Goal: Task Accomplishment & Management: Complete application form

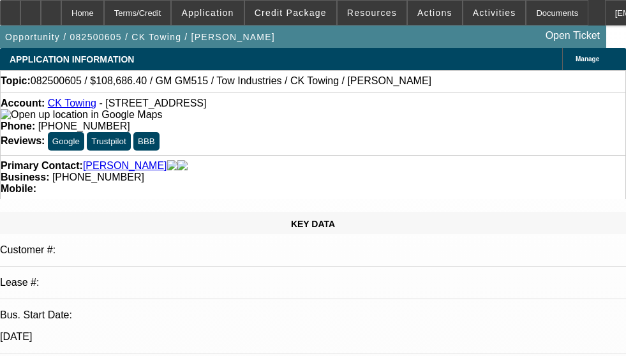
select select "0"
select select "2"
select select "0.1"
select select "4"
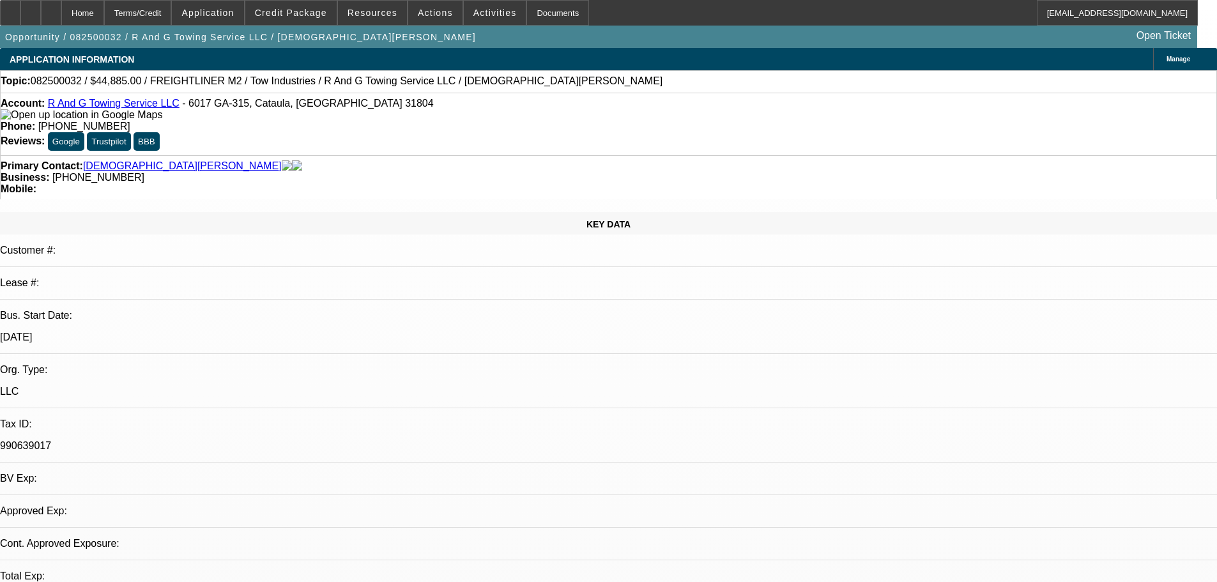
select select "0"
select select "2"
select select "0.1"
select select "4"
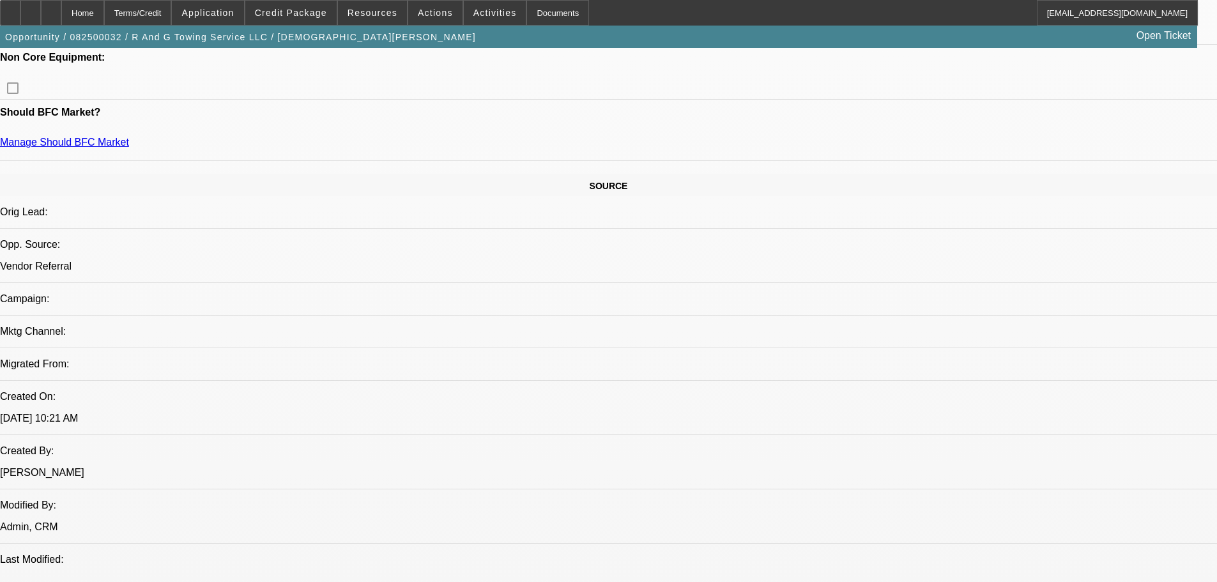
scroll to position [639, 0]
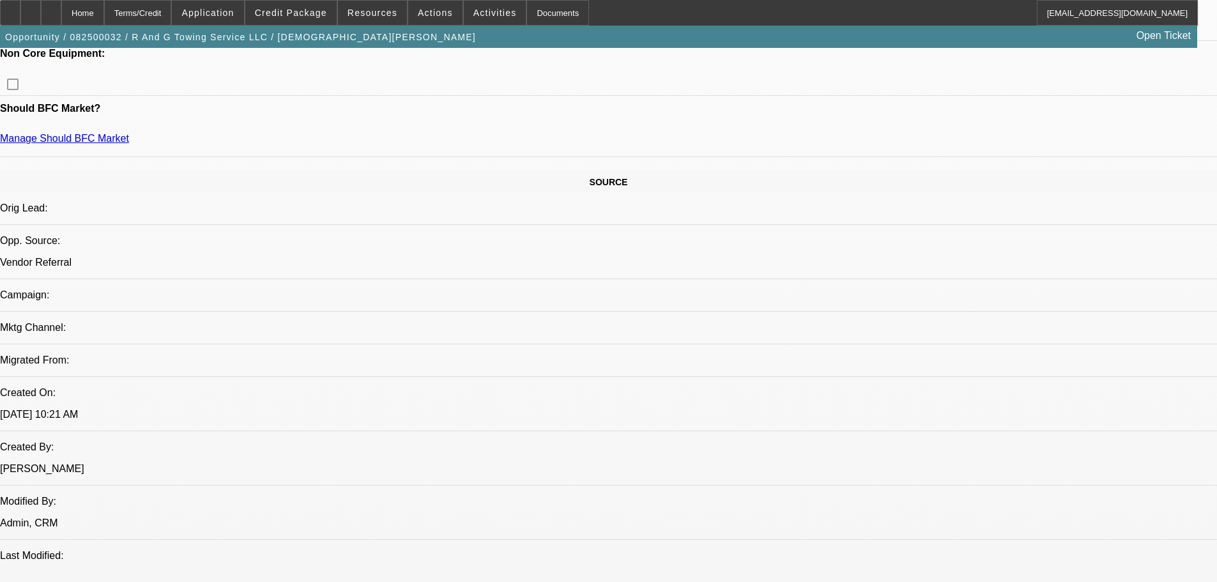
drag, startPoint x: 891, startPoint y: 377, endPoint x: 973, endPoint y: 377, distance: 81.7
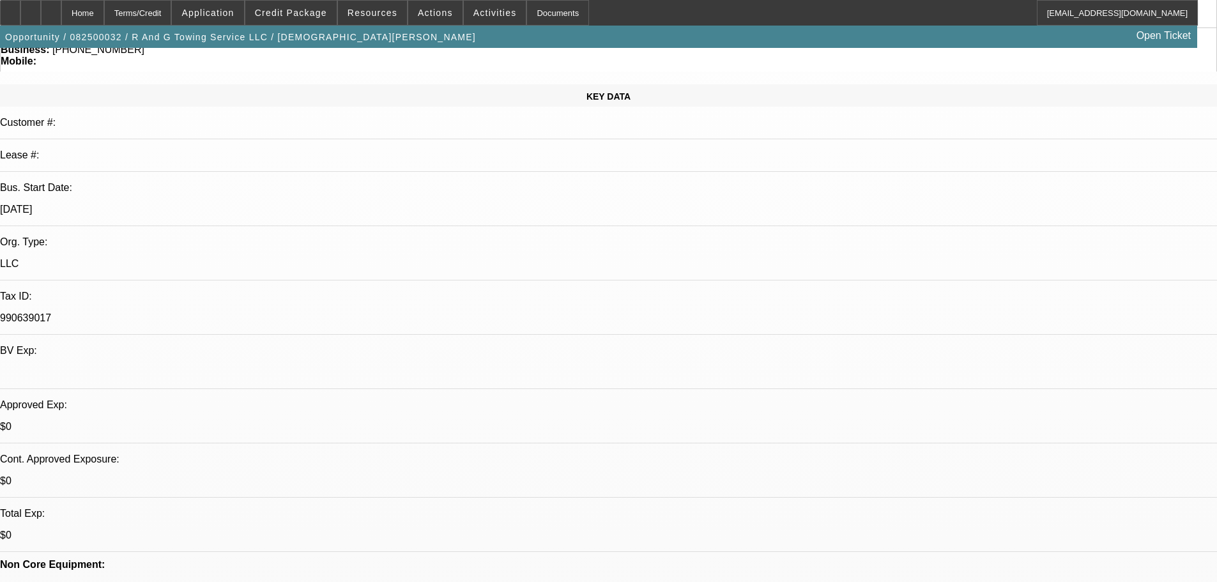
scroll to position [0, 0]
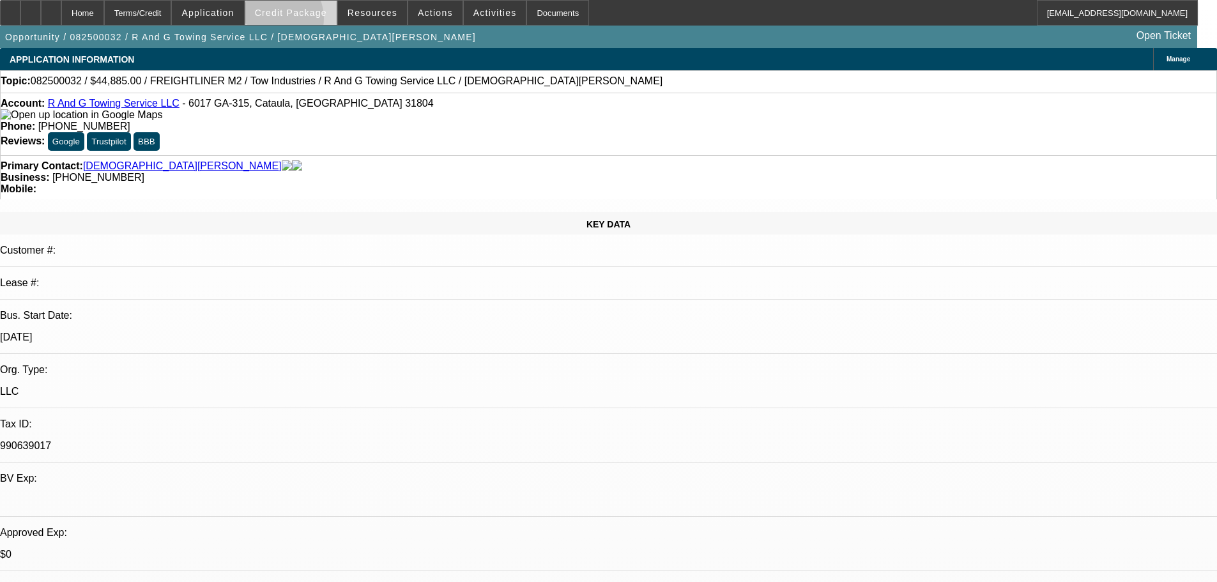
click at [291, 22] on span at bounding box center [290, 12] width 91 height 31
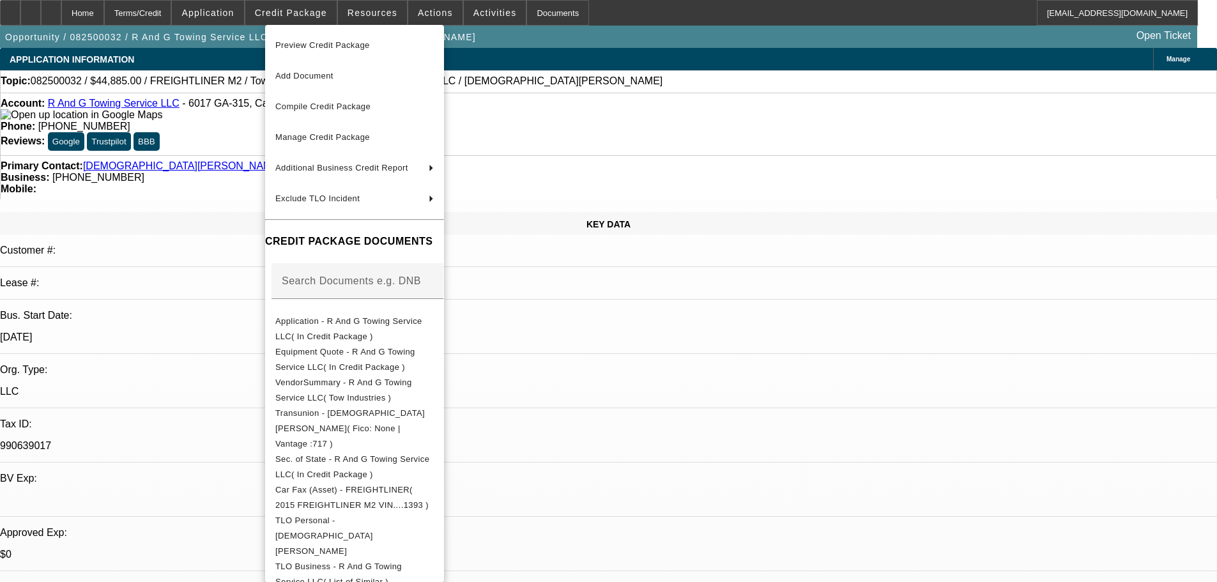
click at [213, 252] on div at bounding box center [608, 291] width 1217 height 582
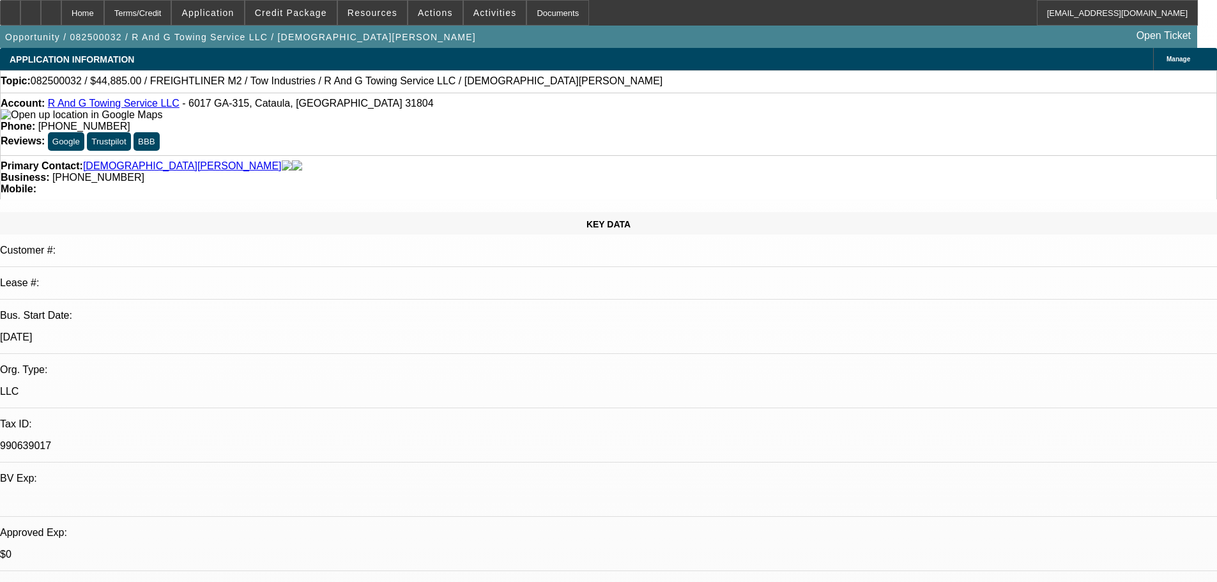
scroll to position [128, 0]
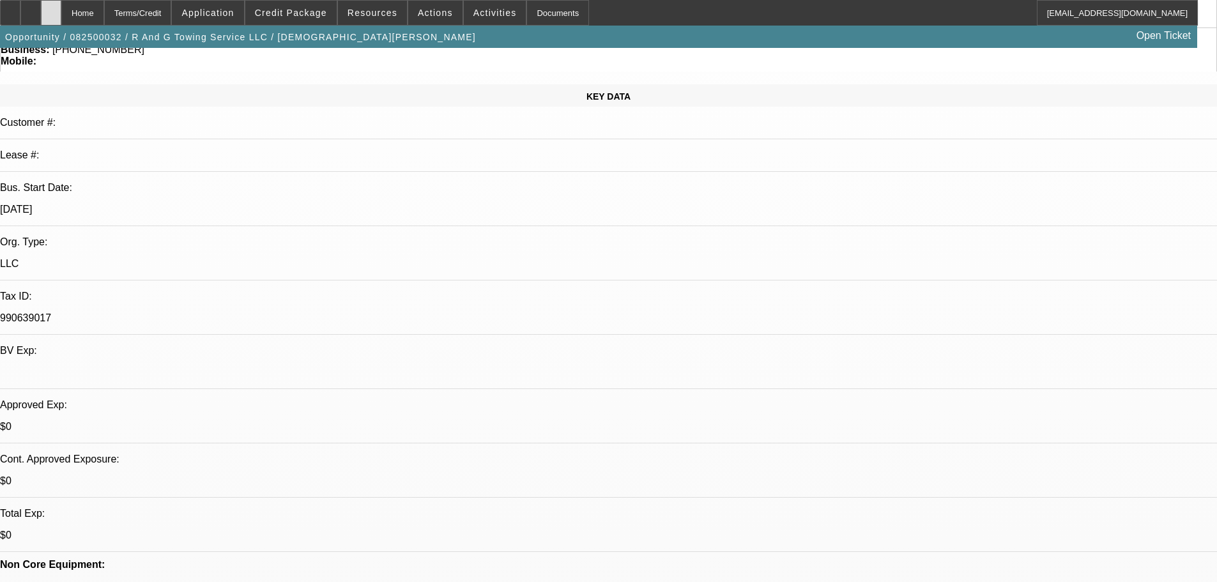
click at [61, 18] on div at bounding box center [51, 13] width 20 height 26
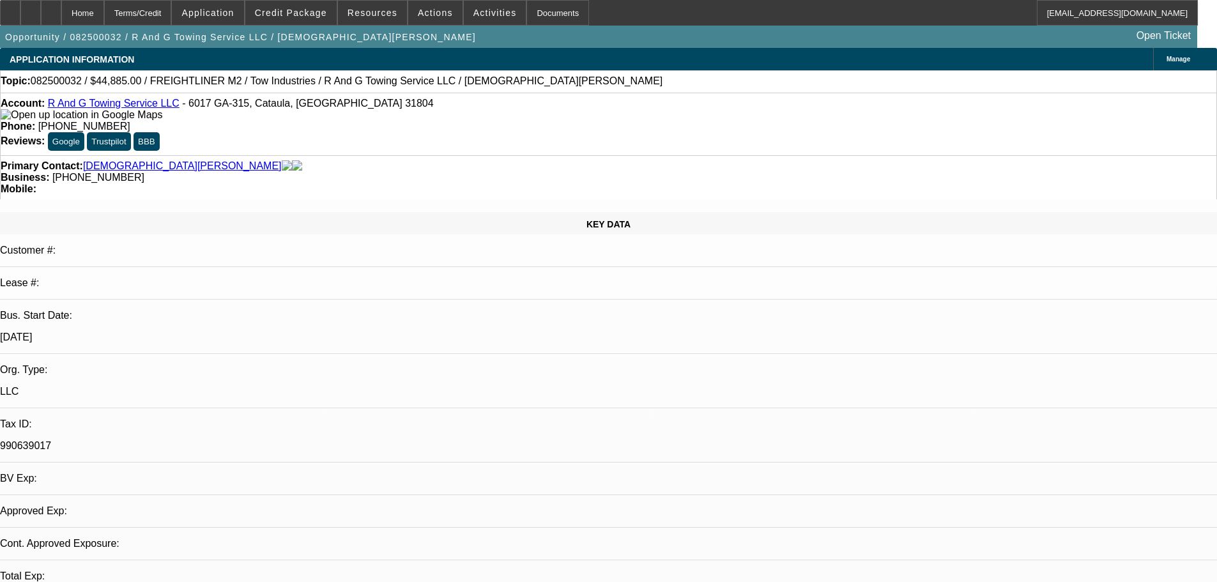
select select "0"
select select "2"
select select "0.1"
select select "4"
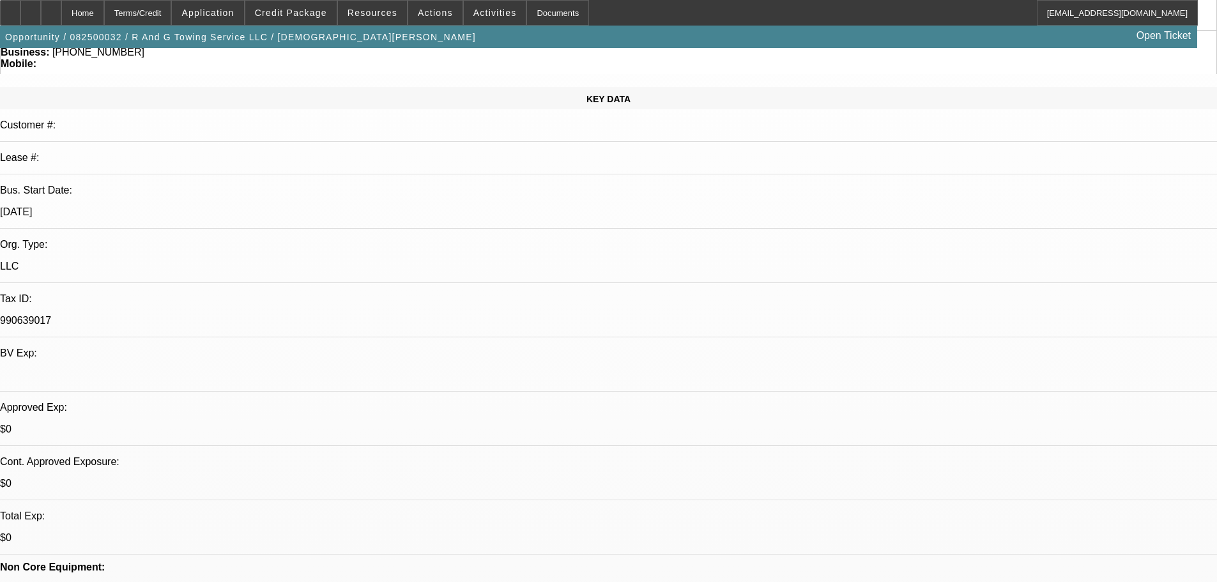
scroll to position [128, 0]
drag, startPoint x: 959, startPoint y: 390, endPoint x: 851, endPoint y: 378, distance: 107.9
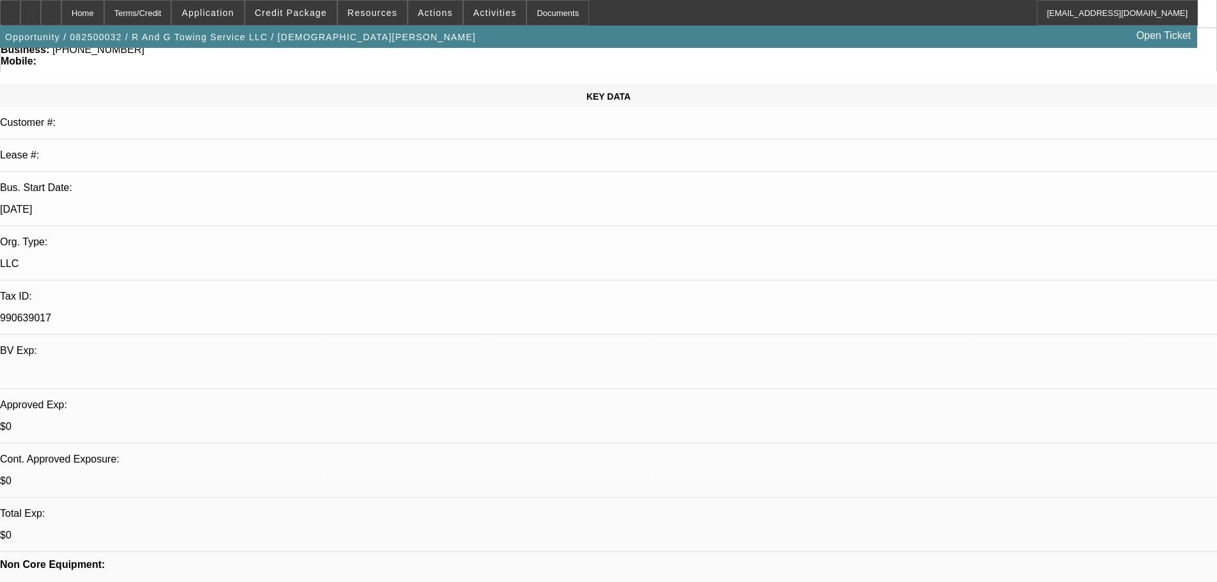
drag, startPoint x: 823, startPoint y: 375, endPoint x: 969, endPoint y: 388, distance: 146.2
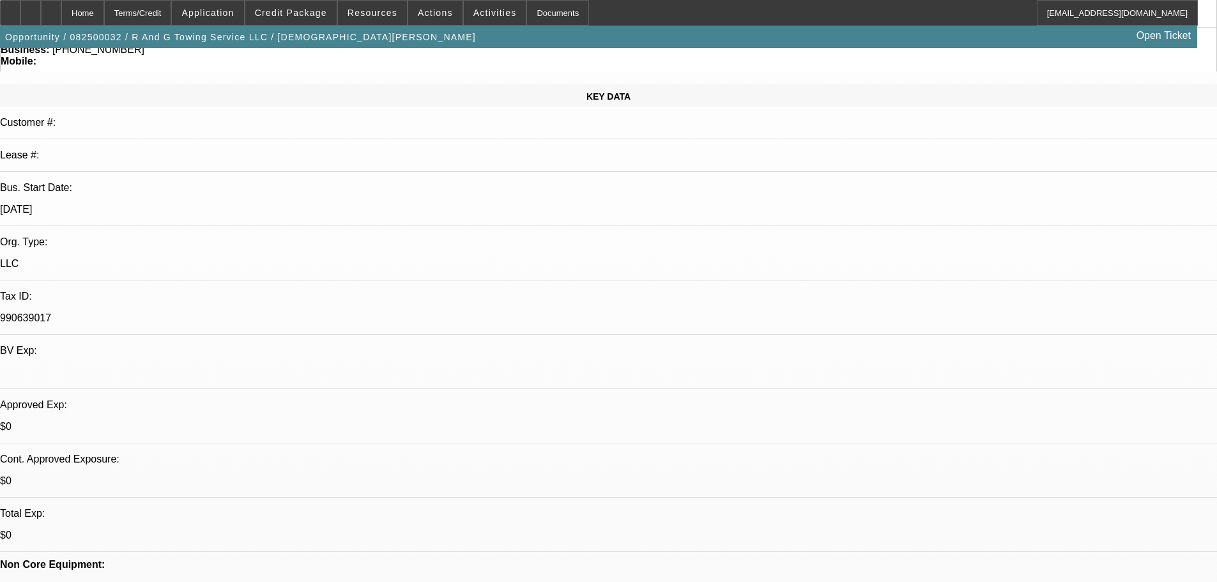
drag, startPoint x: 960, startPoint y: 388, endPoint x: 823, endPoint y: 380, distance: 136.9
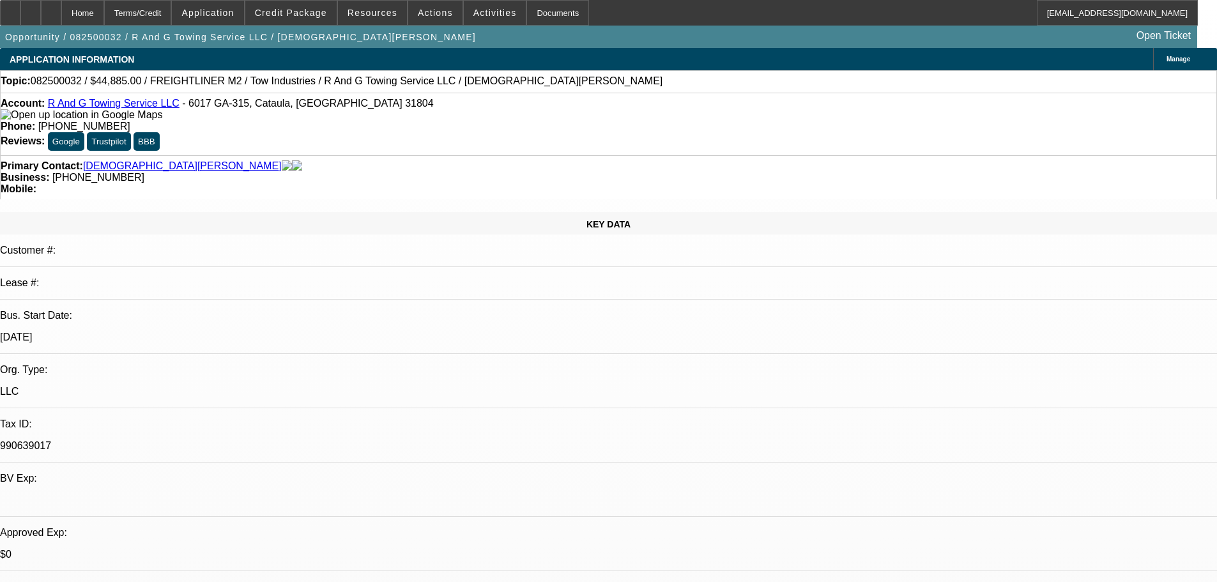
scroll to position [0, 0]
click at [301, 25] on span at bounding box center [290, 12] width 91 height 31
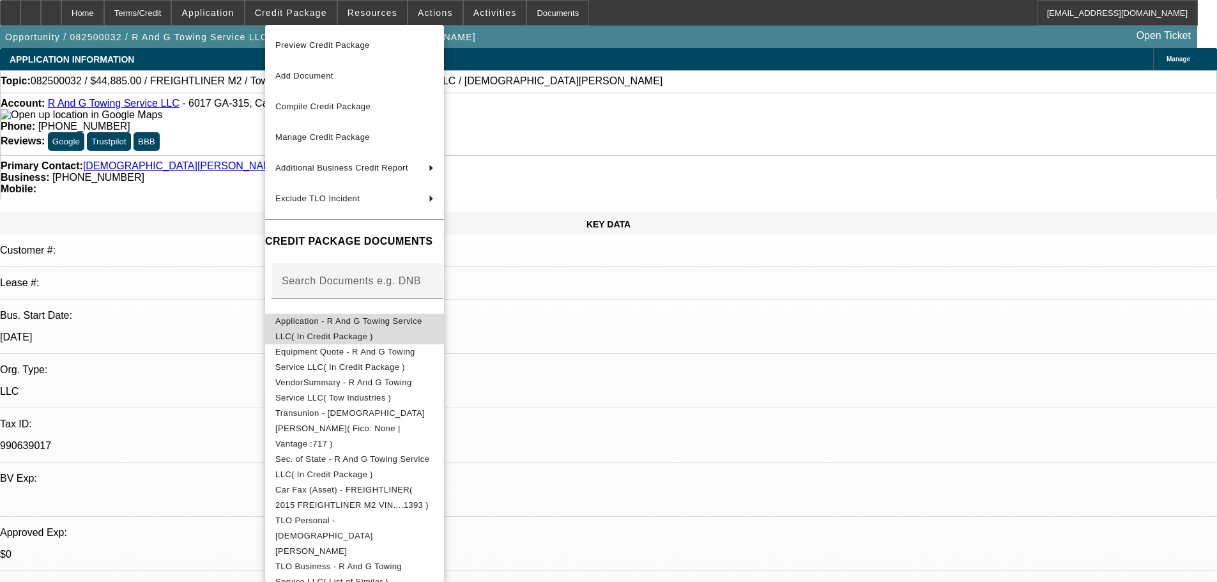
click at [409, 330] on span "Application - R And G Towing Service LLC( In Credit Package )" at bounding box center [354, 329] width 158 height 31
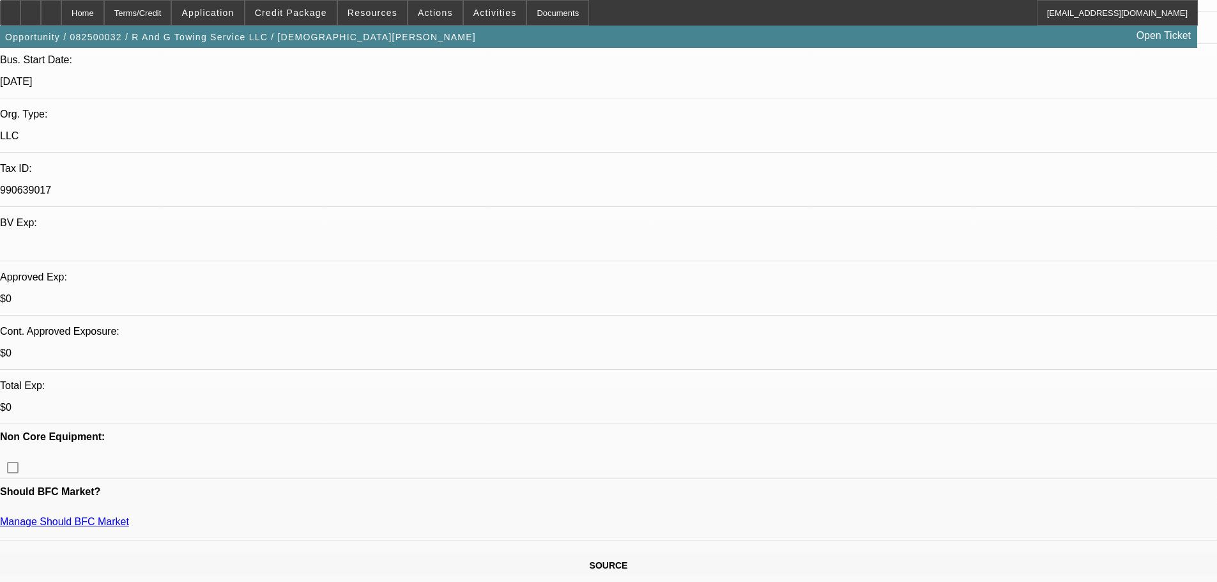
scroll to position [383, 0]
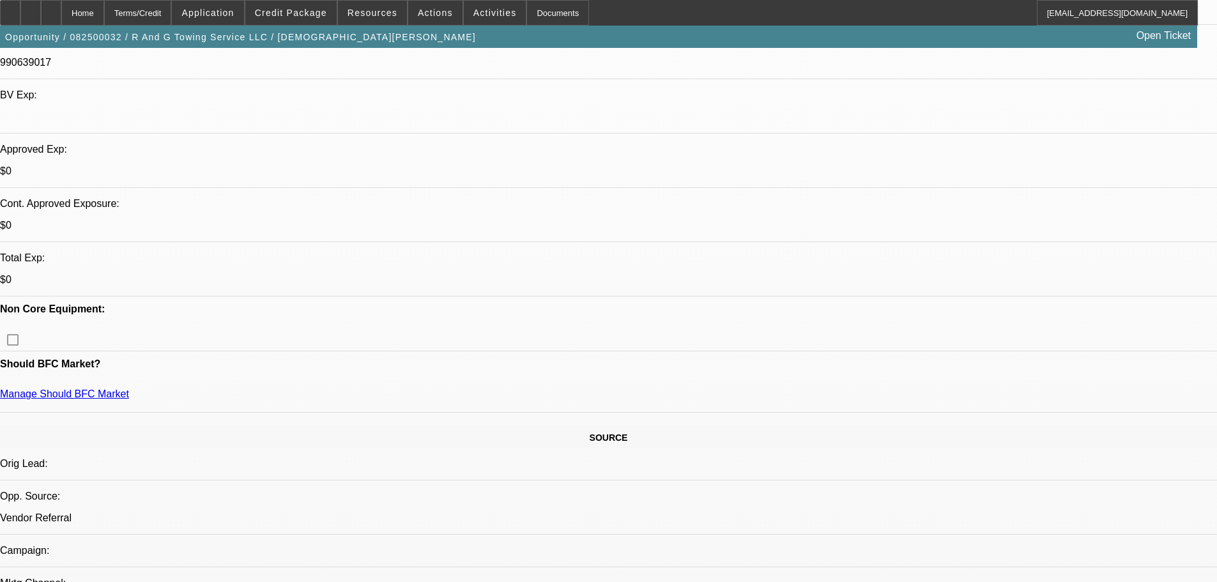
click at [279, 8] on span "Credit Package" at bounding box center [291, 13] width 72 height 10
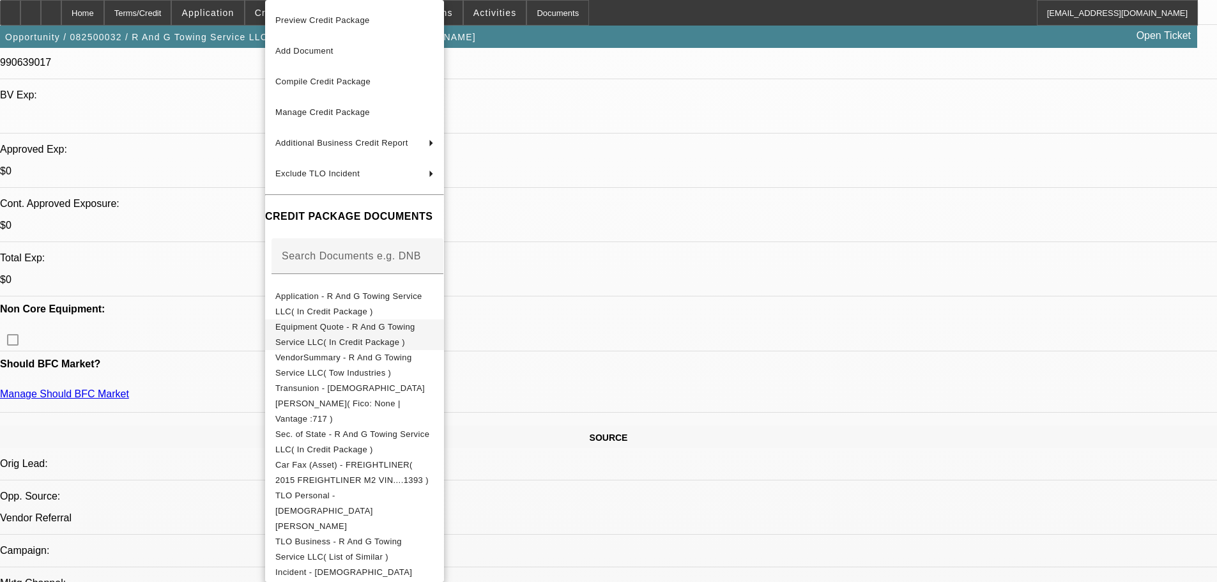
click at [388, 333] on span "Equipment Quote - R And G Towing Service LLC( In Credit Package )" at bounding box center [345, 334] width 140 height 25
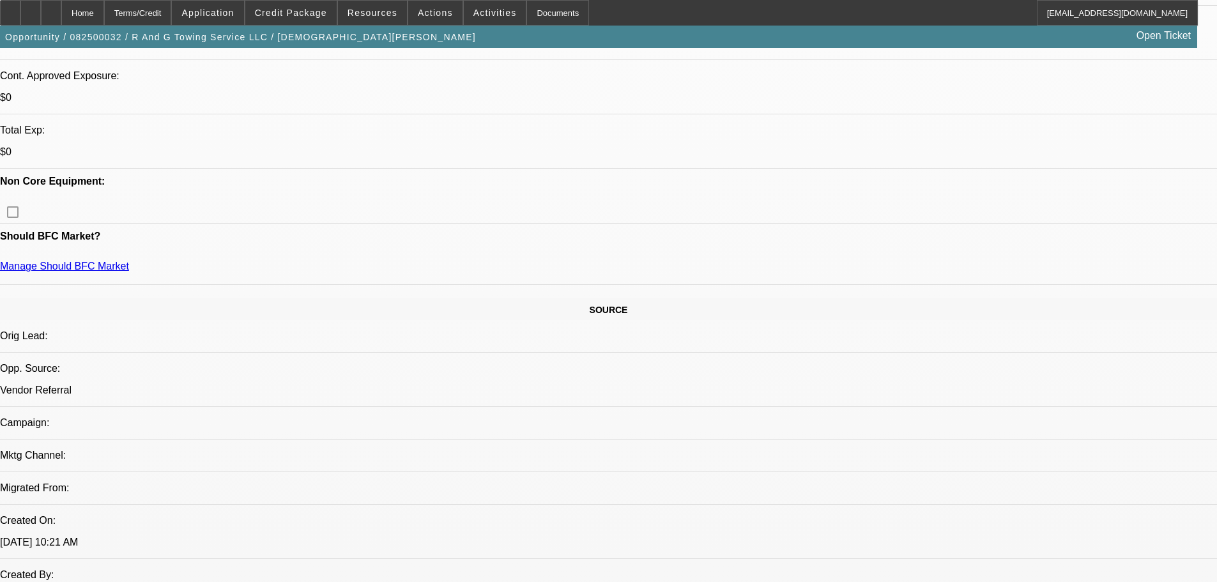
scroll to position [639, 0]
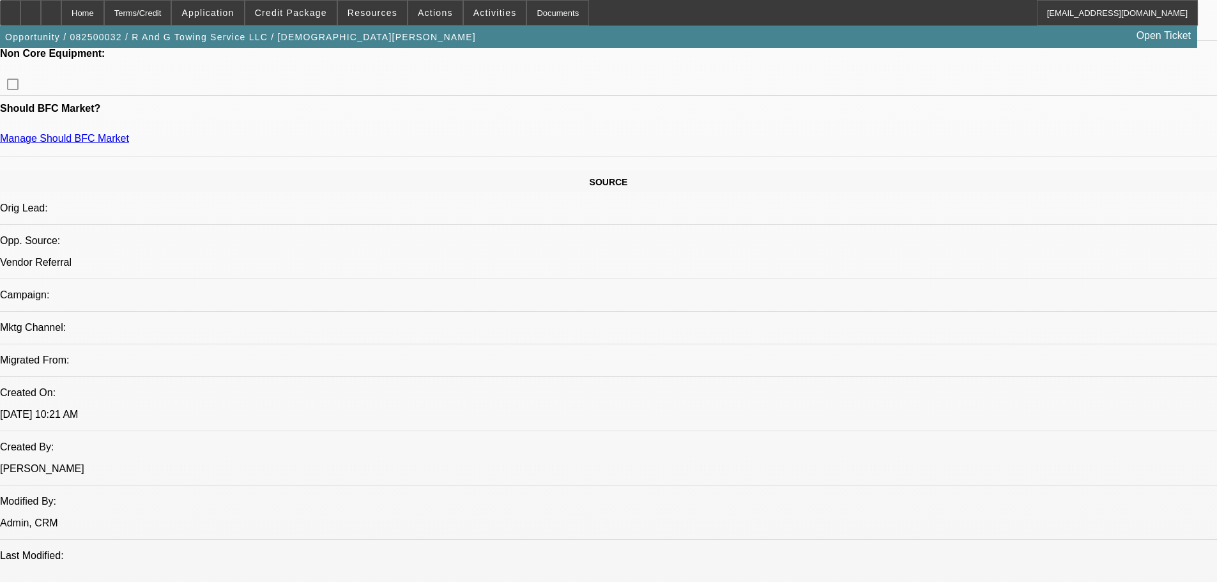
click at [305, 20] on span at bounding box center [290, 12] width 91 height 31
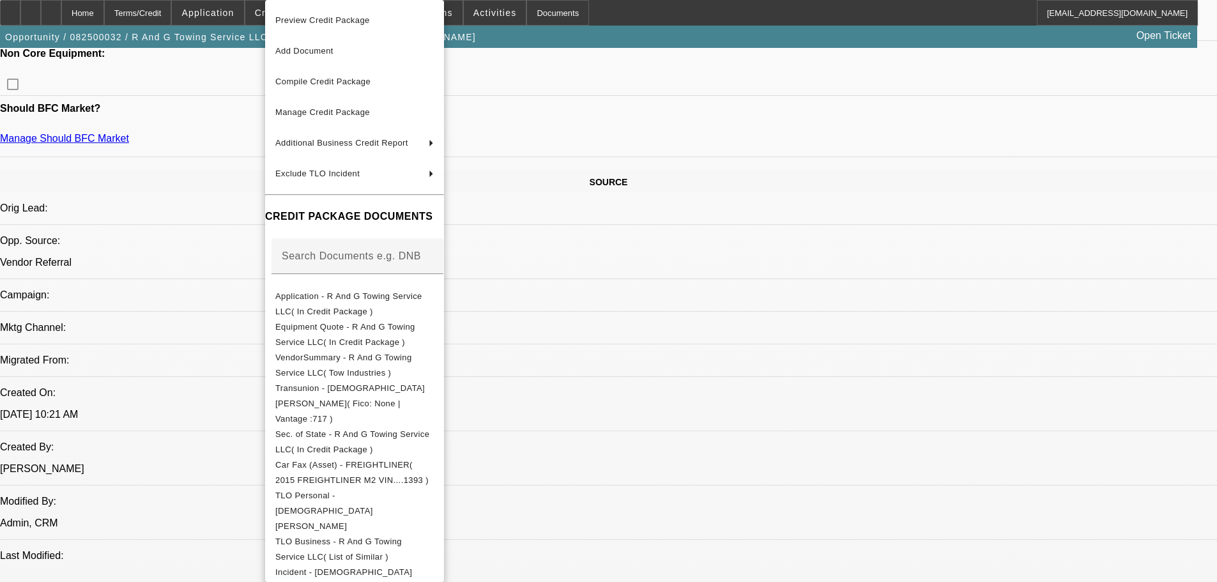
click at [681, 140] on div at bounding box center [608, 291] width 1217 height 582
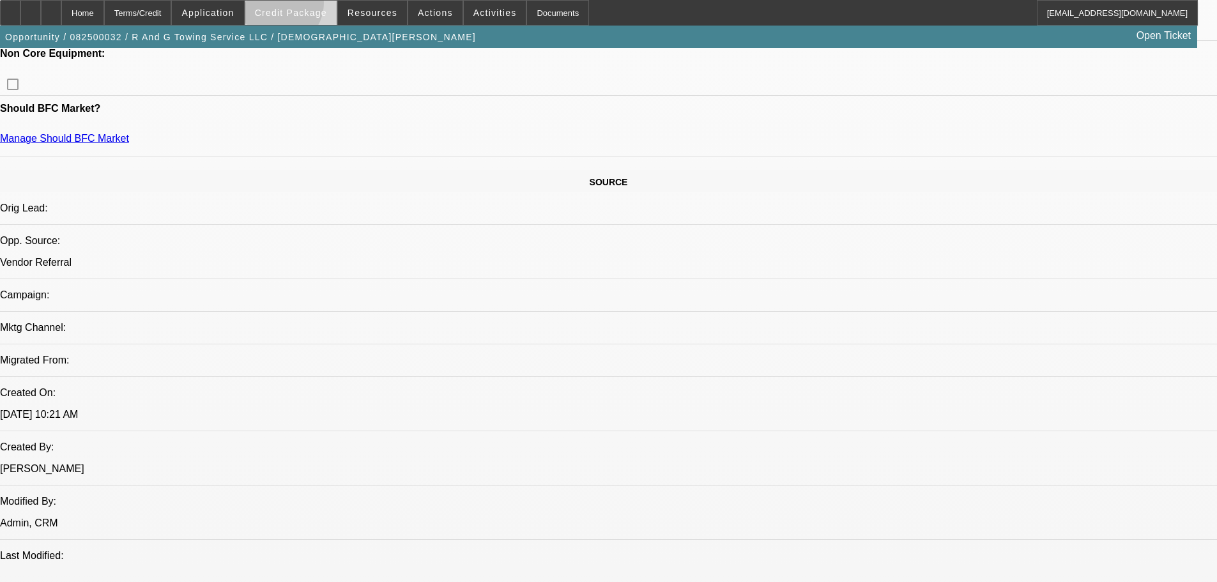
click at [296, 6] on span at bounding box center [290, 12] width 91 height 31
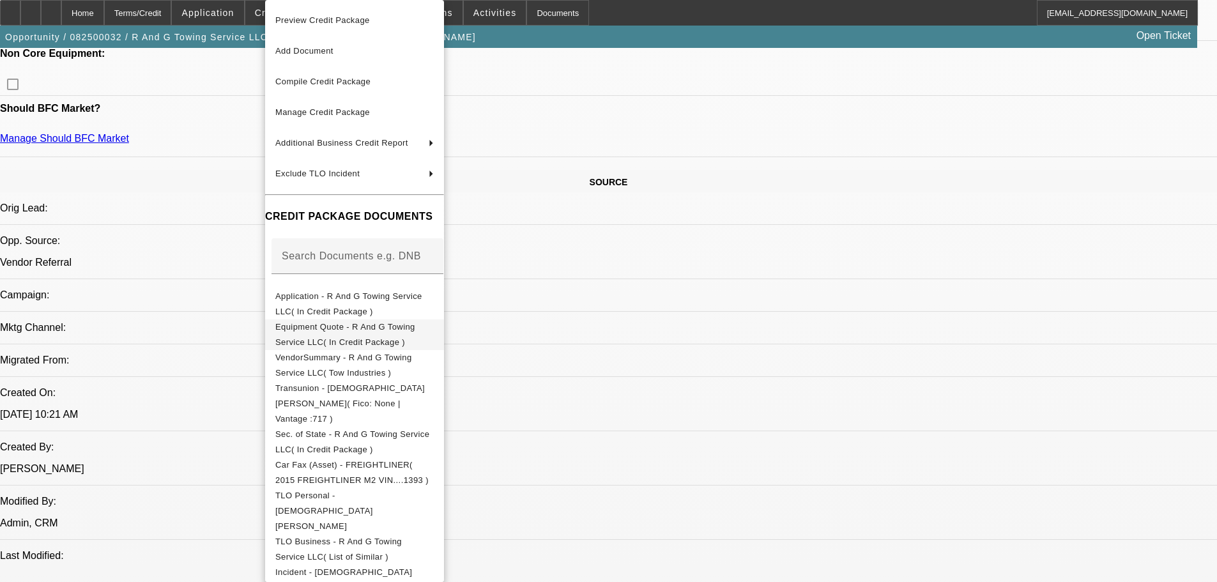
click at [393, 338] on button "Equipment Quote - R And G Towing Service LLC( In Credit Package )" at bounding box center [354, 334] width 179 height 31
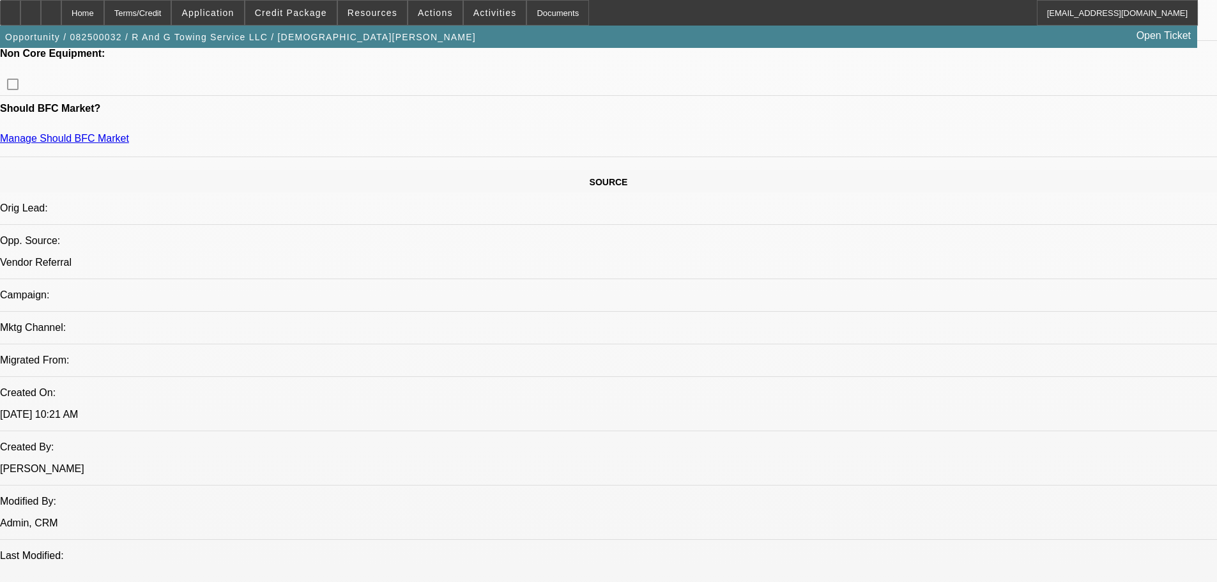
click at [302, 17] on span "Credit Package" at bounding box center [291, 13] width 72 height 10
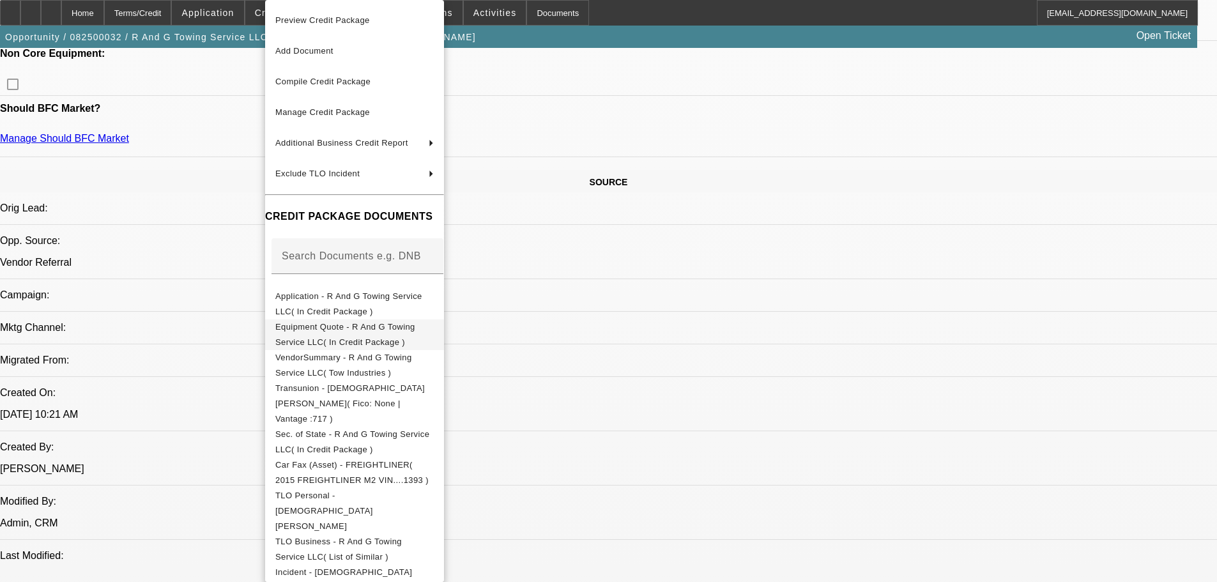
click at [415, 333] on span "Equipment Quote - R And G Towing Service LLC( In Credit Package )" at bounding box center [345, 334] width 140 height 25
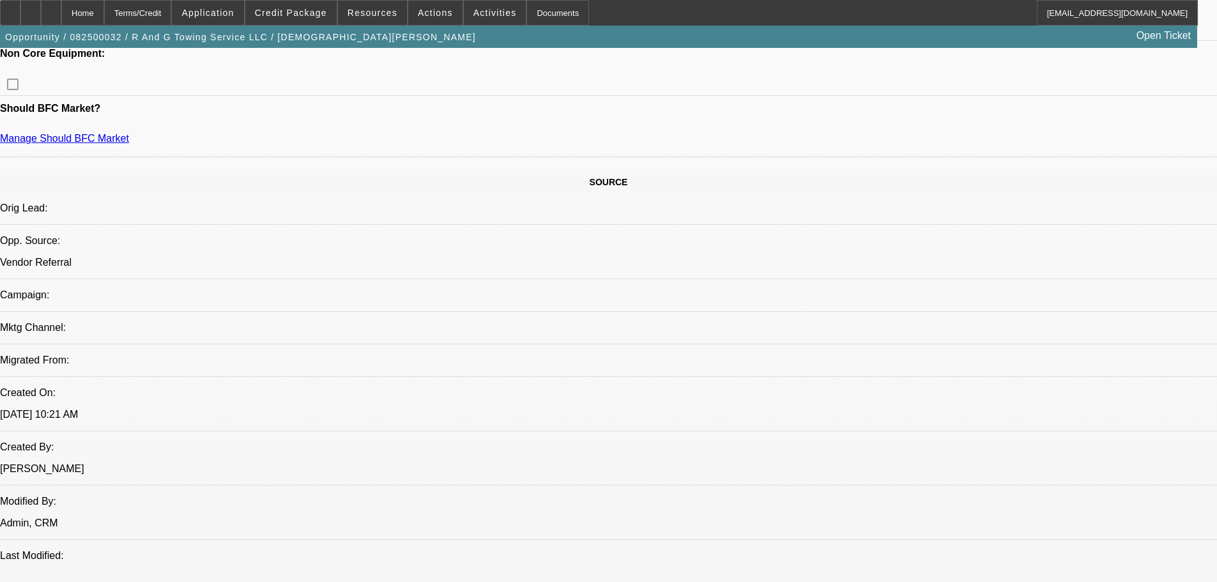
click at [41, 15] on div at bounding box center [30, 13] width 20 height 26
click at [41, 18] on div at bounding box center [30, 13] width 20 height 26
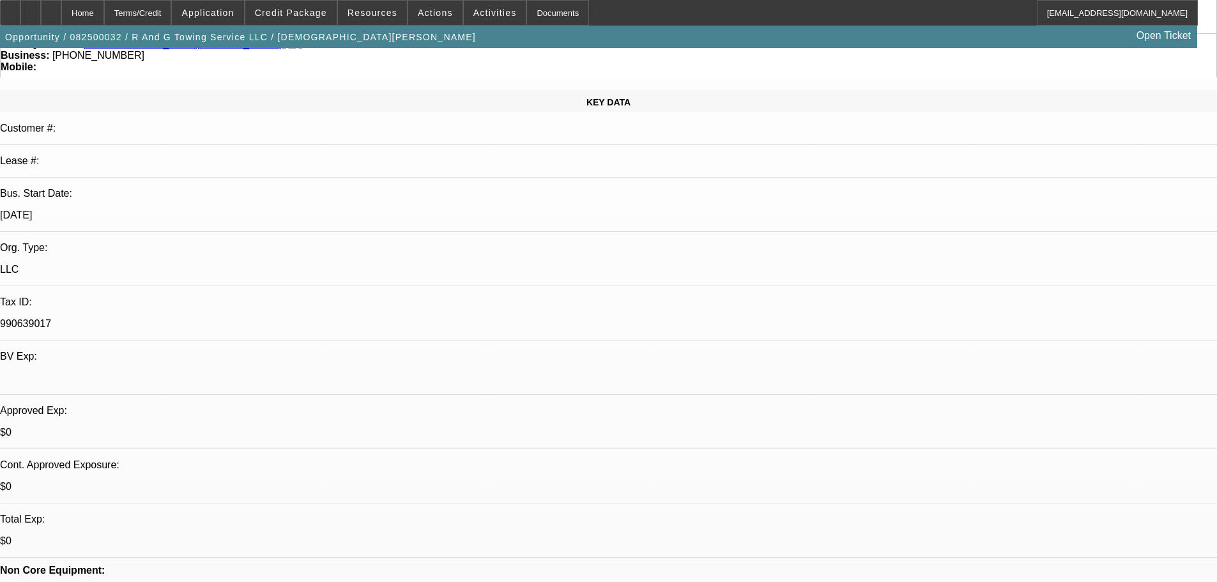
scroll to position [0, 0]
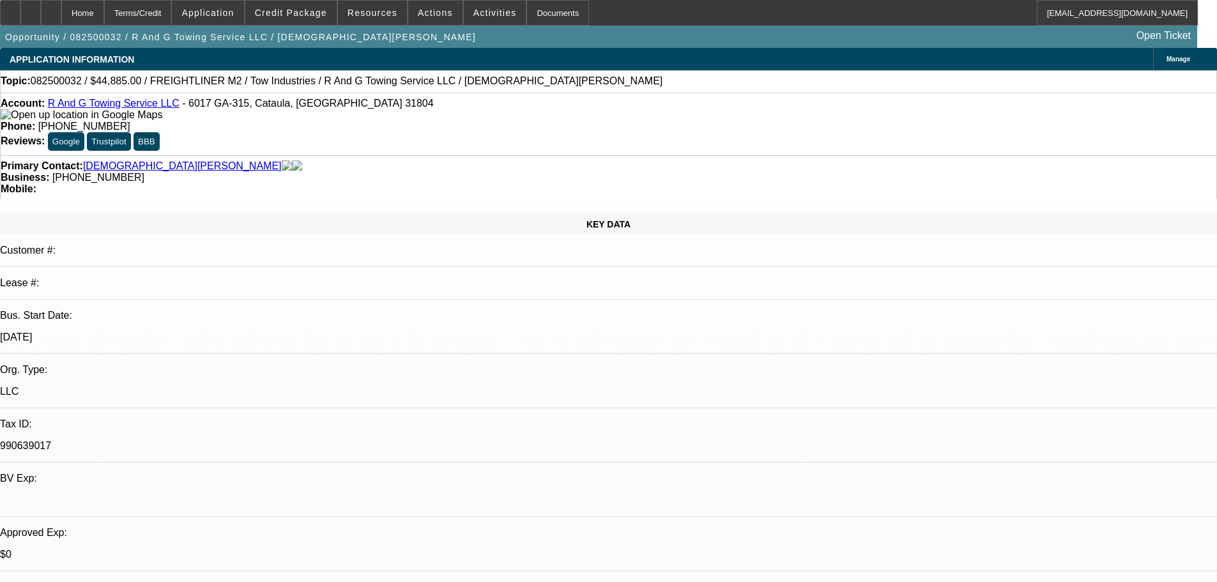
click at [304, 11] on span "Credit Package" at bounding box center [291, 13] width 72 height 10
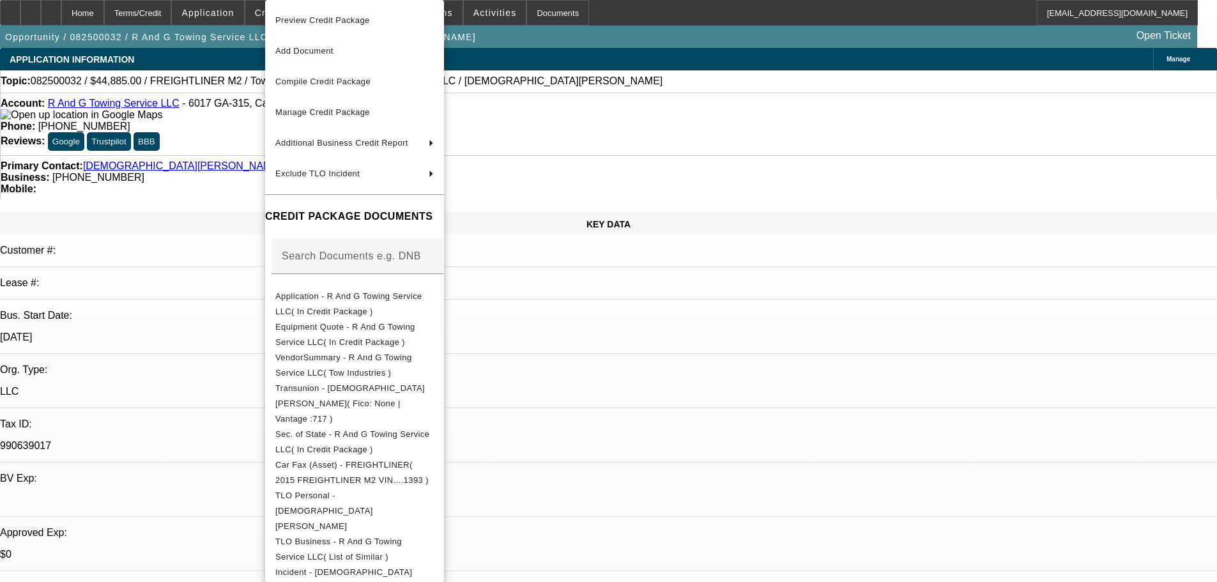
click at [132, 201] on div at bounding box center [608, 291] width 1217 height 582
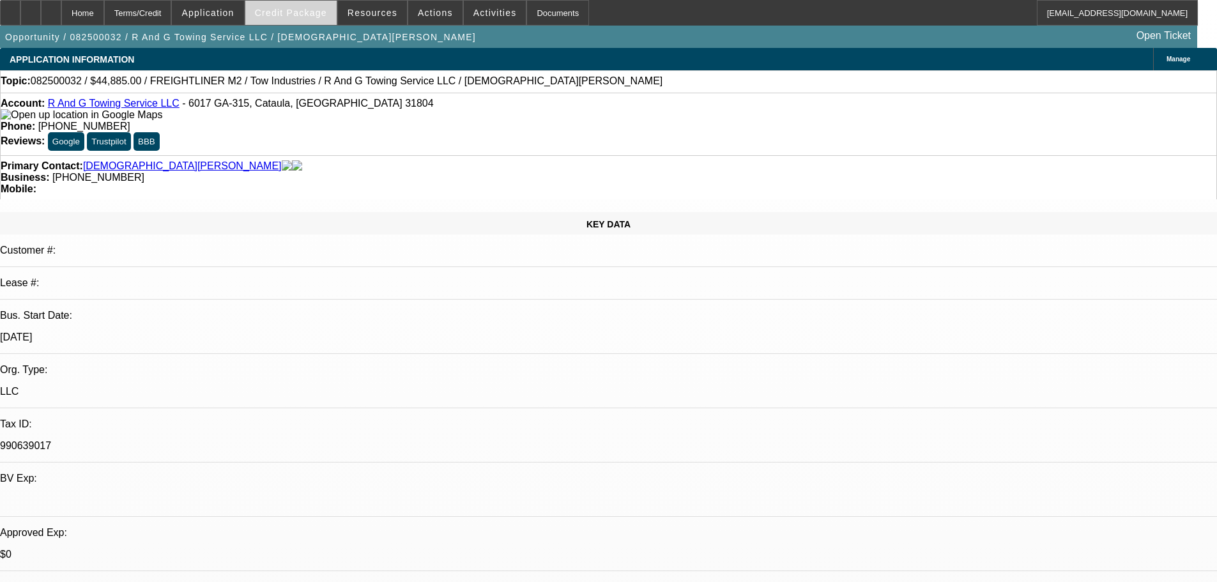
click at [277, 7] on span at bounding box center [290, 12] width 91 height 31
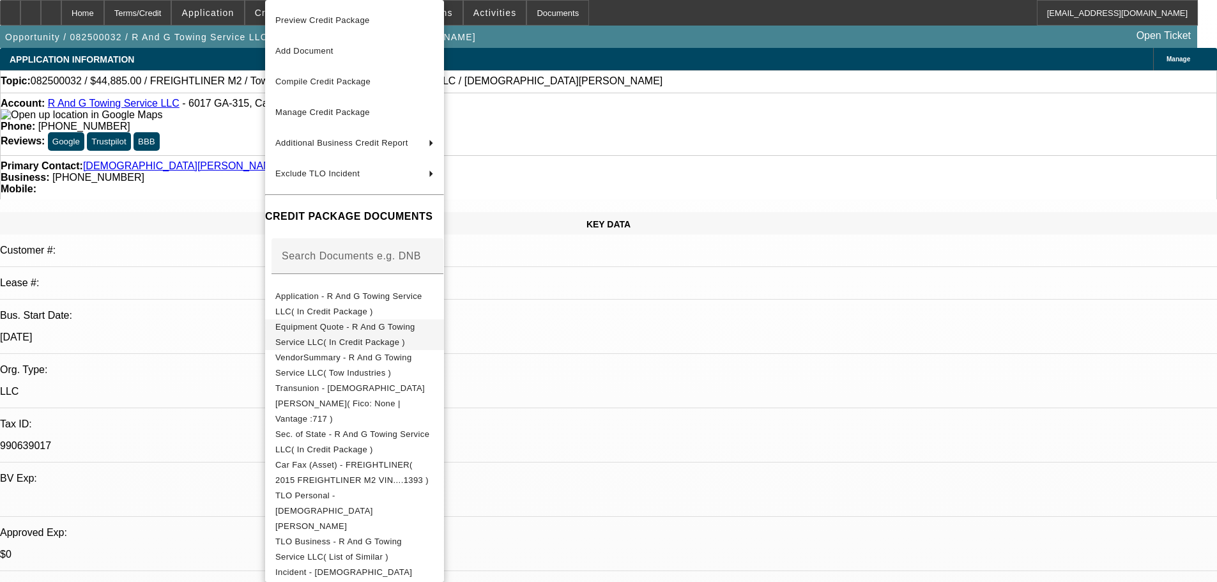
scroll to position [50, 0]
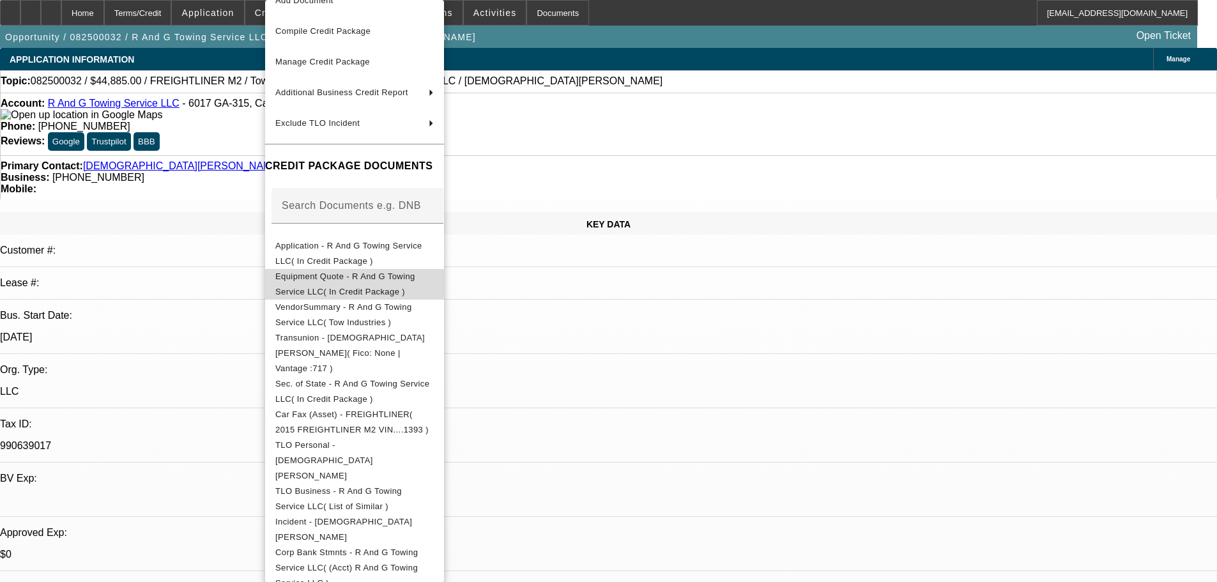
click at [315, 282] on span "Equipment Quote - R And G Towing Service LLC( In Credit Package )" at bounding box center [345, 283] width 140 height 25
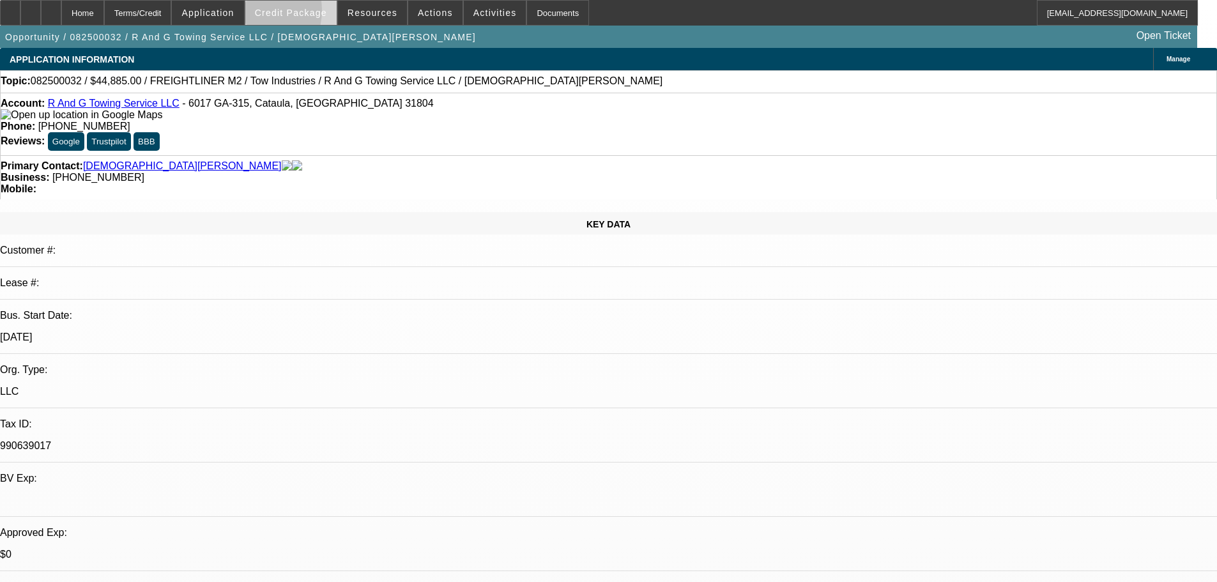
click at [270, 13] on span at bounding box center [290, 12] width 91 height 31
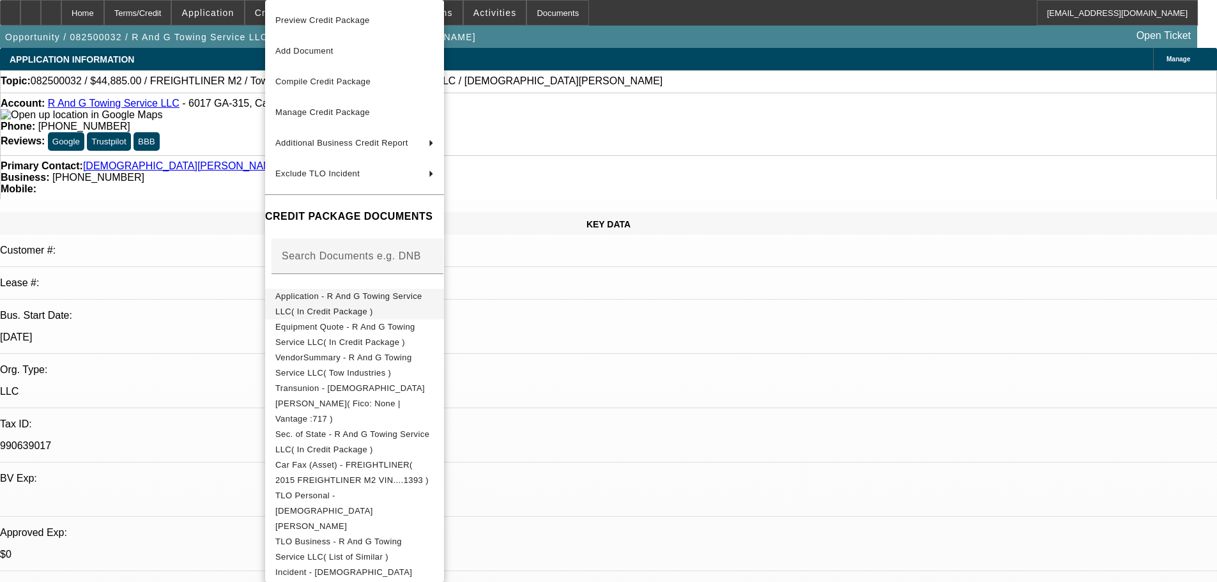
click at [333, 296] on span "Application - R And G Towing Service LLC( In Credit Package )" at bounding box center [348, 303] width 147 height 25
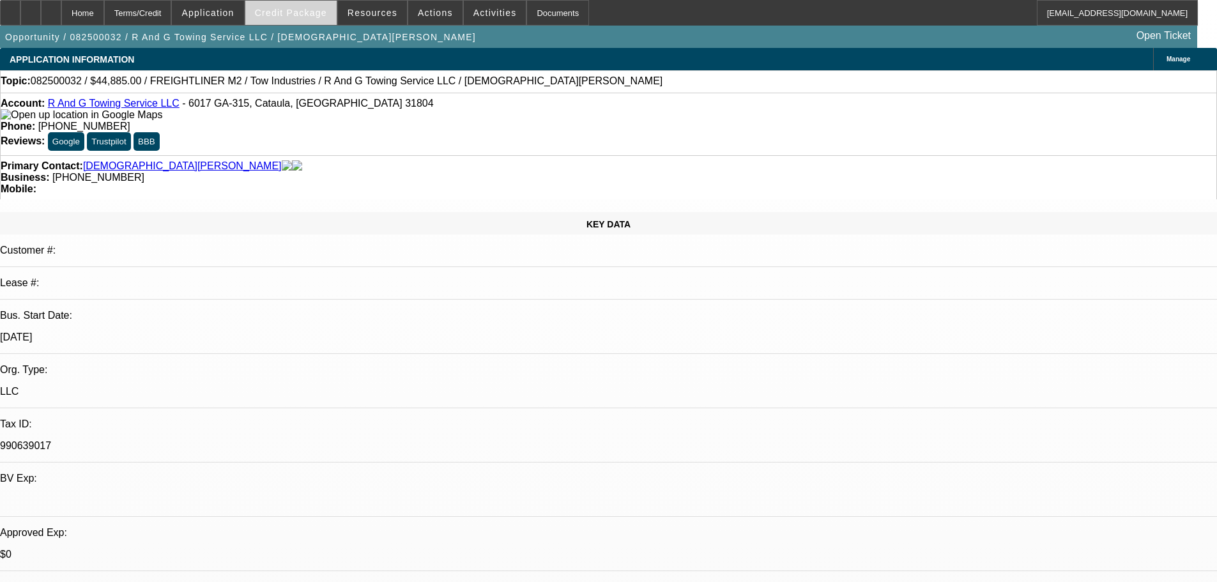
click at [305, 8] on span "Credit Package" at bounding box center [291, 13] width 72 height 10
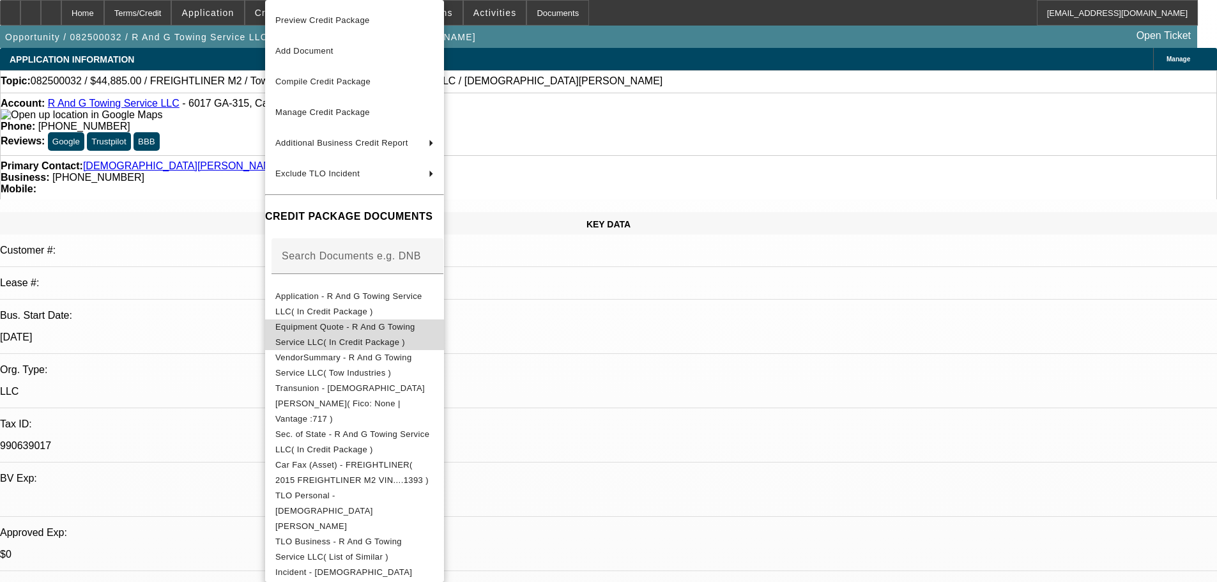
click at [433, 319] on button "Equipment Quote - R And G Towing Service LLC( In Credit Package )" at bounding box center [354, 334] width 179 height 31
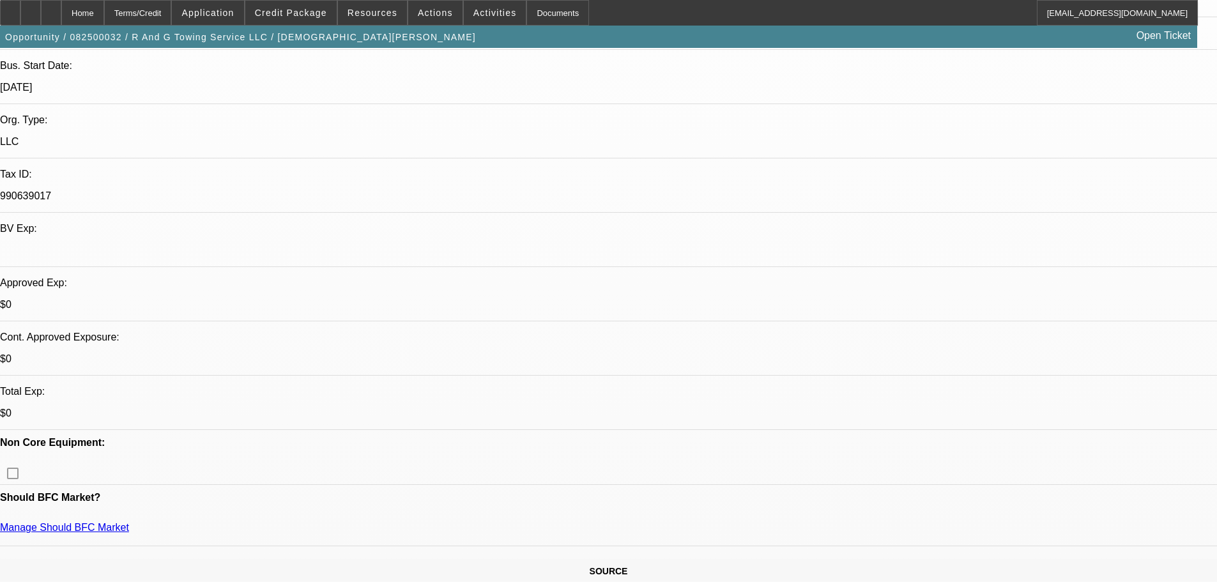
scroll to position [128, 0]
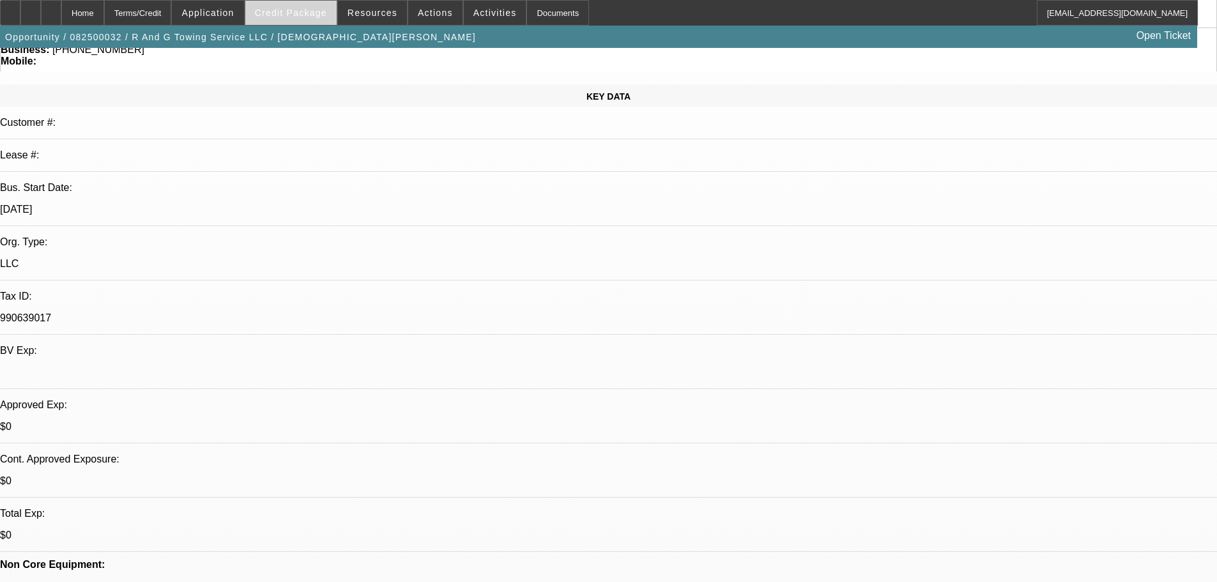
click at [307, 10] on span "Credit Package" at bounding box center [291, 13] width 72 height 10
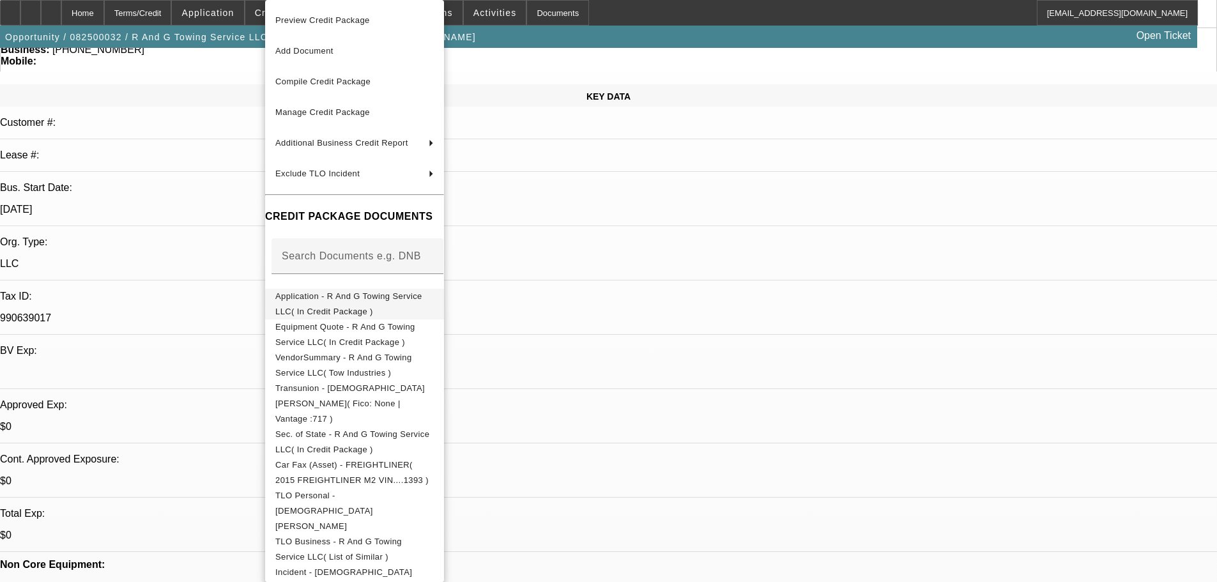
click at [422, 296] on span "Application - R And G Towing Service LLC( In Credit Package )" at bounding box center [348, 303] width 147 height 25
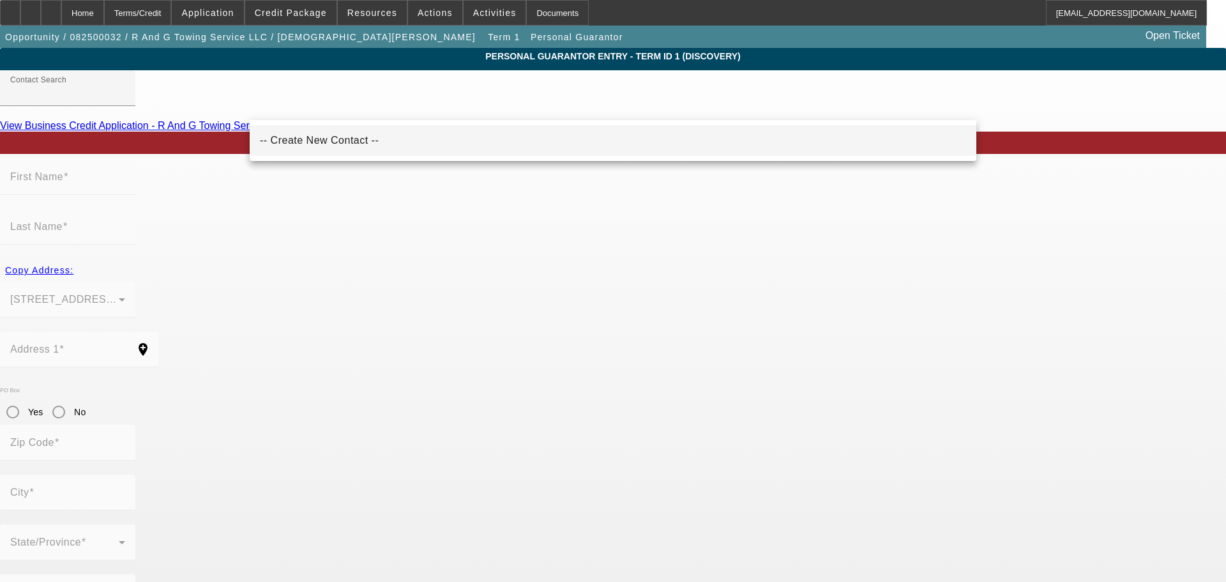
click at [300, 149] on mat-option "-- Create New Contact --" at bounding box center [613, 140] width 727 height 31
type input "-- Create New Contact --"
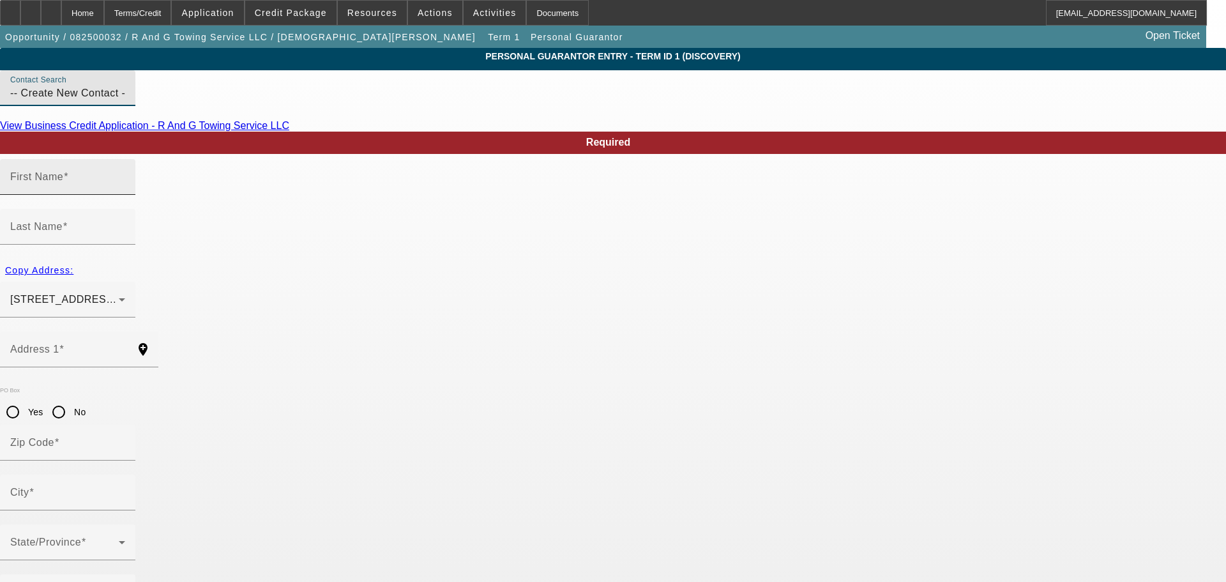
click at [125, 192] on div "First Name" at bounding box center [67, 177] width 115 height 36
paste input "Gwendolyn"
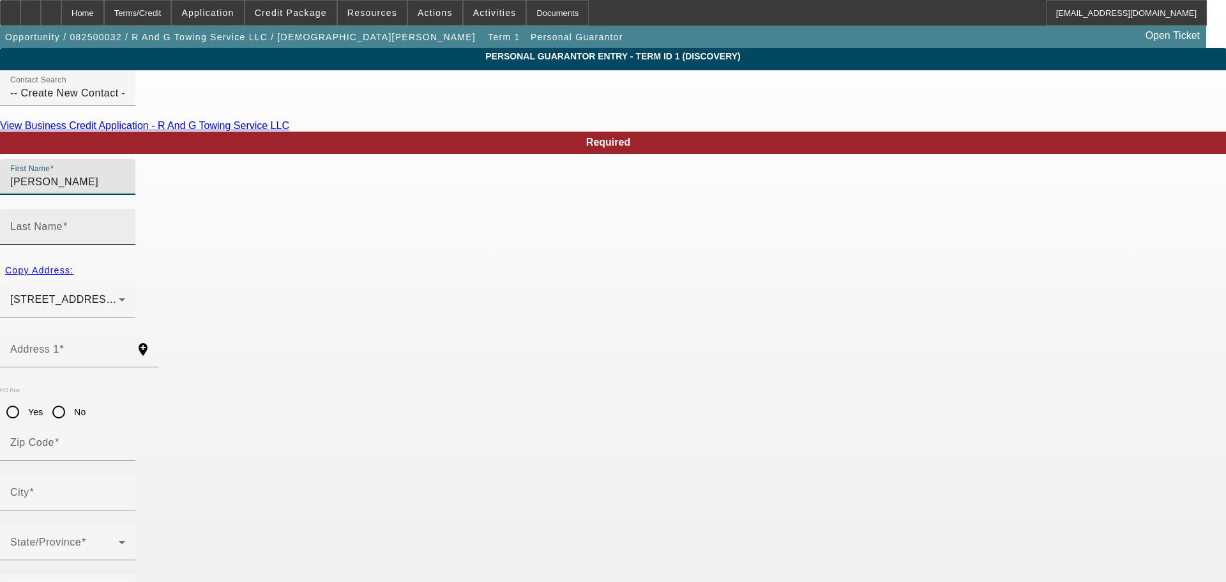
type input "Gwendolyn"
click at [125, 209] on div "Last Name" at bounding box center [67, 227] width 115 height 36
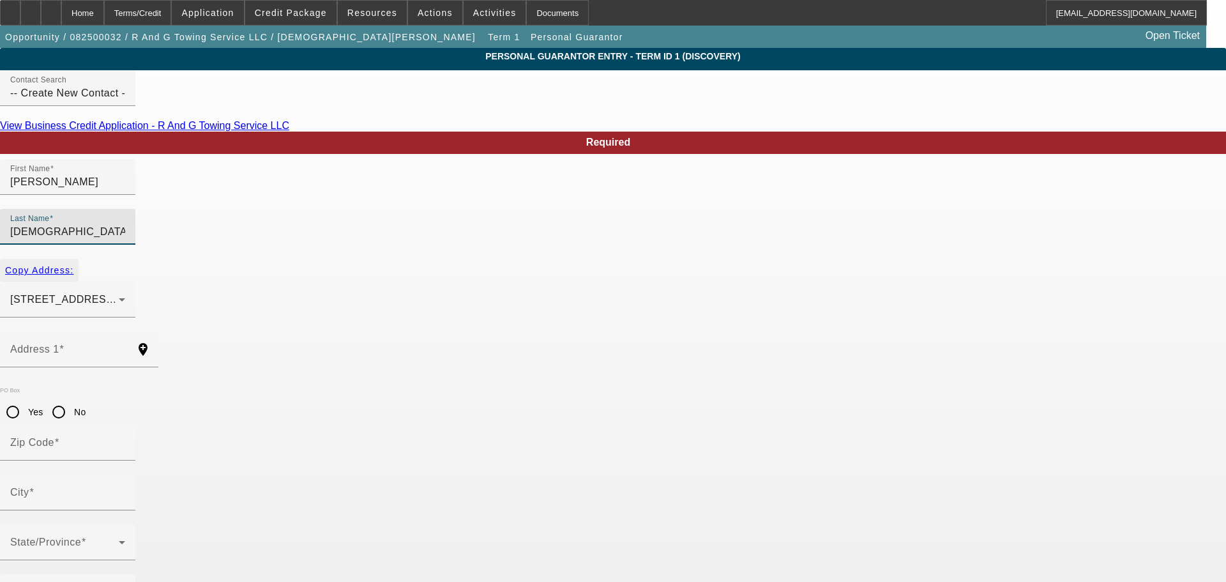
type input "Gay"
click at [73, 265] on span "Copy Address:" at bounding box center [39, 270] width 68 height 10
type input "176 groia way"
type input "31808"
type input "Fortson"
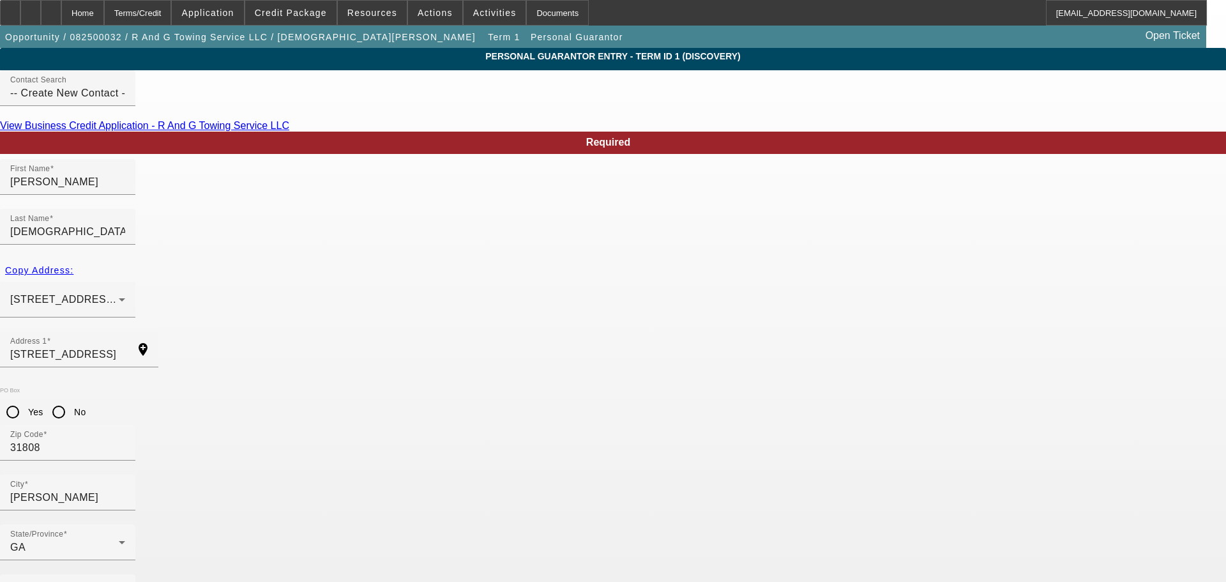
type input "0"
type input "2"
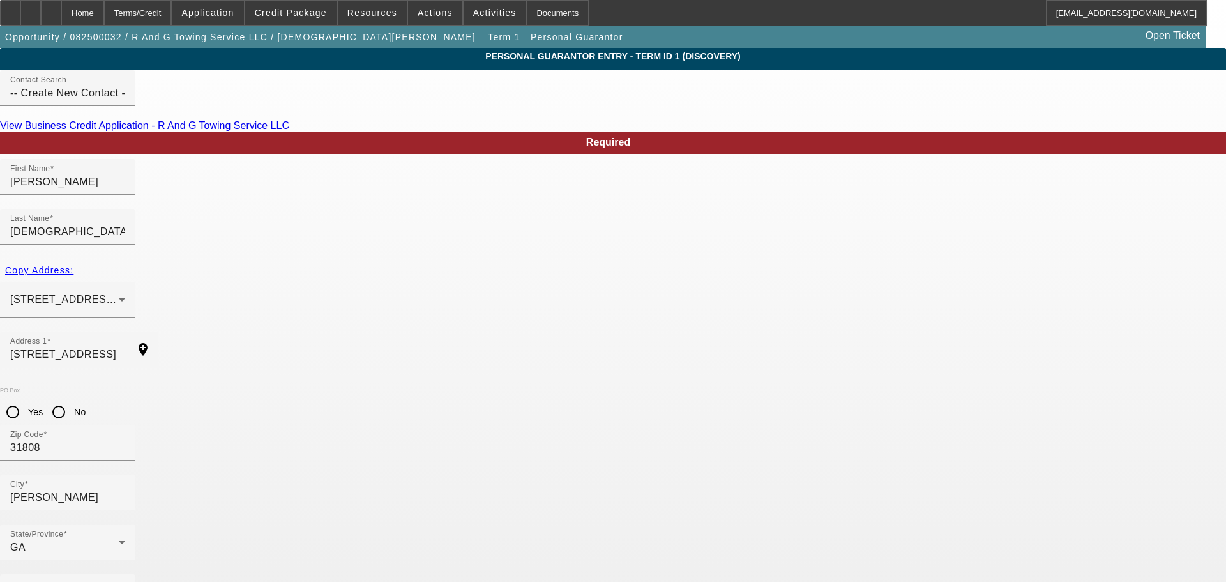
paste input "253-08-1508"
type input "253-08-1508"
click at [89, 581] on mat-label "Business Phone" at bounding box center [49, 591] width 79 height 11
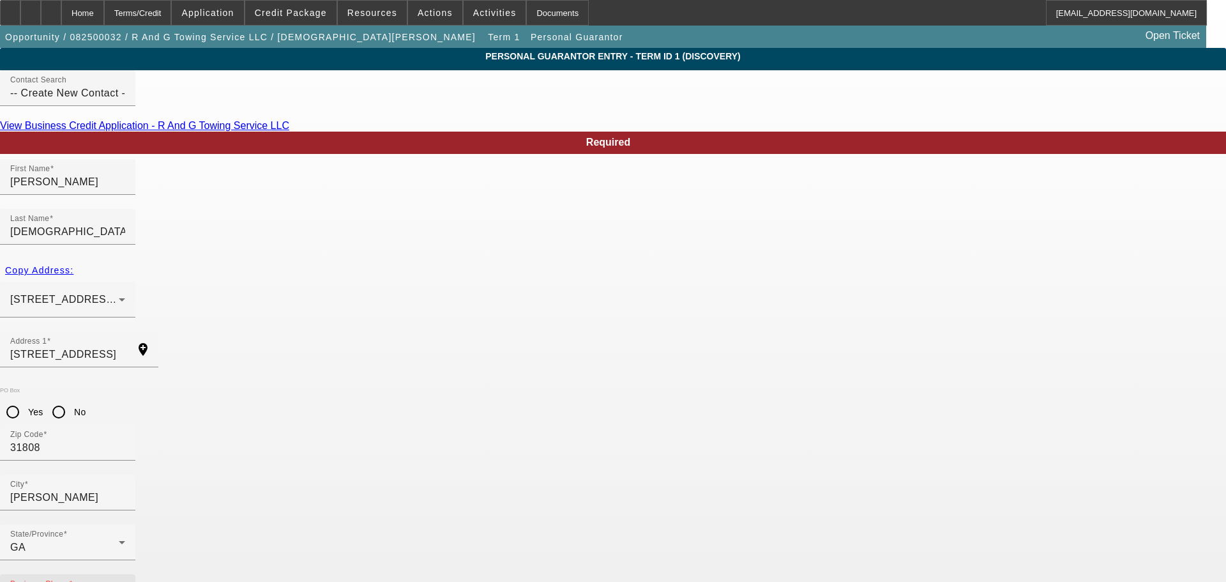
paste input "(404) 207-2079"
type input "(404) 207-2079"
type input "randgtowing@yahoo.com"
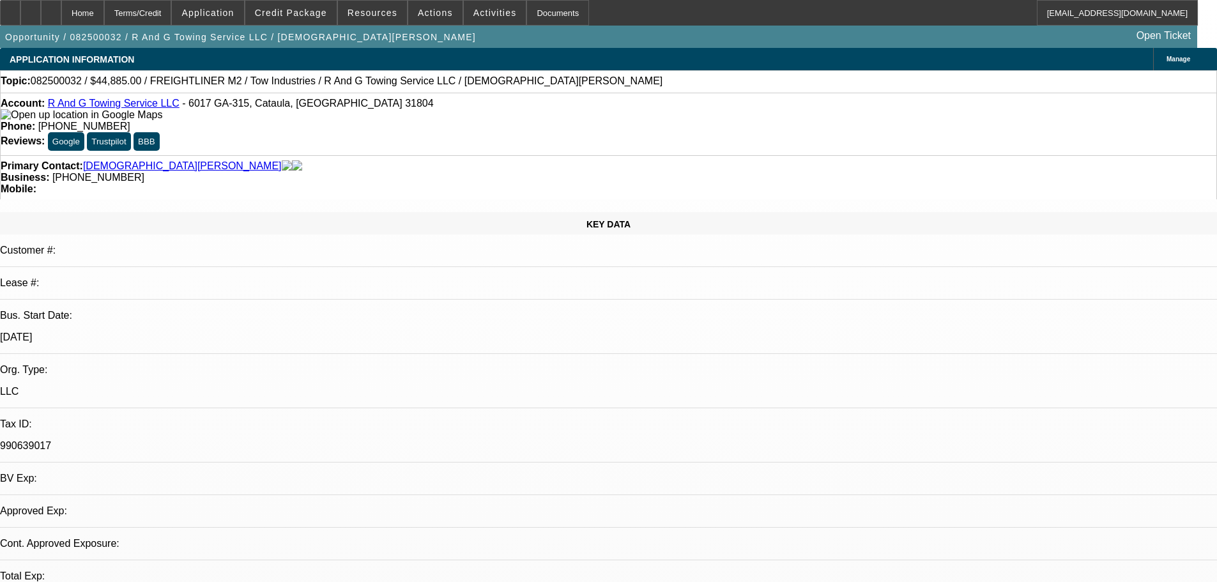
select select "0"
select select "2"
select select "0.1"
select select "4"
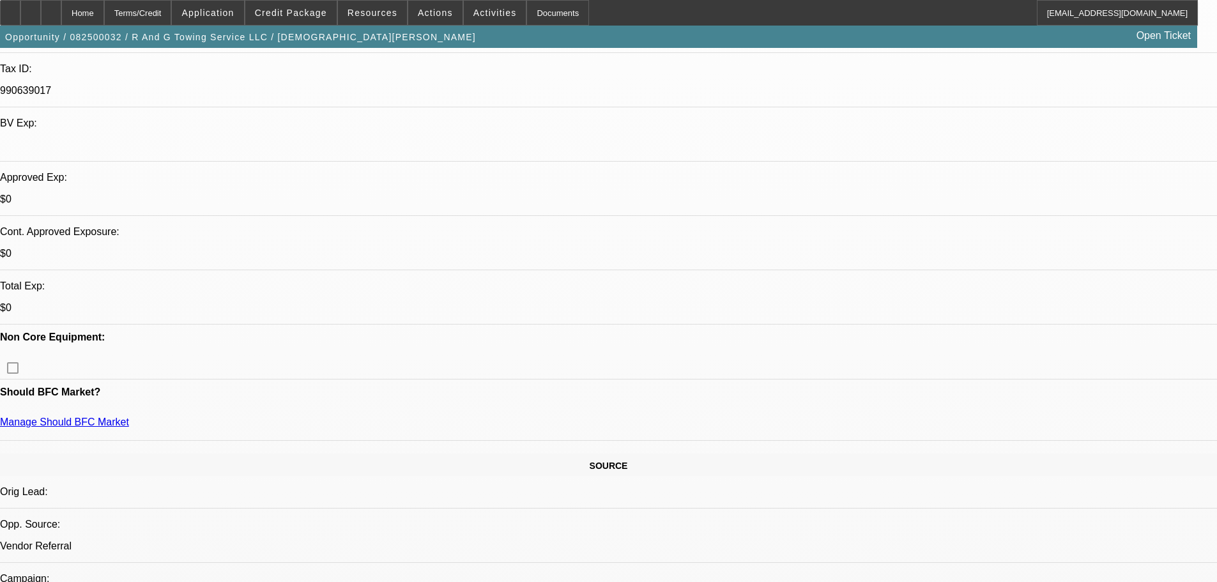
scroll to position [511, 0]
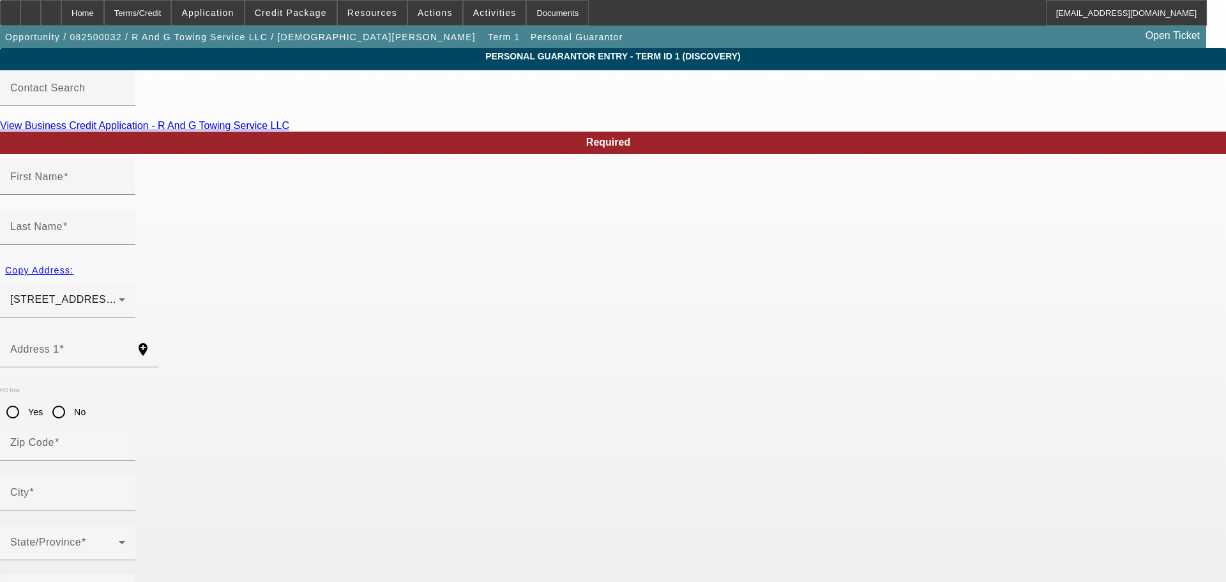
type input "Roy"
type input "Gay"
type input "176 groia way"
radio input "true"
type input "31808"
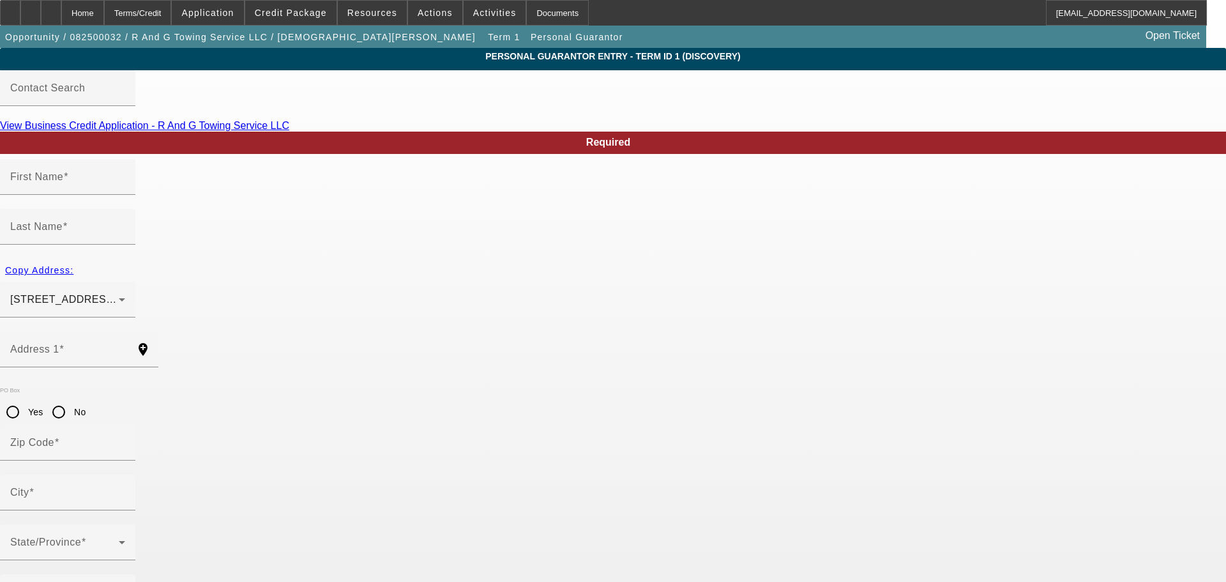
type input "Fortson"
type input "[PHONE_NUMBER]"
type input "100"
type input "255-23-3859"
type input "randgtowing@yahoo.com"
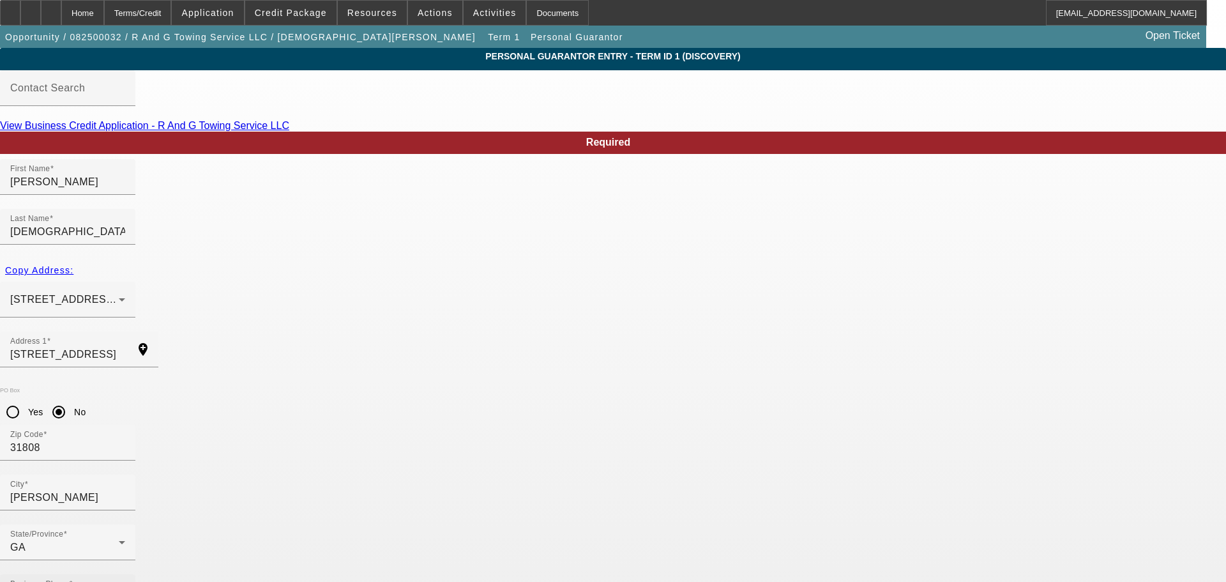
drag, startPoint x: 474, startPoint y: 456, endPoint x: 409, endPoint y: 452, distance: 65.3
type input "98"
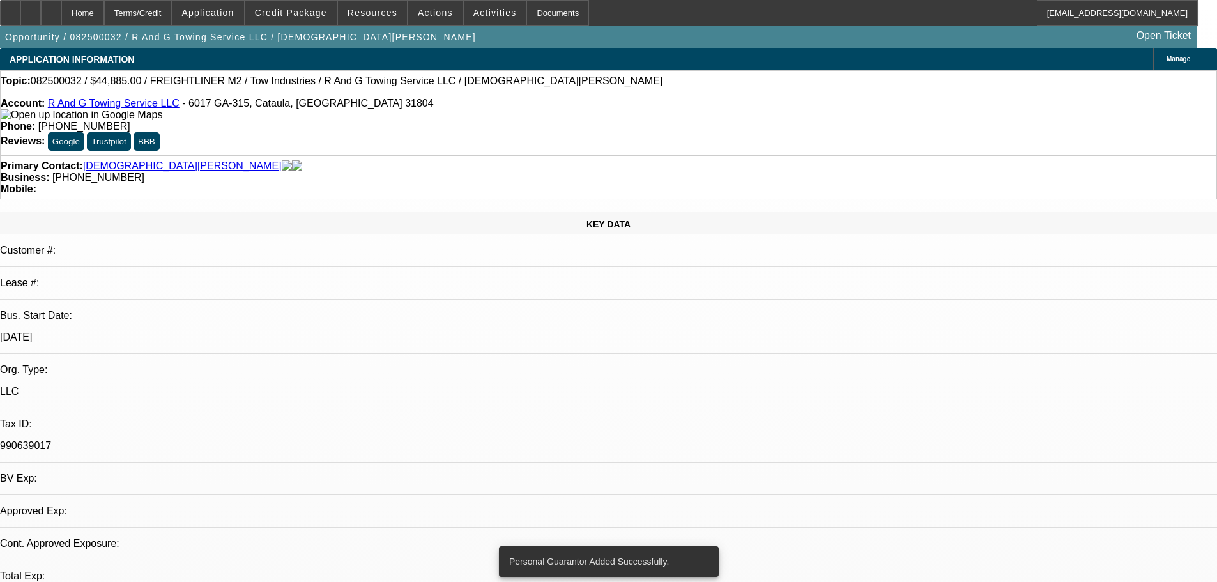
select select "0"
select select "2"
select select "0.1"
select select "4"
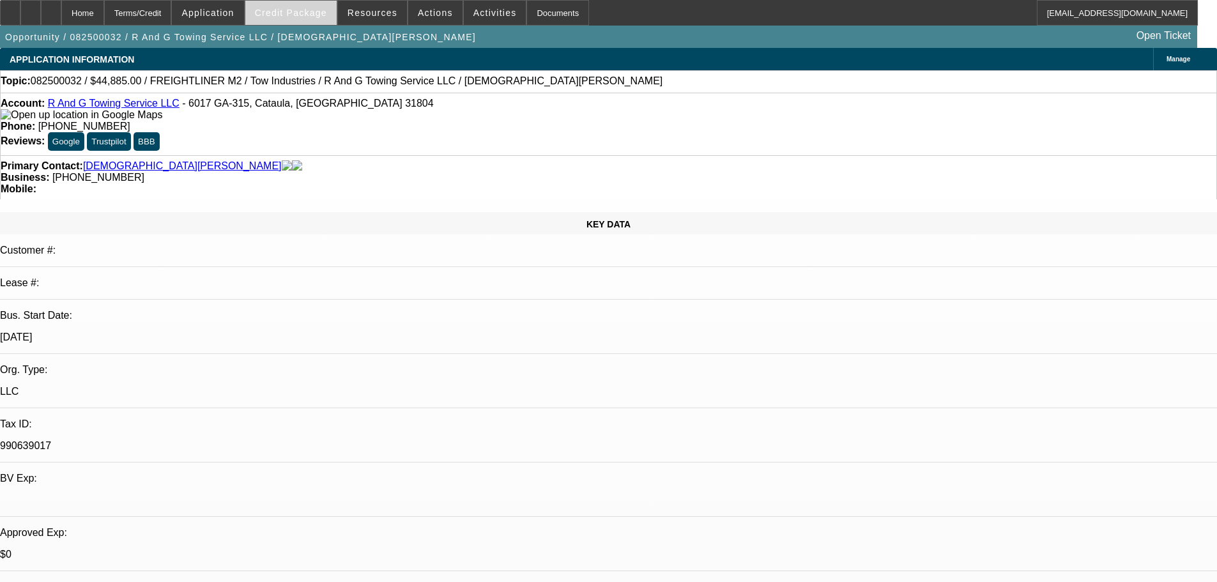
click at [286, 15] on span "Credit Package" at bounding box center [291, 13] width 72 height 10
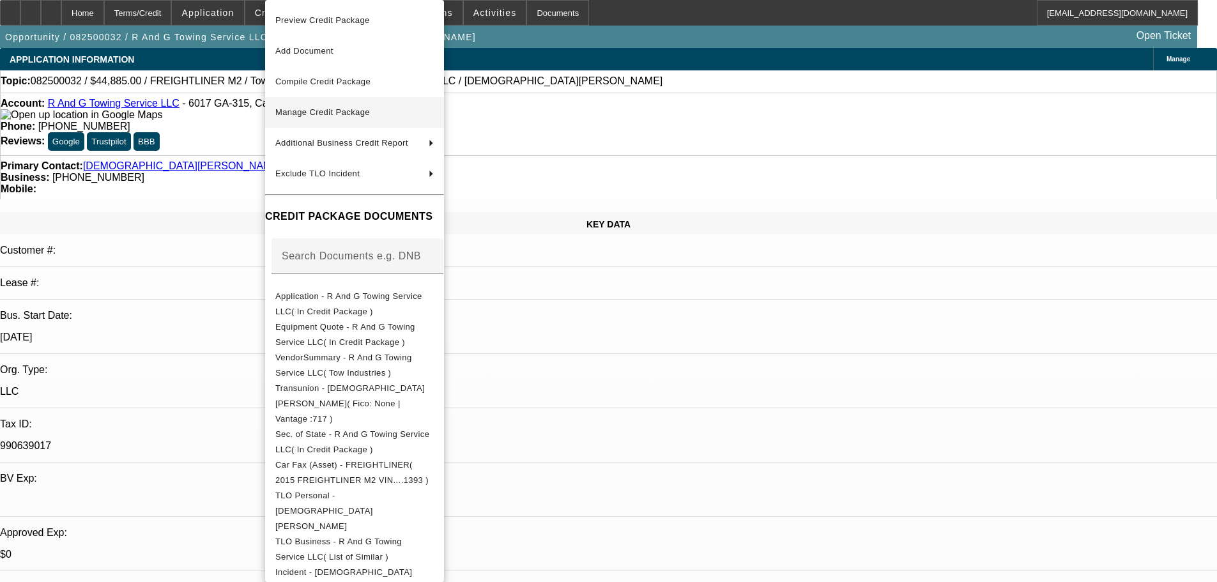
click at [397, 111] on span "Manage Credit Package" at bounding box center [354, 112] width 158 height 15
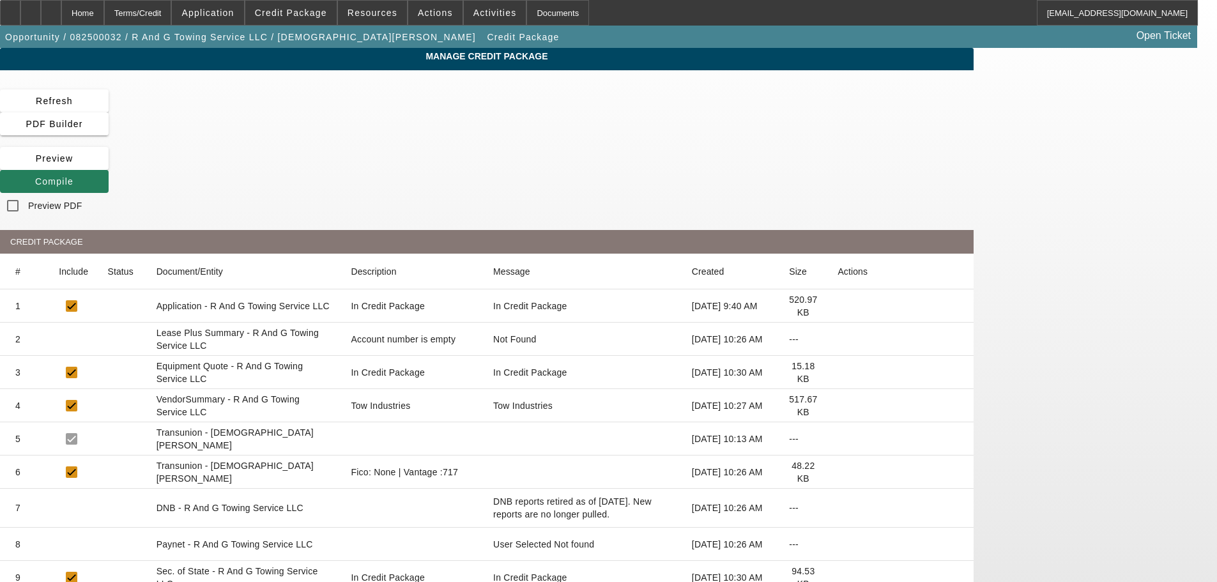
click at [109, 166] on span at bounding box center [54, 181] width 109 height 31
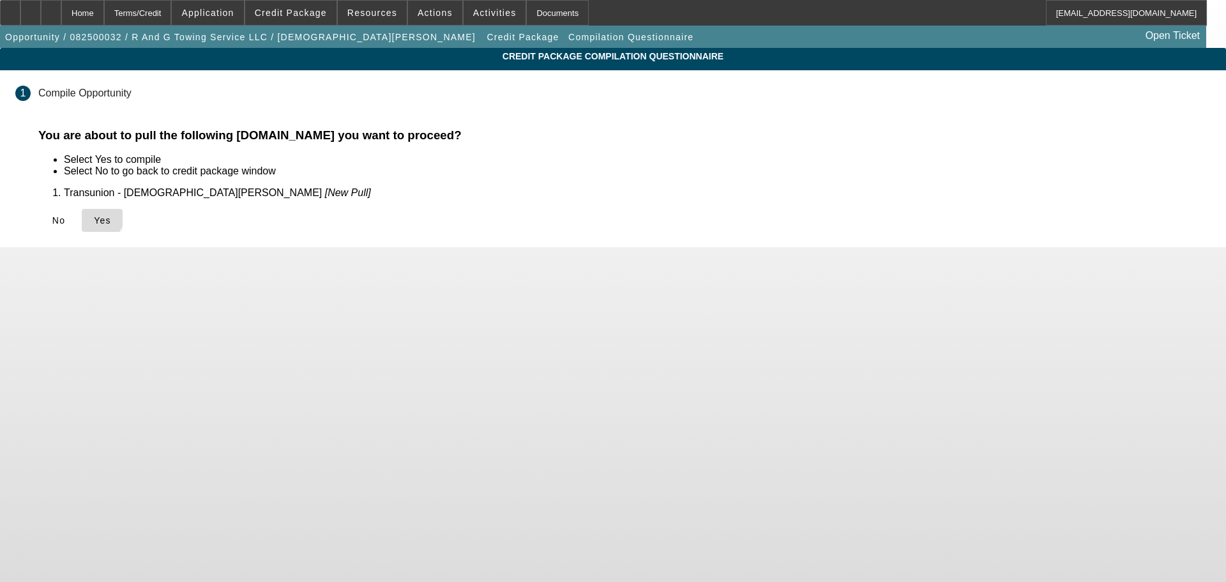
click at [94, 216] on icon at bounding box center [94, 220] width 0 height 10
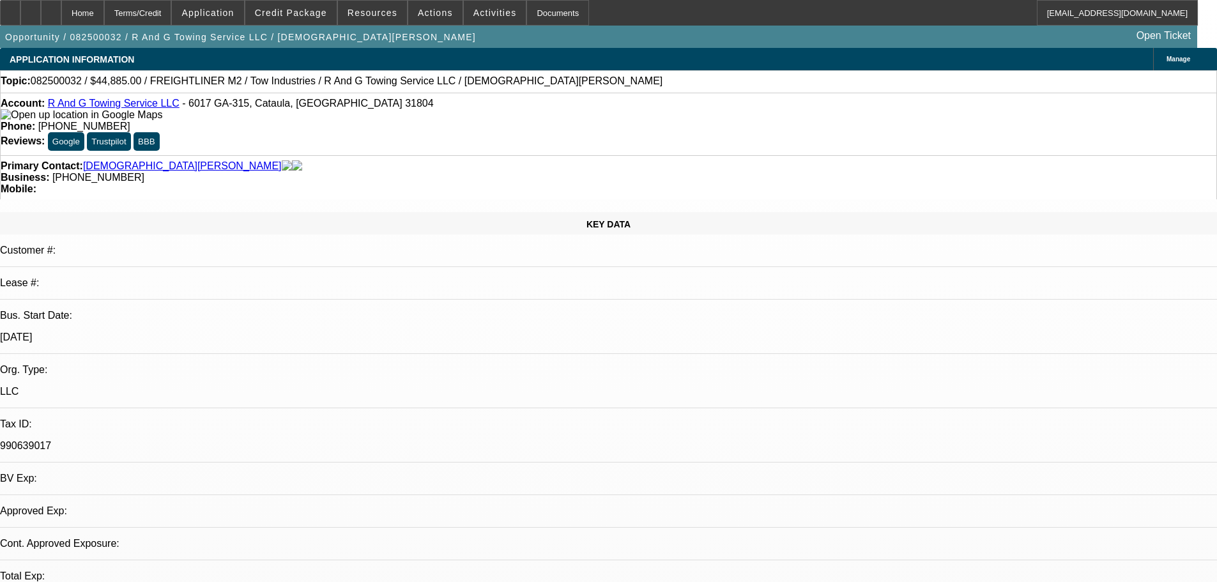
select select "0"
select select "2"
select select "0.1"
select select "4"
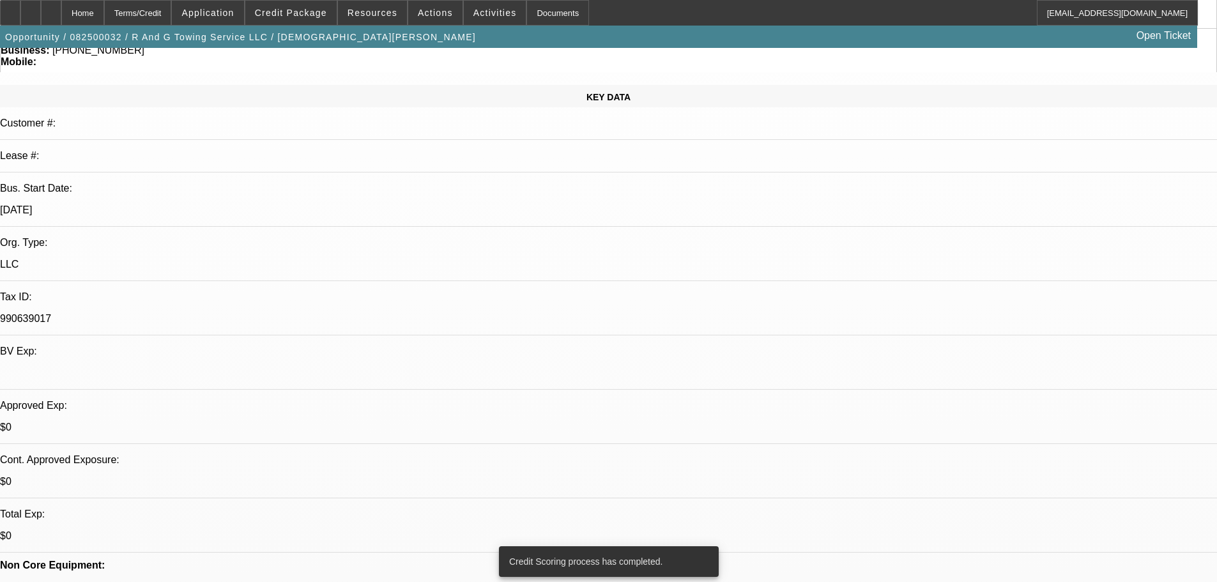
scroll to position [128, 0]
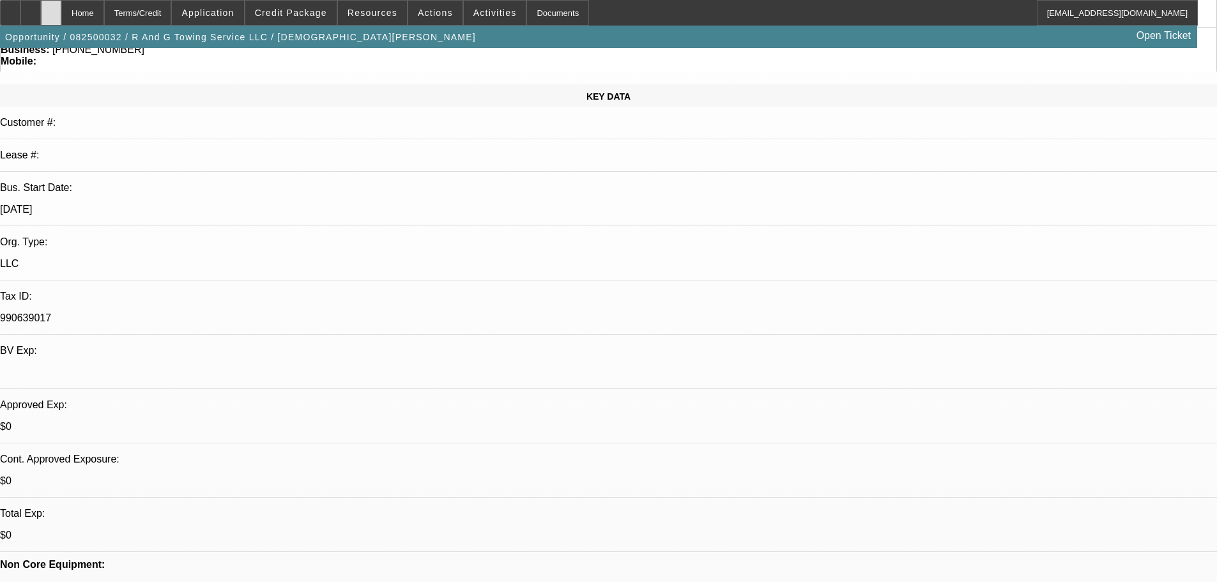
click at [61, 12] on div at bounding box center [51, 13] width 20 height 26
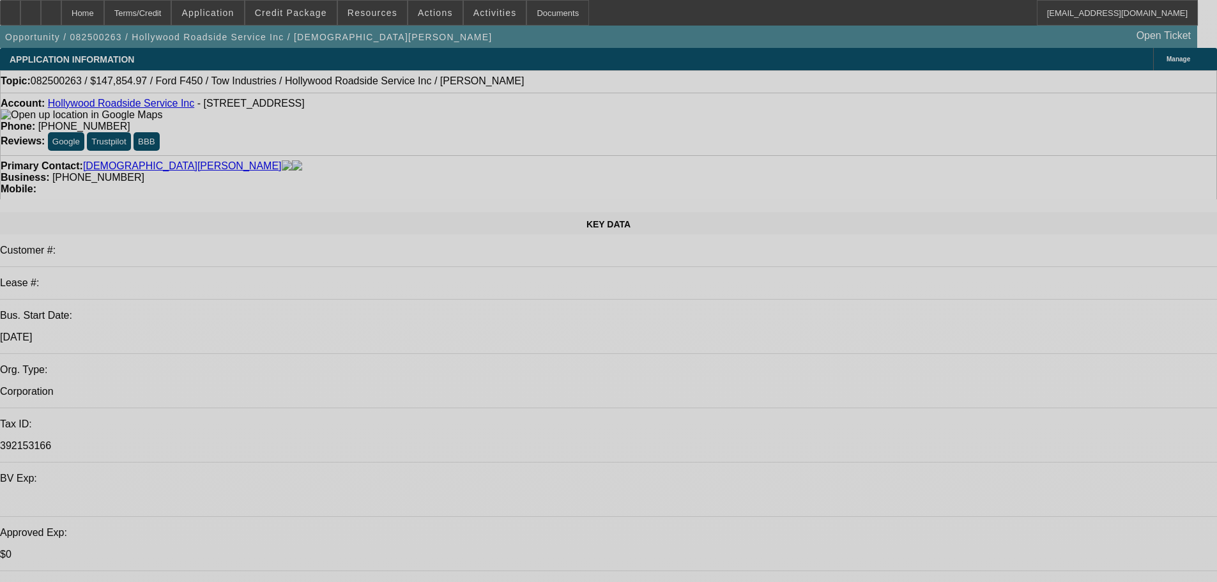
select select "0"
select select "0.1"
select select "4"
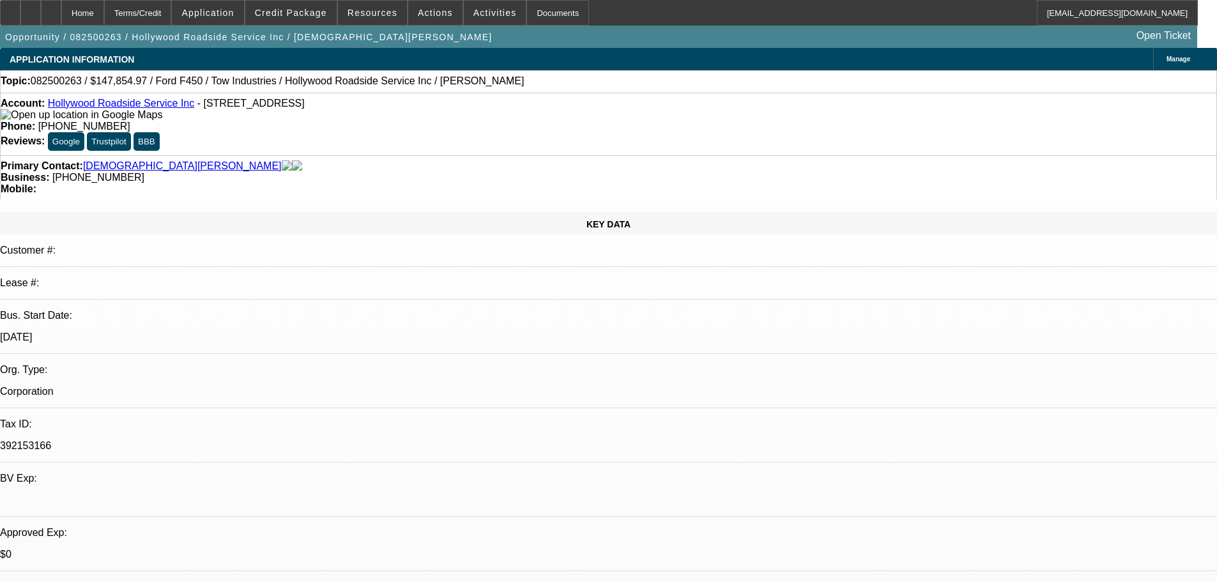
select select "0.2"
select select "2"
select select "0.1"
select select "4"
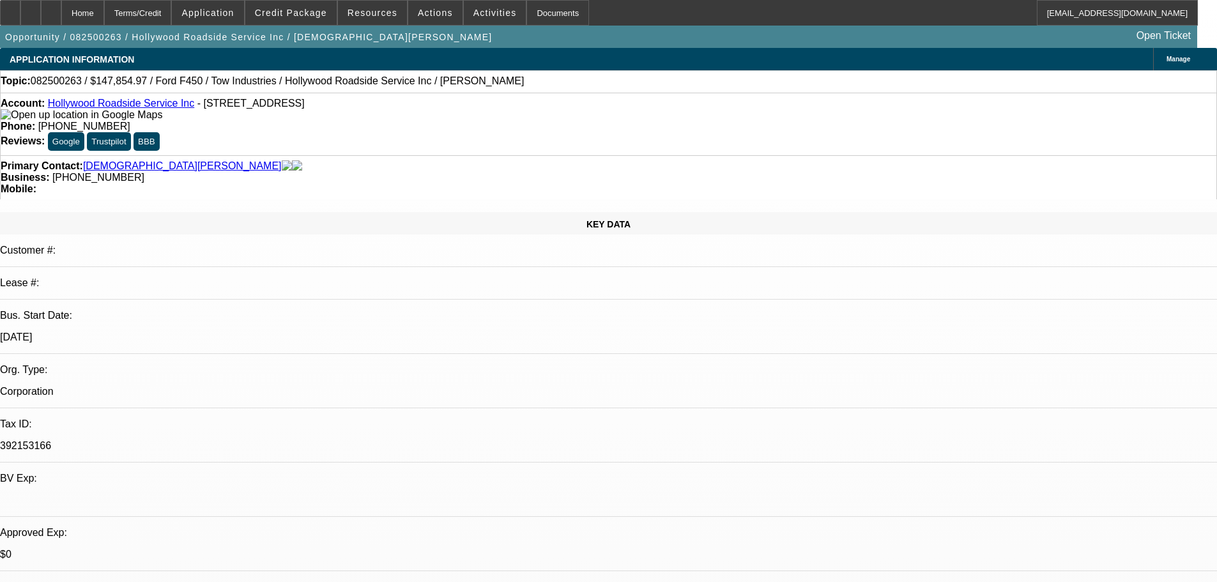
select select "0"
select select "0.1"
select select "4"
select select "0.15"
select select "2"
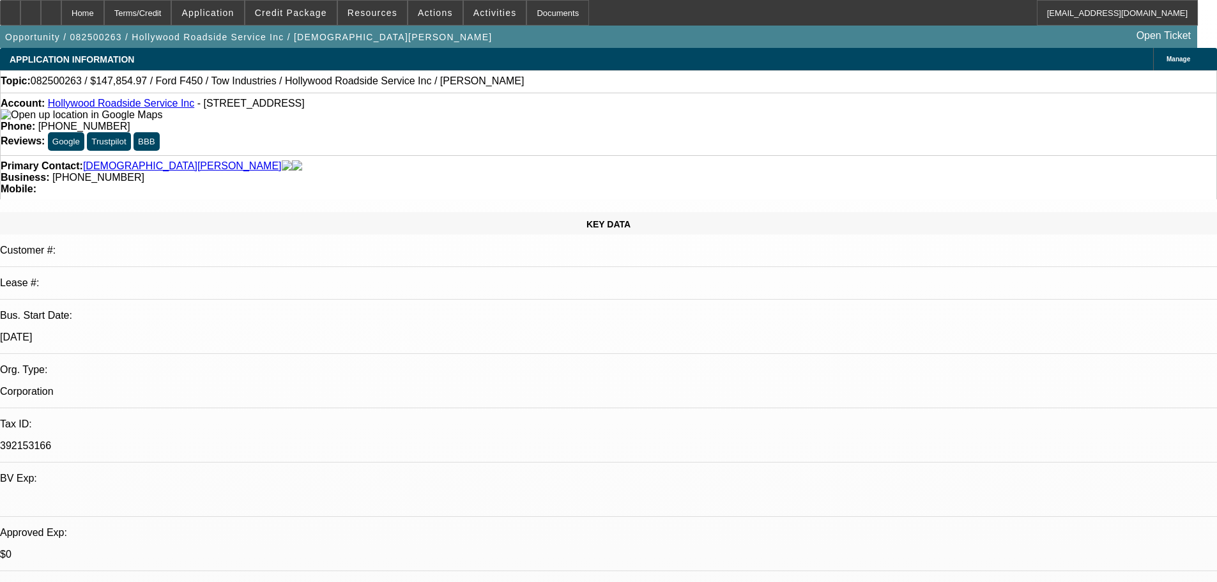
select select "2"
select select "0.1"
select select "4"
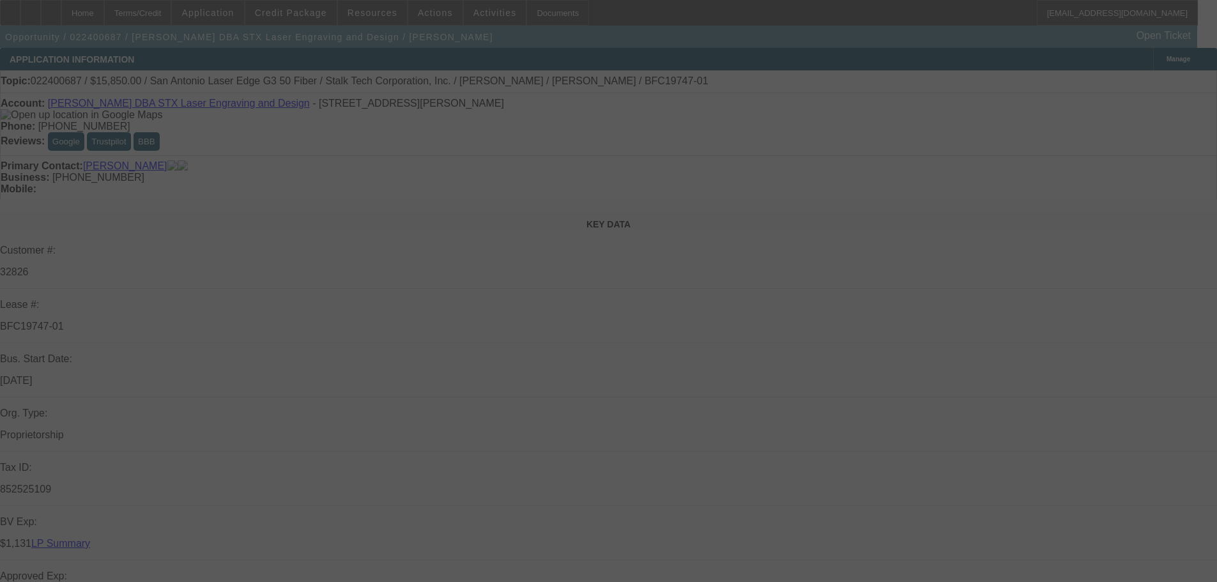
select select "0"
select select "2"
select select "0.1"
select select "4"
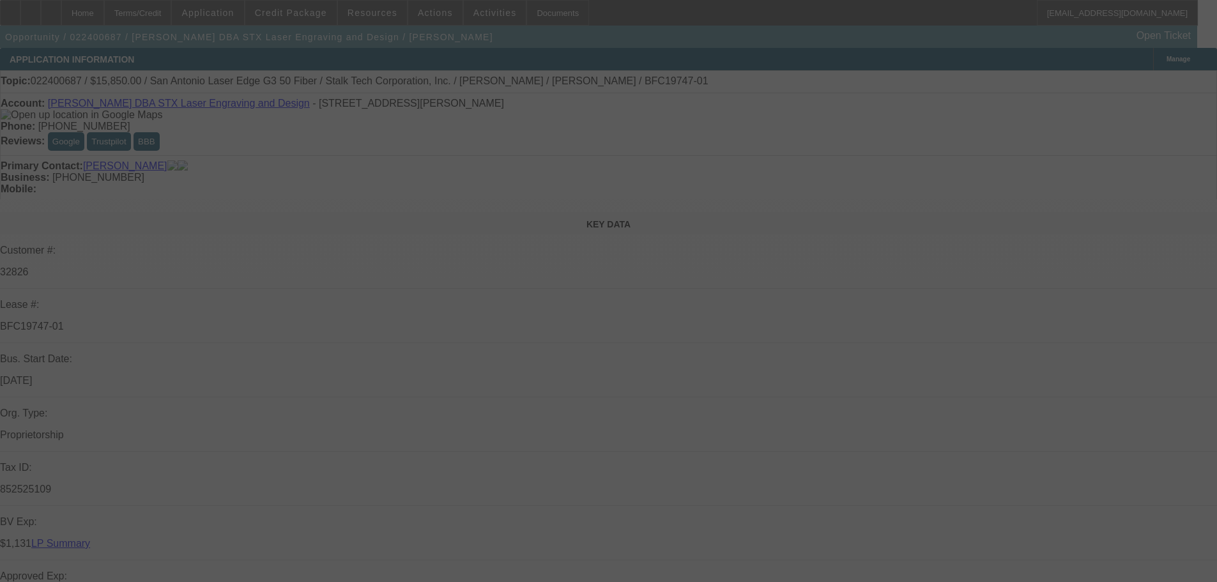
select select "0"
select select "2"
select select "0.1"
select select "4"
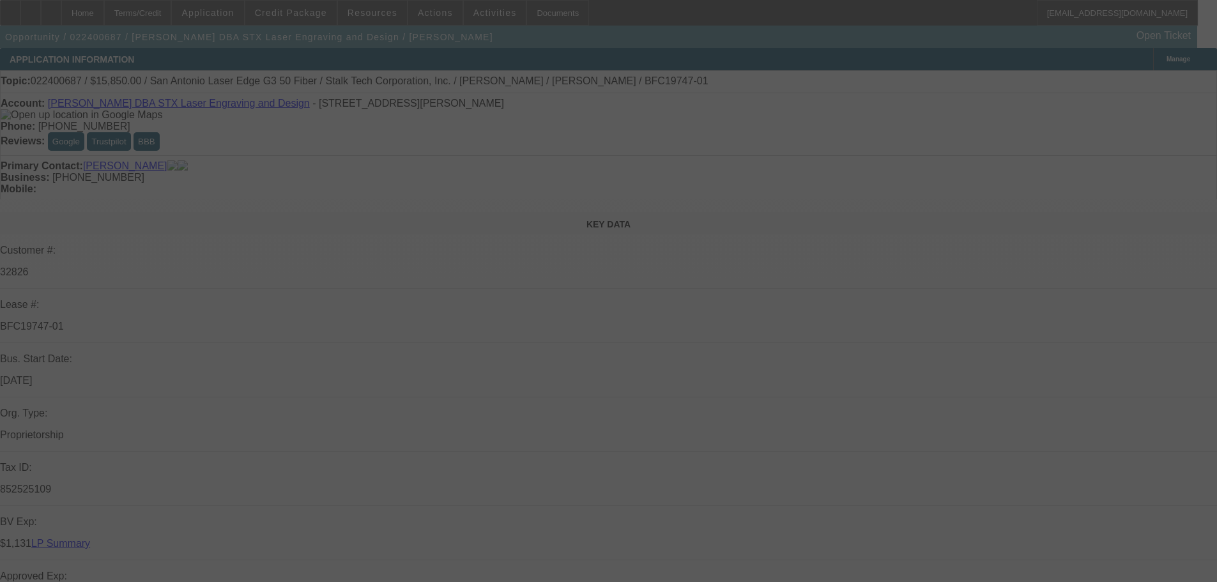
select select "0"
select select "3"
select select "0"
select select "6"
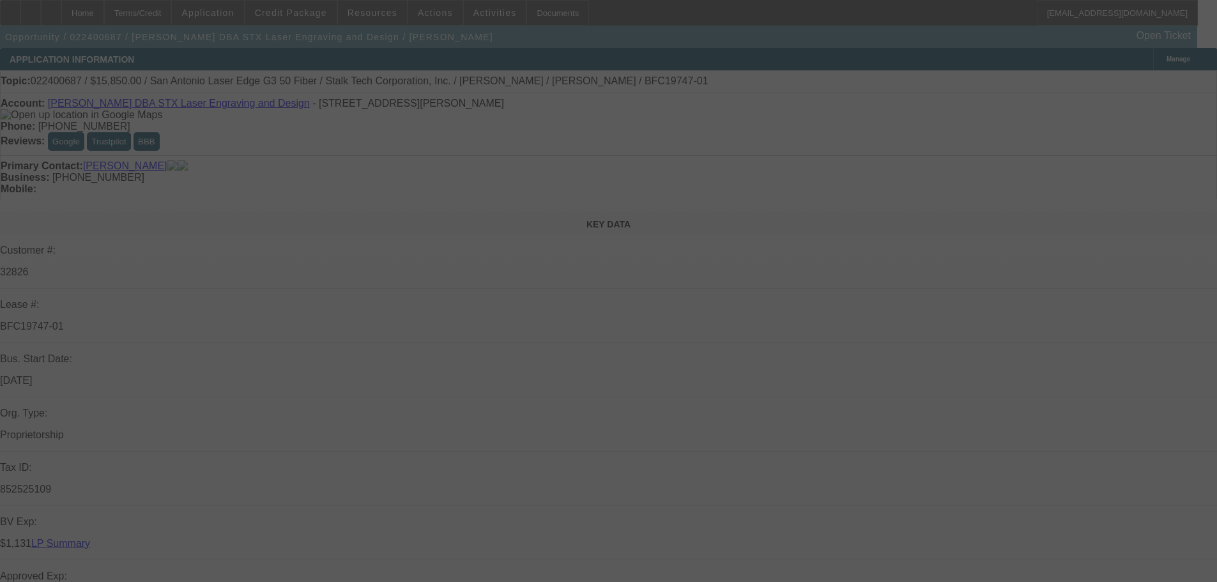
select select "0"
select select "3"
select select "0"
select select "6"
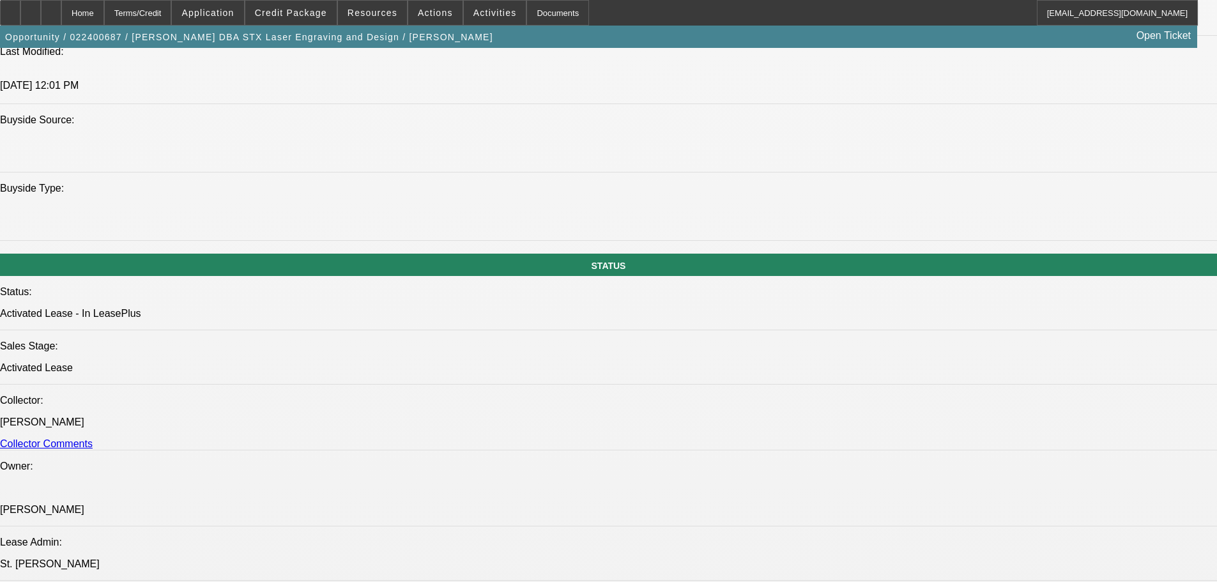
scroll to position [1277, 0]
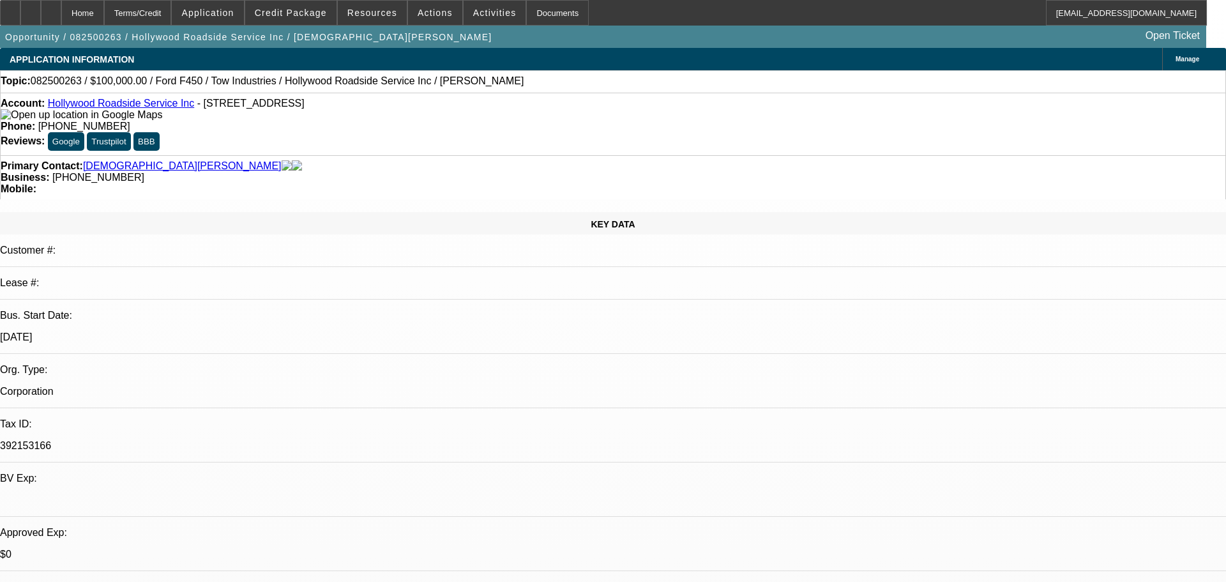
select select "0"
select select "0.1"
select select "4"
select select "0"
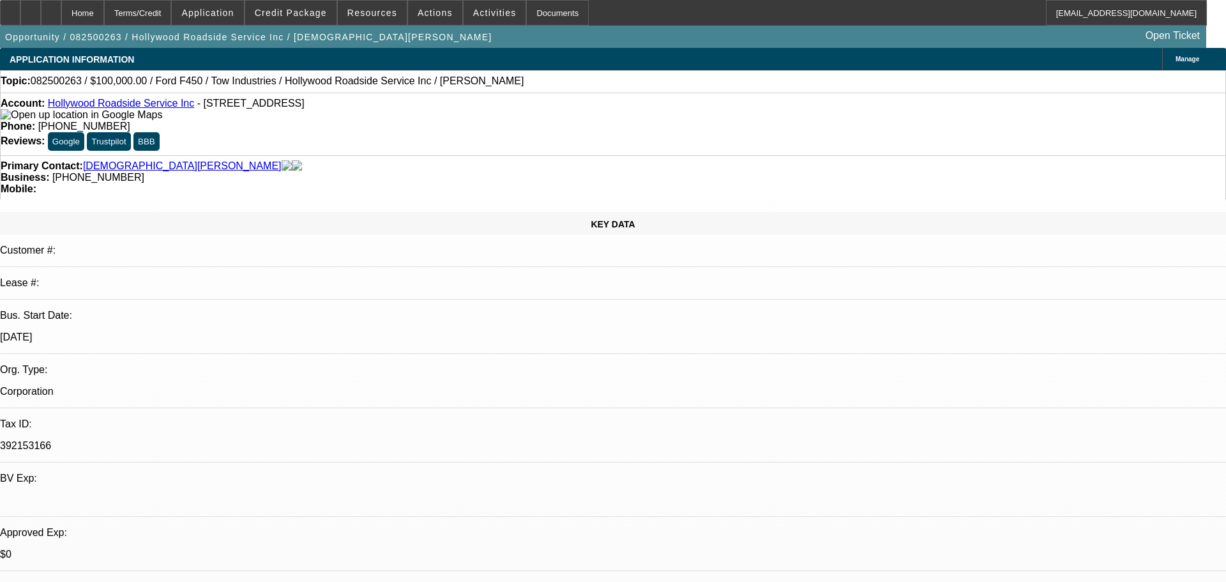
select select "0"
select select "0.1"
select select "4"
select select "0.2"
select select "2"
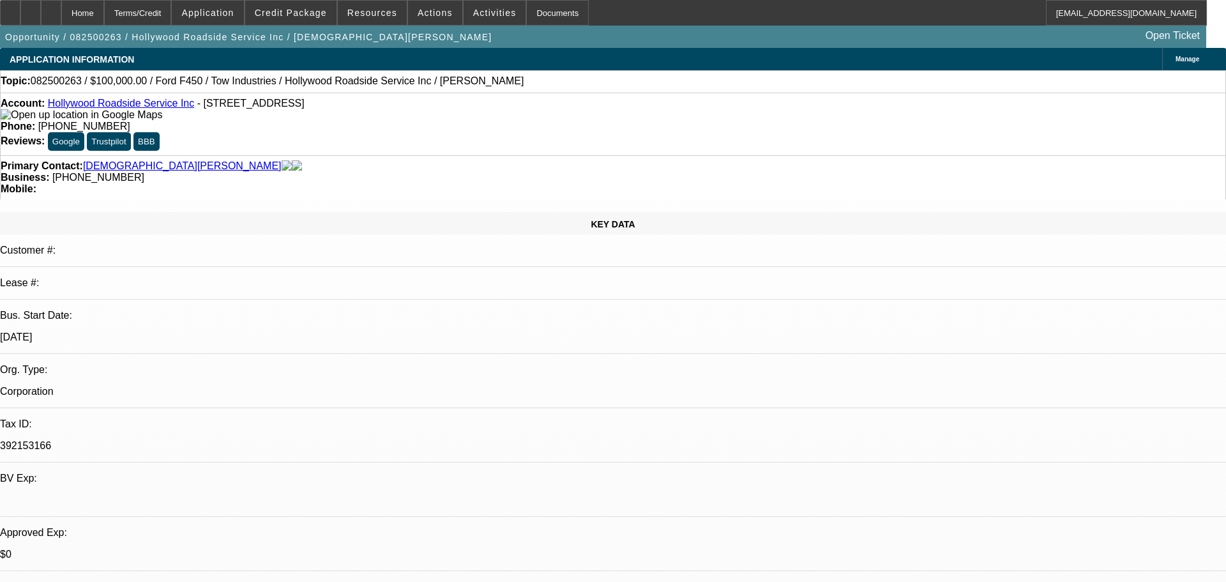
select select "2"
select select "0.1"
select select "4"
select select "0"
select select "0.1"
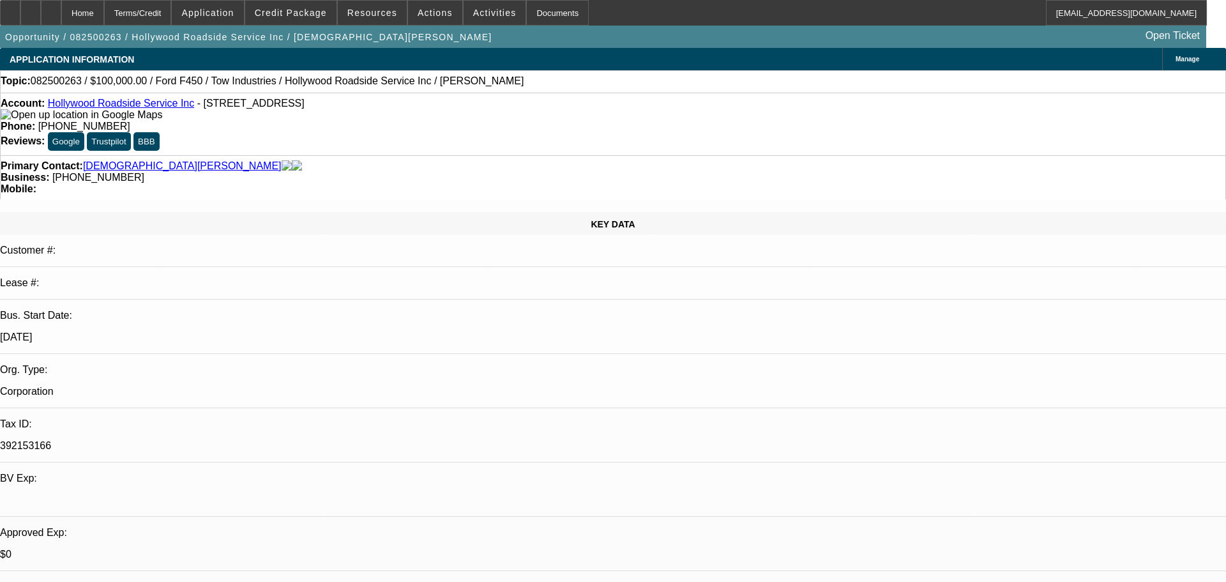
select select "4"
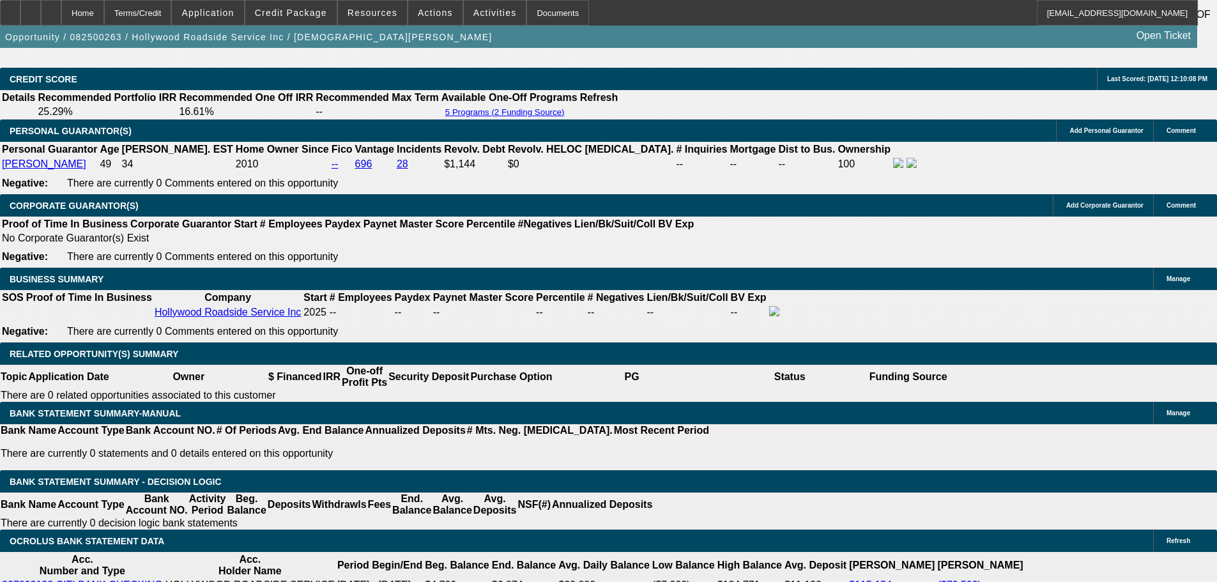
scroll to position [2044, 0]
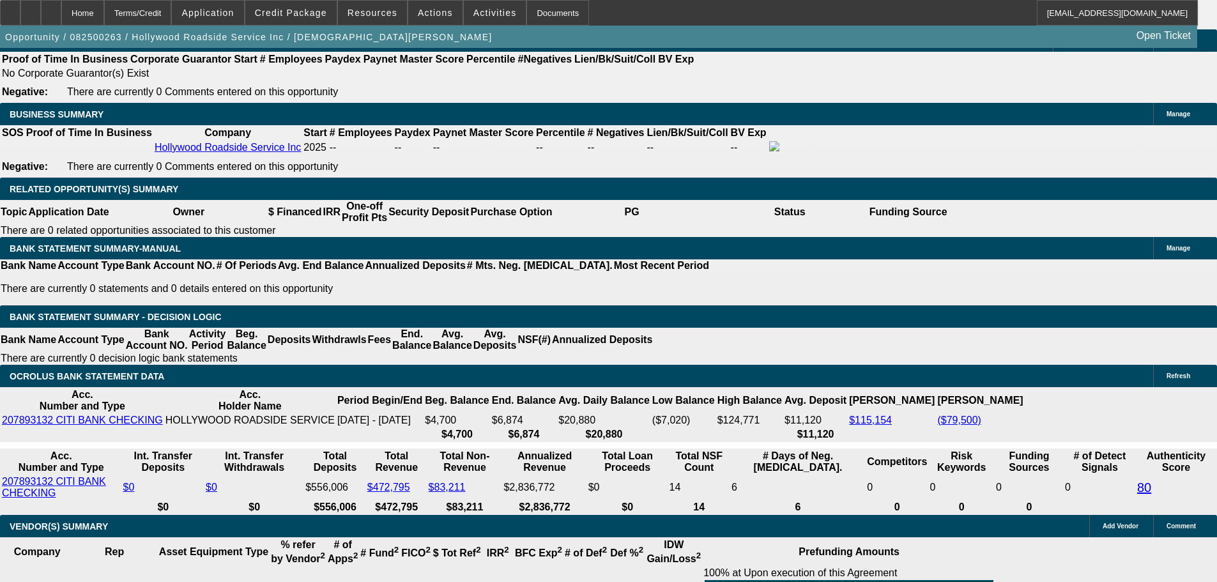
drag, startPoint x: 1026, startPoint y: 142, endPoint x: 1026, endPoint y: 150, distance: 7.7
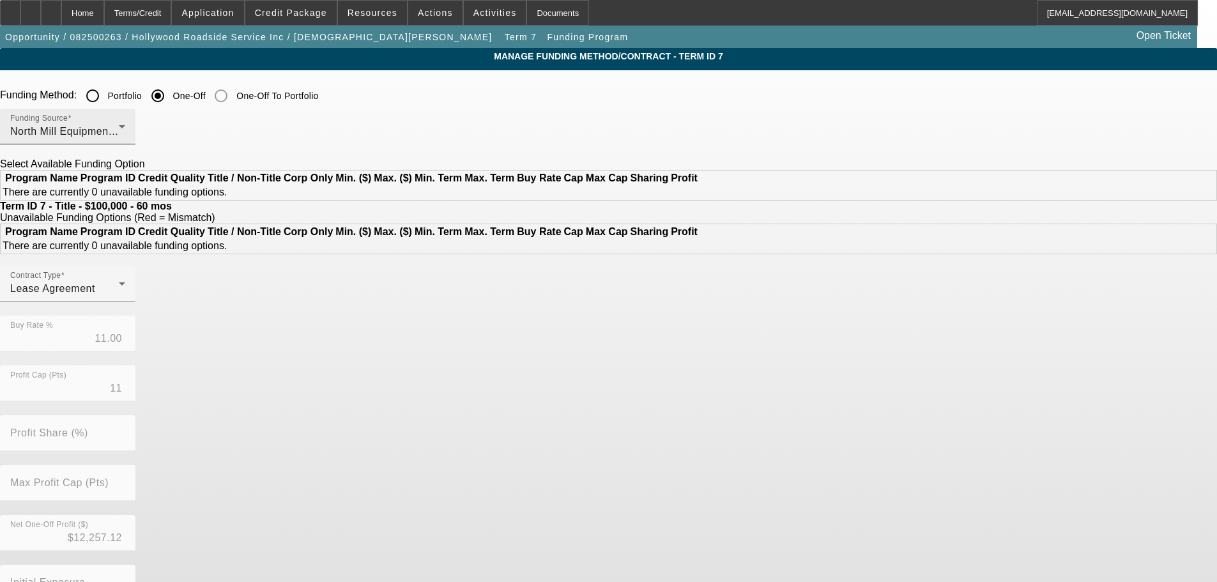
click at [119, 134] on div "North Mill Equipment Finance LLC" at bounding box center [64, 131] width 109 height 15
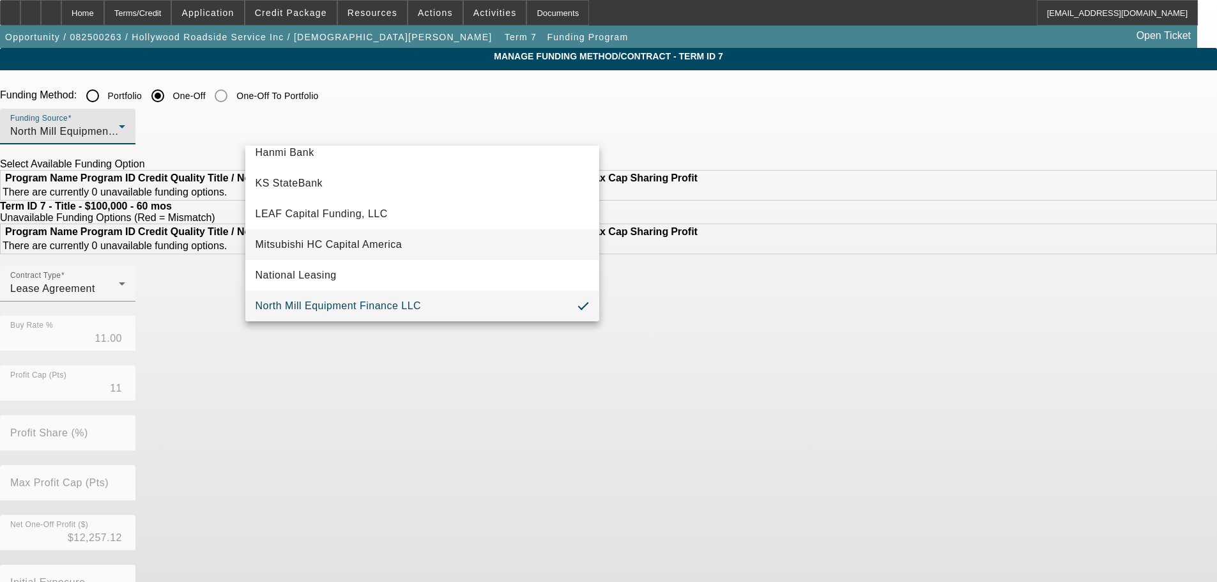
scroll to position [131, 0]
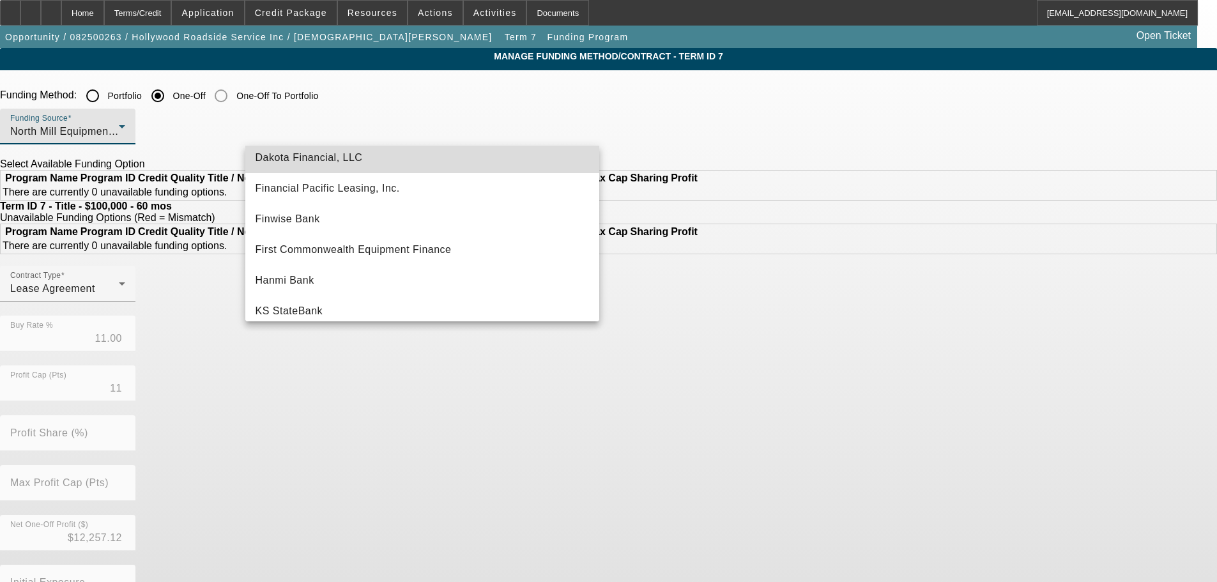
click at [432, 159] on mat-option "Dakota Financial, LLC" at bounding box center [422, 157] width 354 height 31
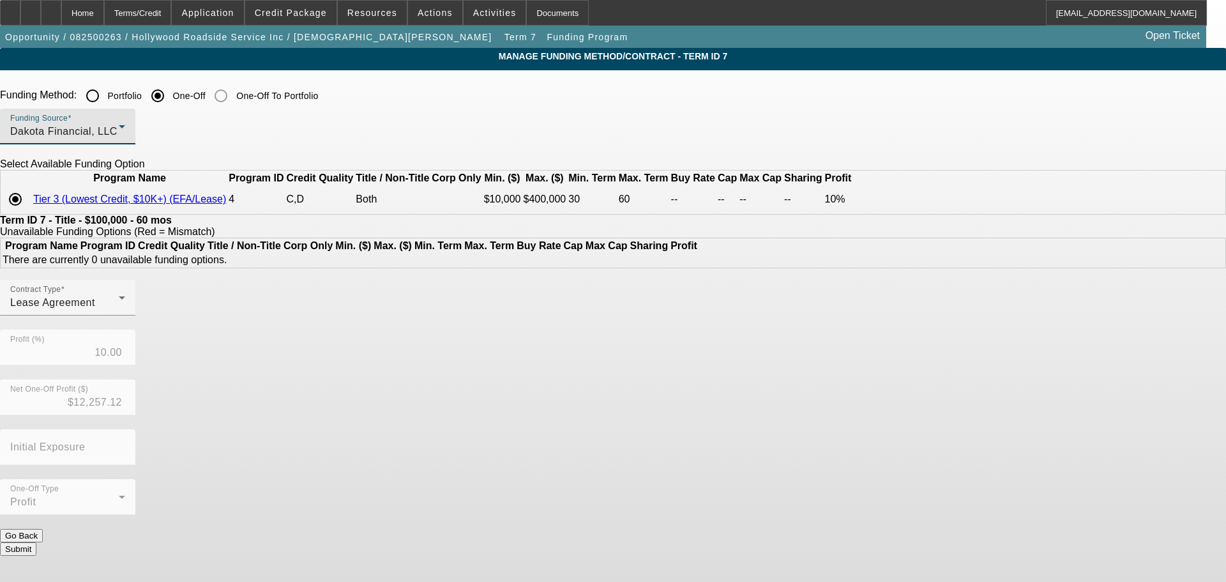
click at [36, 543] on button "Submit" at bounding box center [18, 548] width 36 height 13
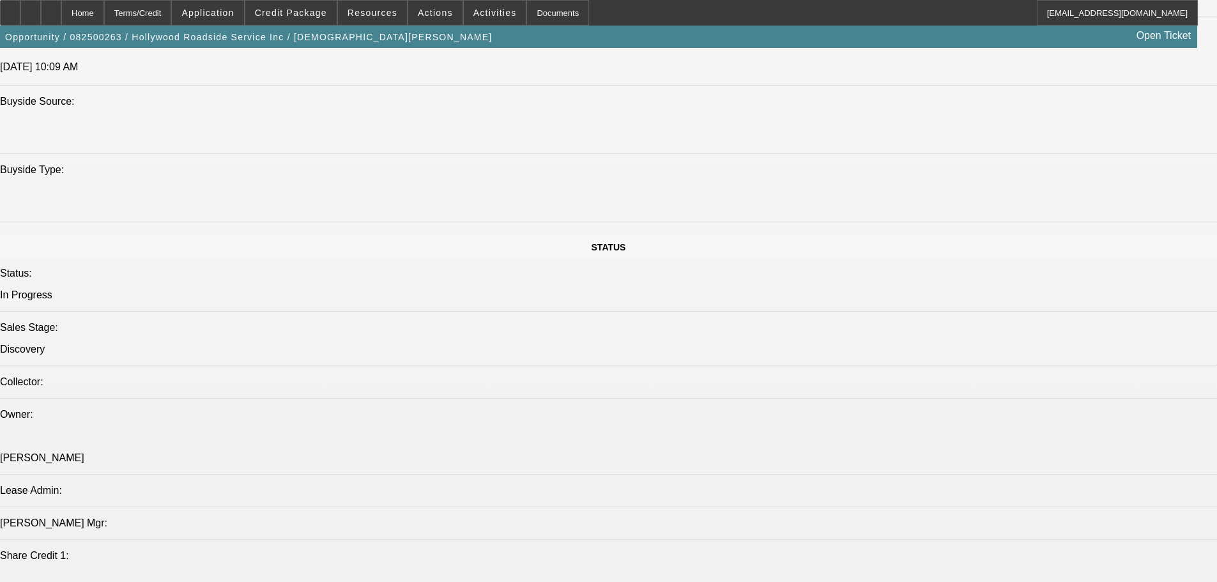
select select "0"
select select "0.1"
select select "4"
select select "0"
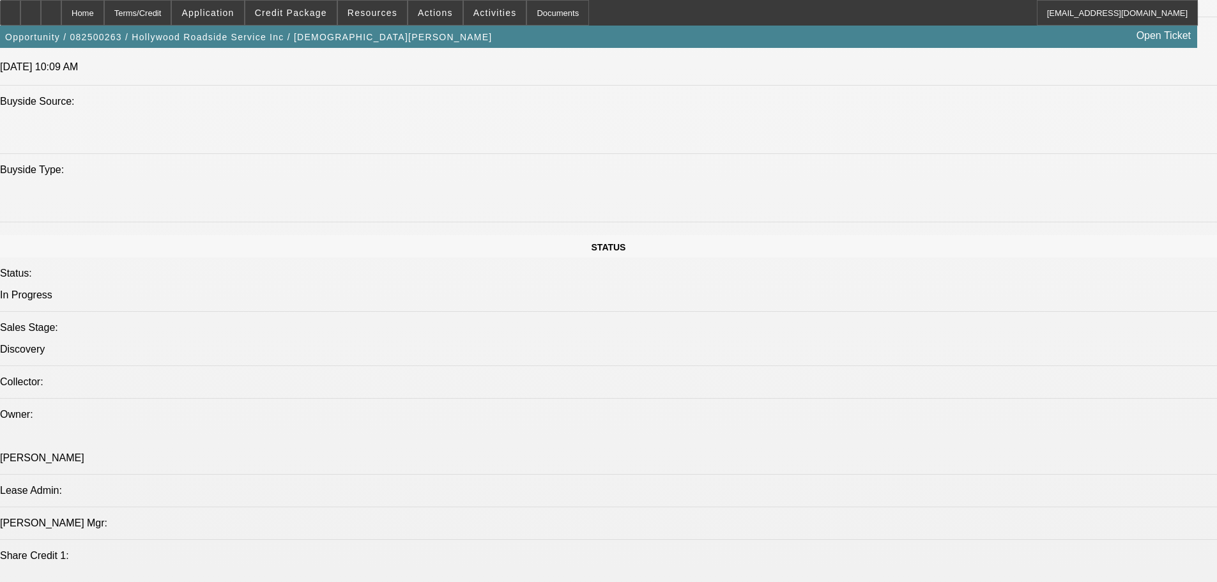
select select "0"
select select "0.1"
select select "4"
select select "0.2"
select select "2"
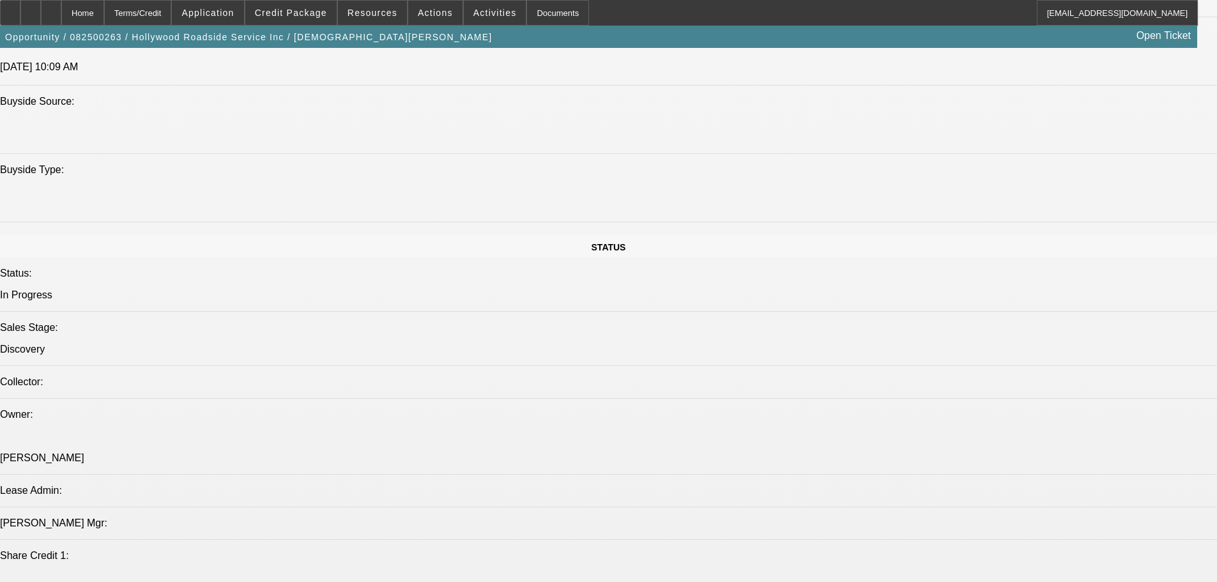
select select "2"
select select "0.1"
select select "4"
select select "0"
select select "0.1"
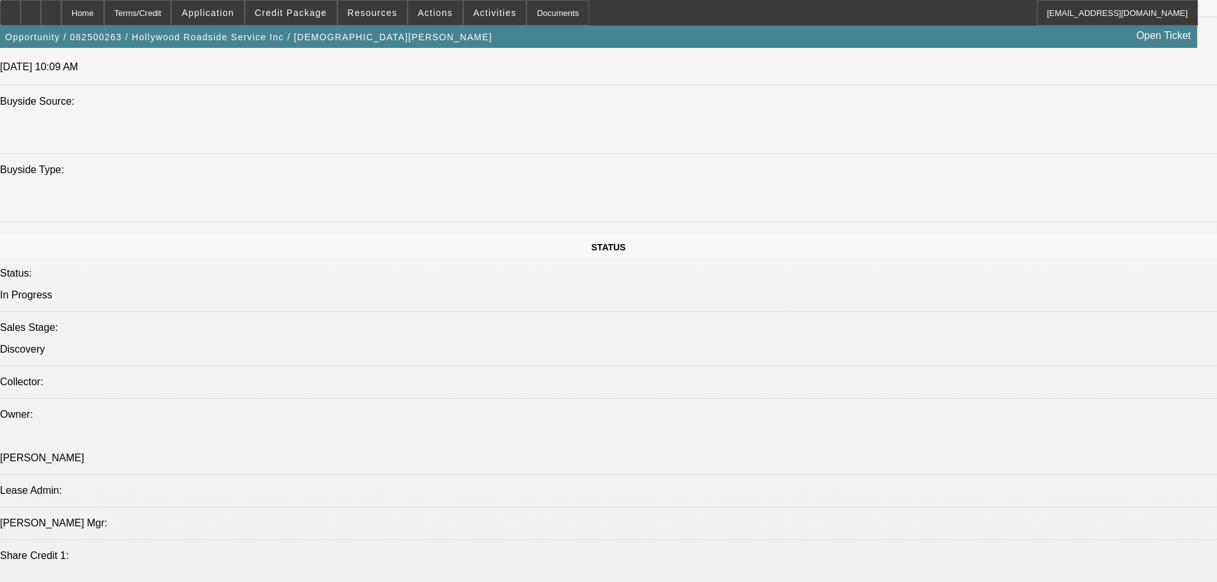
select select "4"
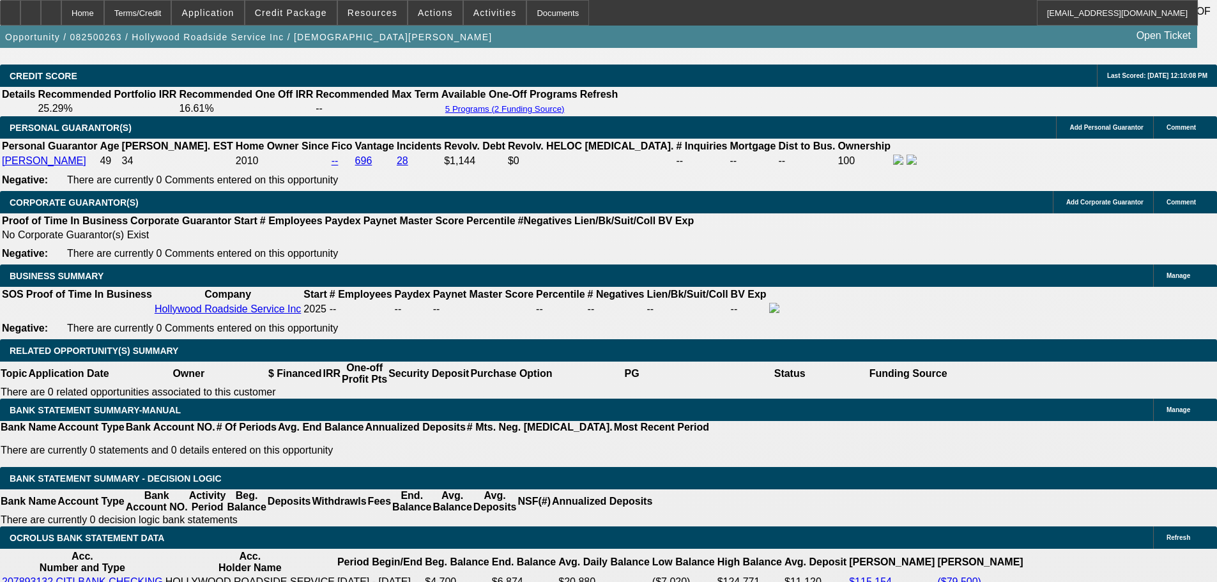
scroll to position [2010, 0]
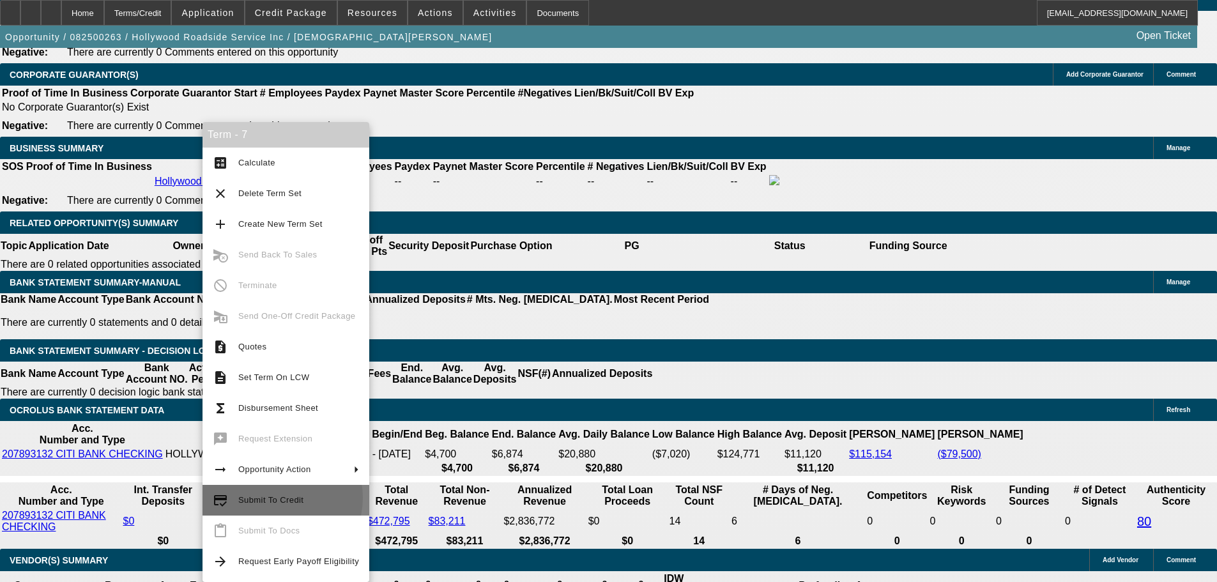
click at [276, 497] on span "Submit To Credit" at bounding box center [270, 500] width 65 height 10
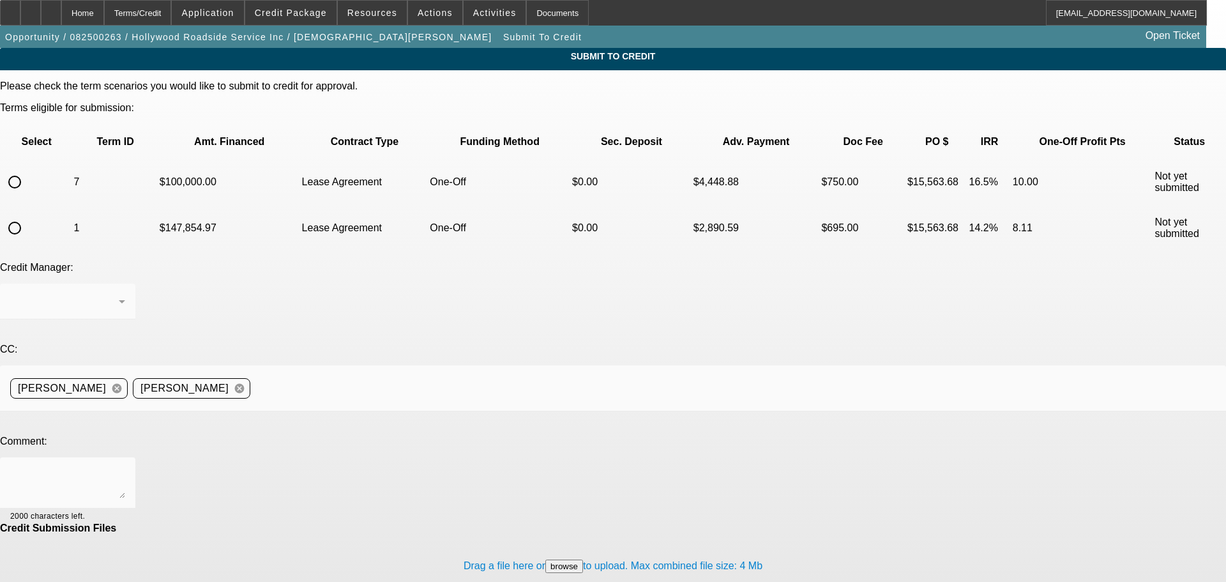
click at [27, 169] on input "radio" at bounding box center [15, 182] width 26 height 26
radio input "true"
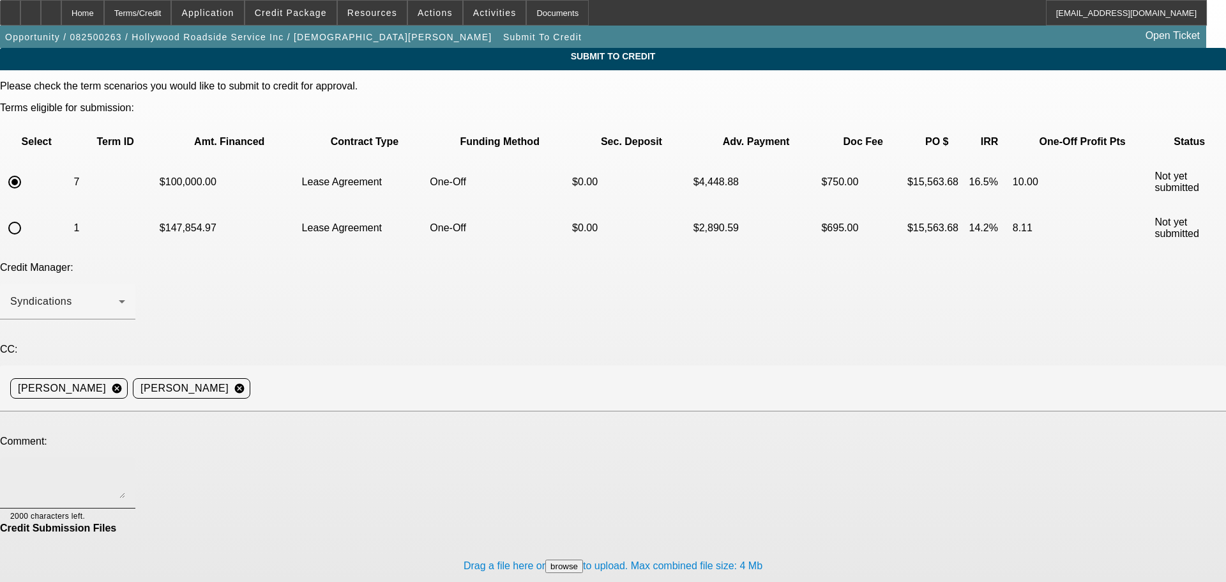
click at [125, 467] on textarea at bounding box center [67, 482] width 115 height 31
type textarea "C"
type textarea "Changed to Dakota's program."
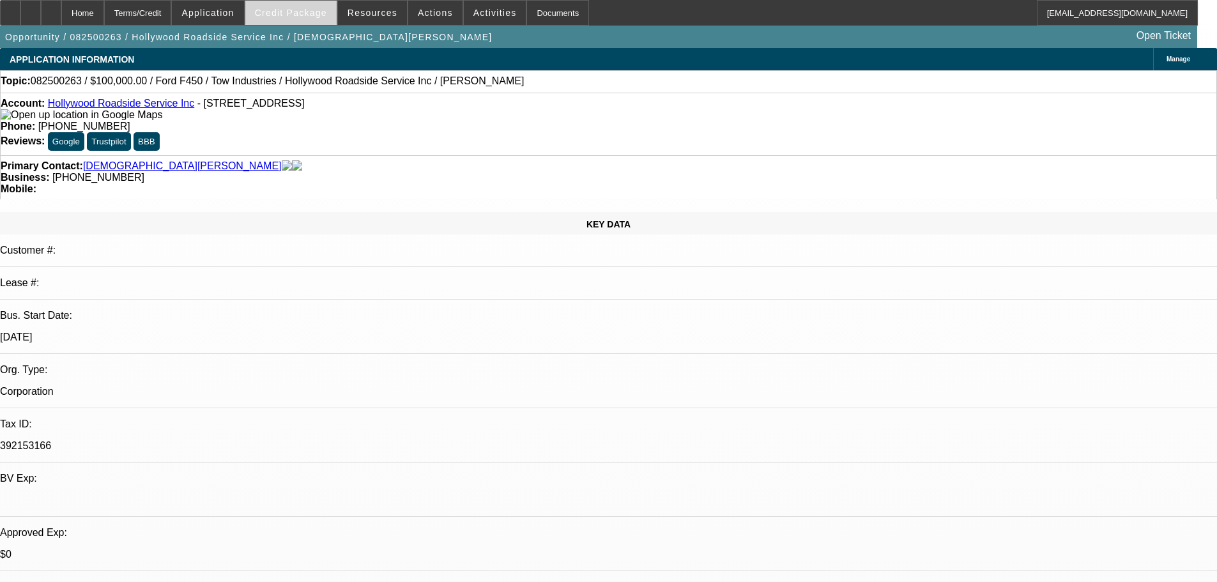
select select "0"
select select "0.1"
select select "4"
select select "0"
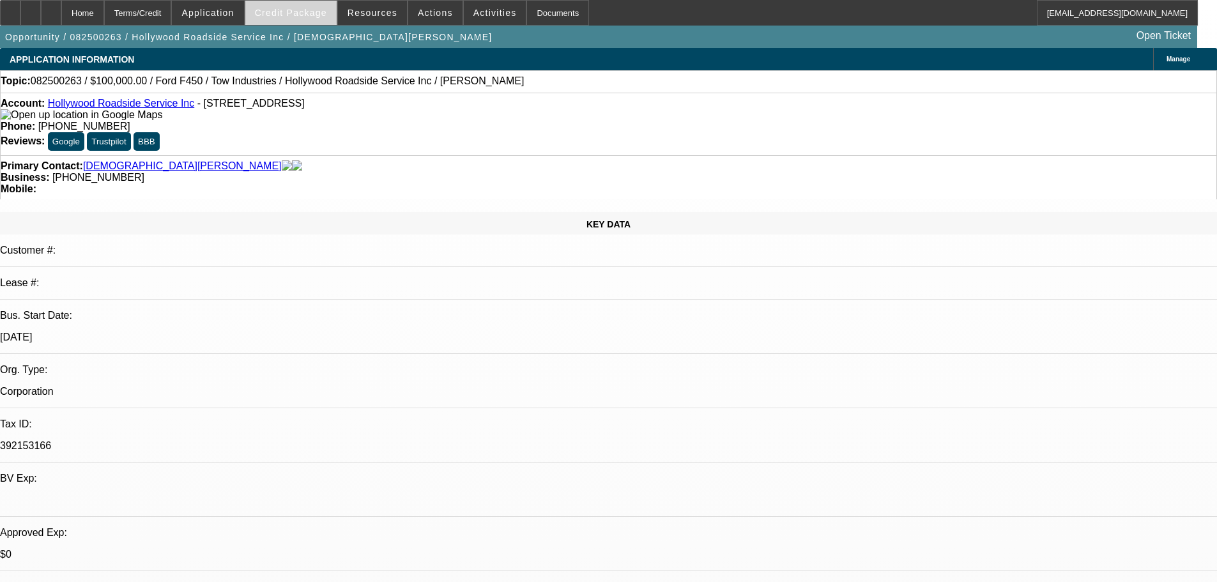
select select "0"
select select "0.1"
select select "4"
select select "0.2"
select select "2"
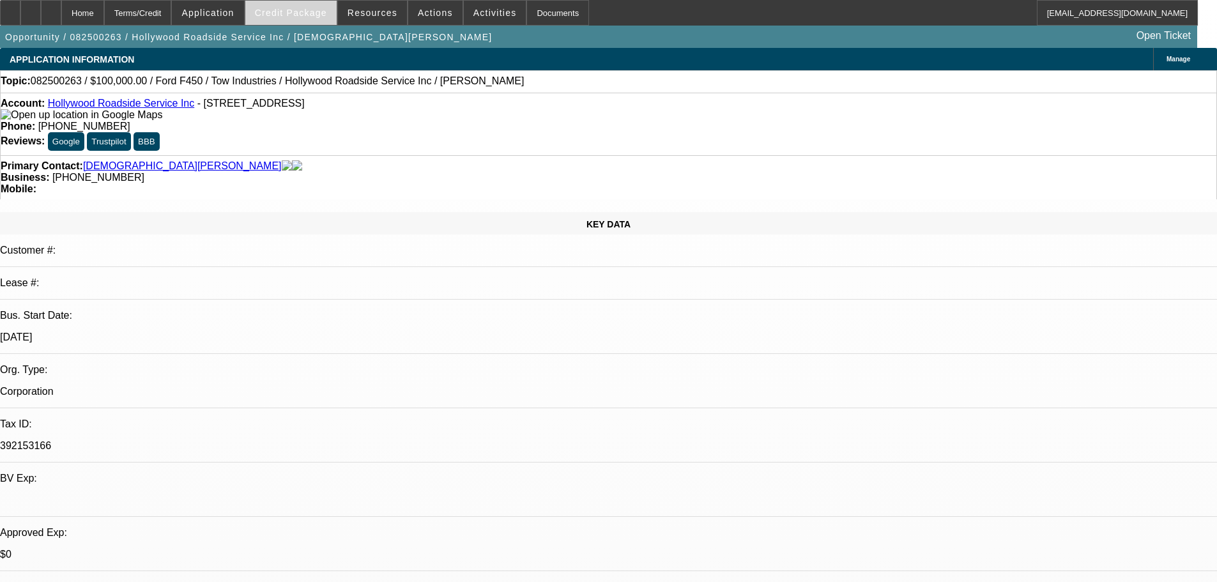
select select "2"
select select "0.1"
select select "4"
select select "0"
select select "0.1"
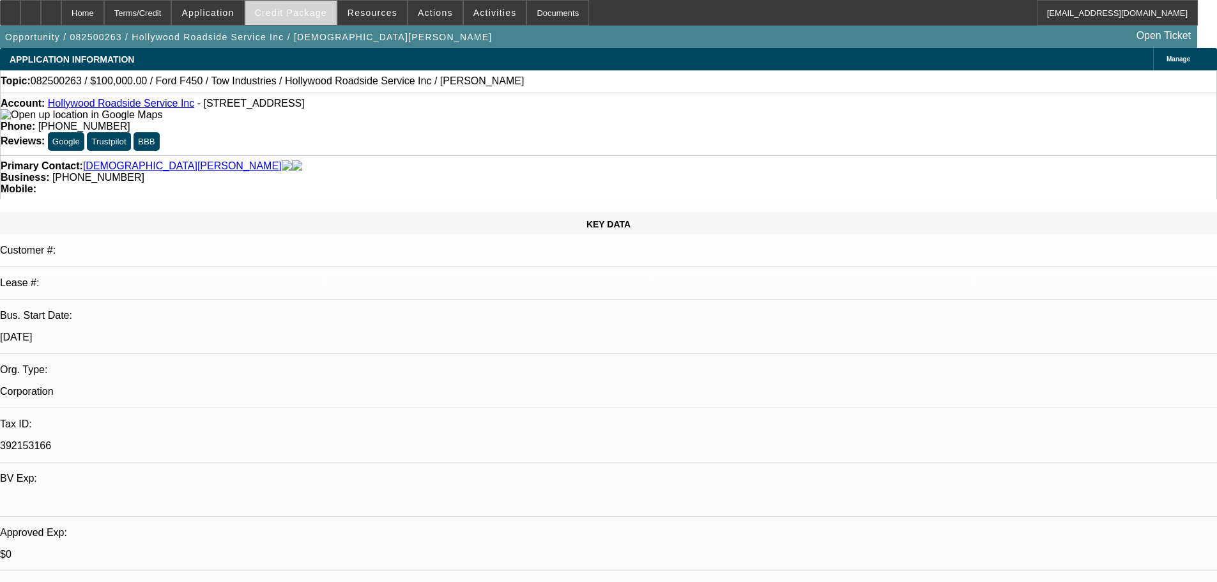
select select "4"
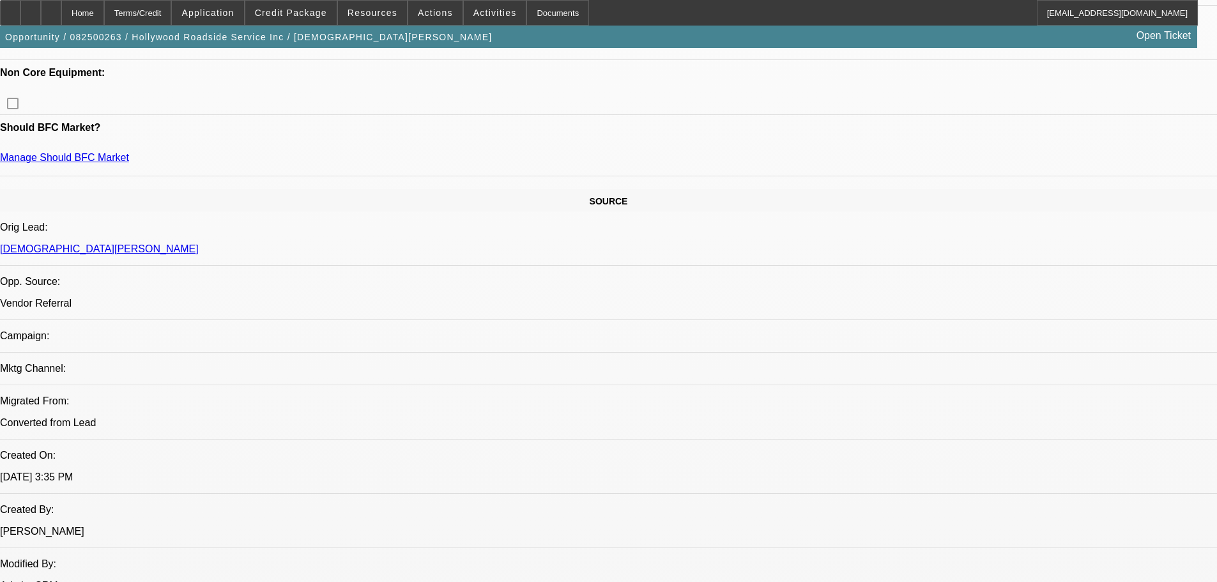
scroll to position [894, 0]
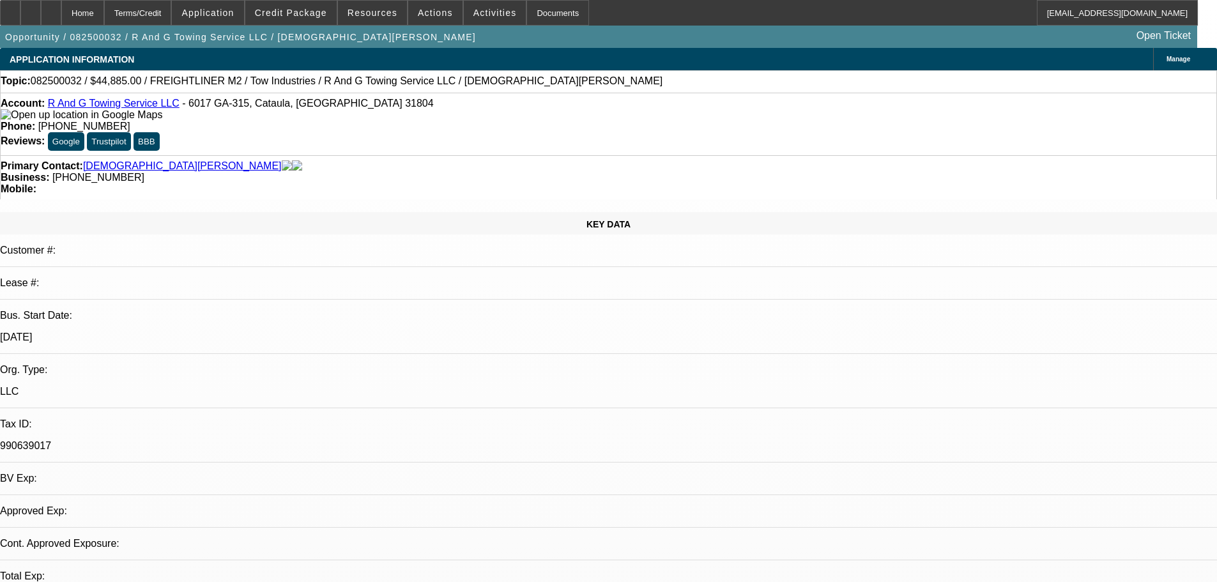
select select "0"
select select "2"
select select "0.1"
select select "4"
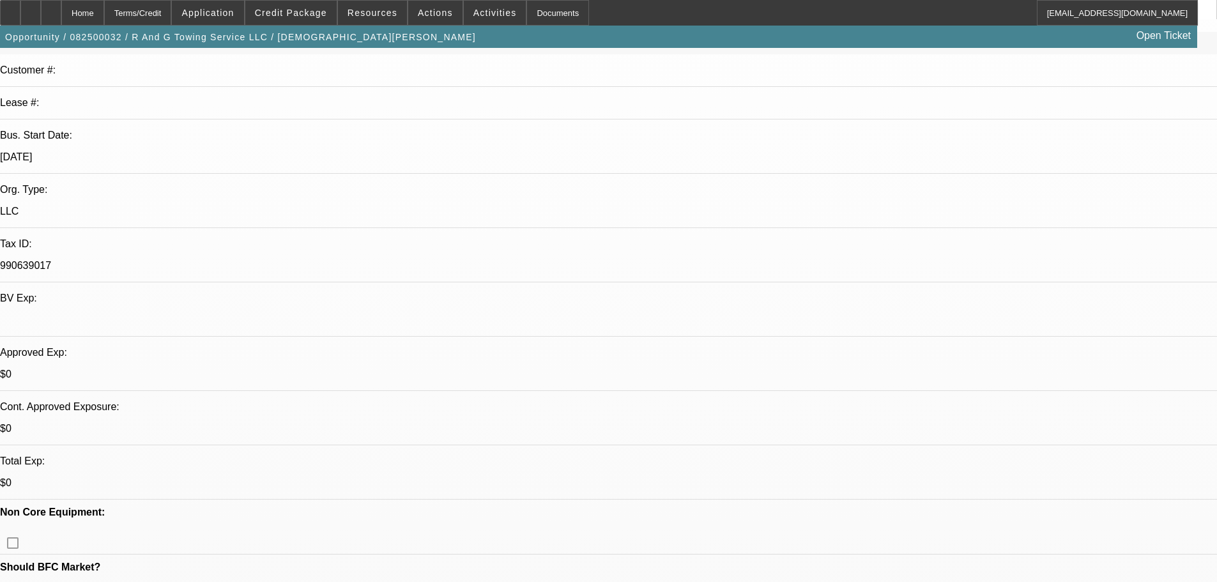
scroll to position [255, 0]
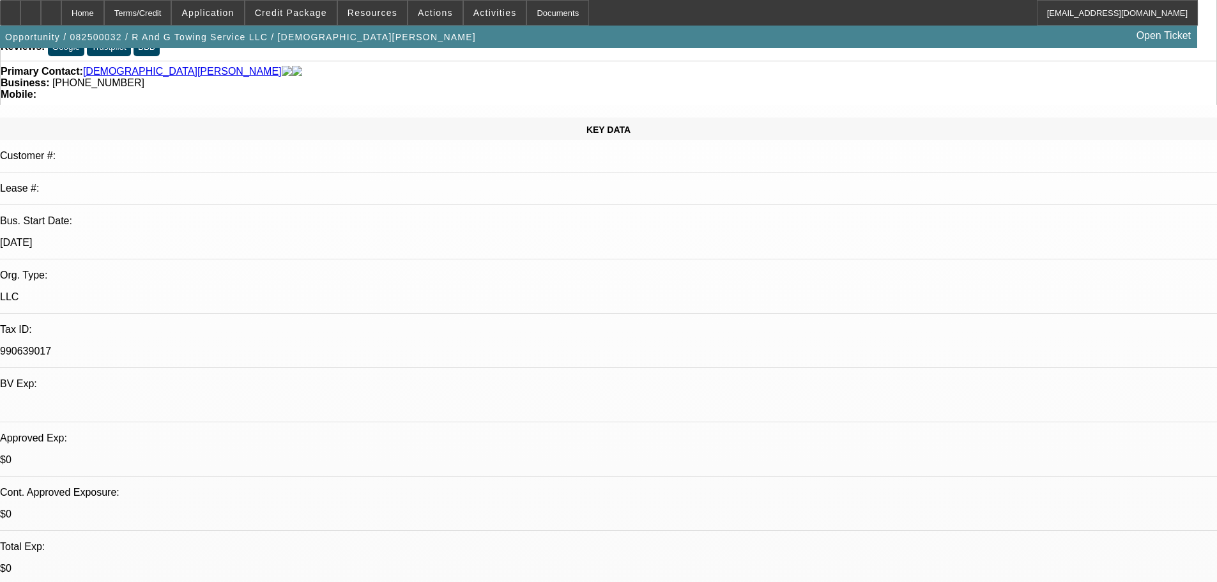
scroll to position [0, 0]
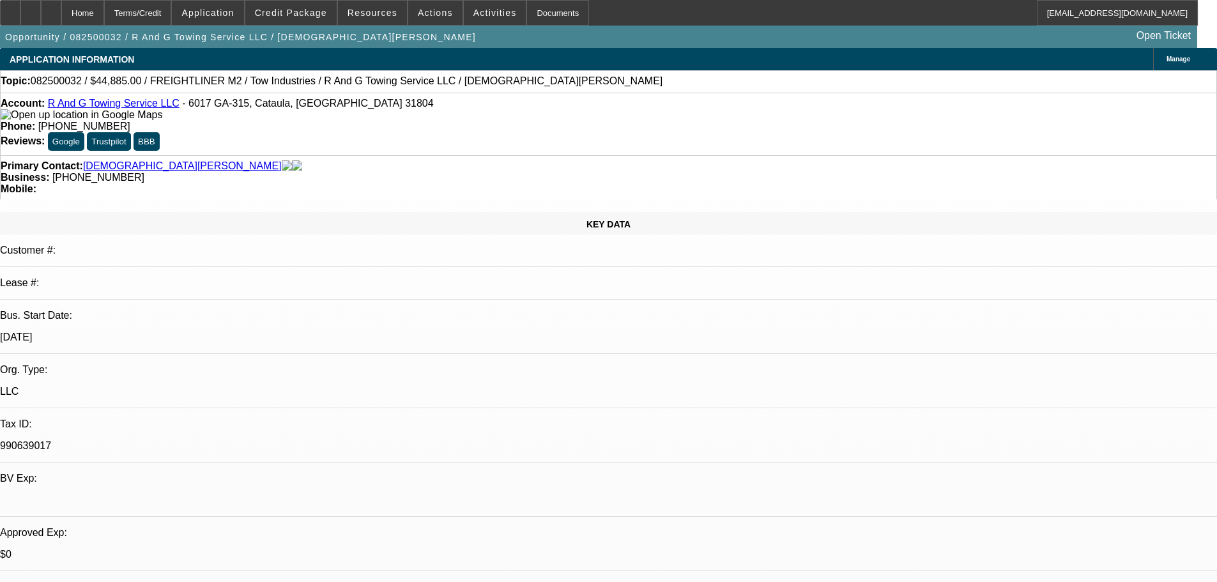
click at [358, 160] on div "Primary Contact: [DEMOGRAPHIC_DATA][PERSON_NAME]" at bounding box center [608, 165] width 1215 height 11
click at [61, 15] on div at bounding box center [51, 13] width 20 height 26
select select "0"
select select "2"
select select "0.1"
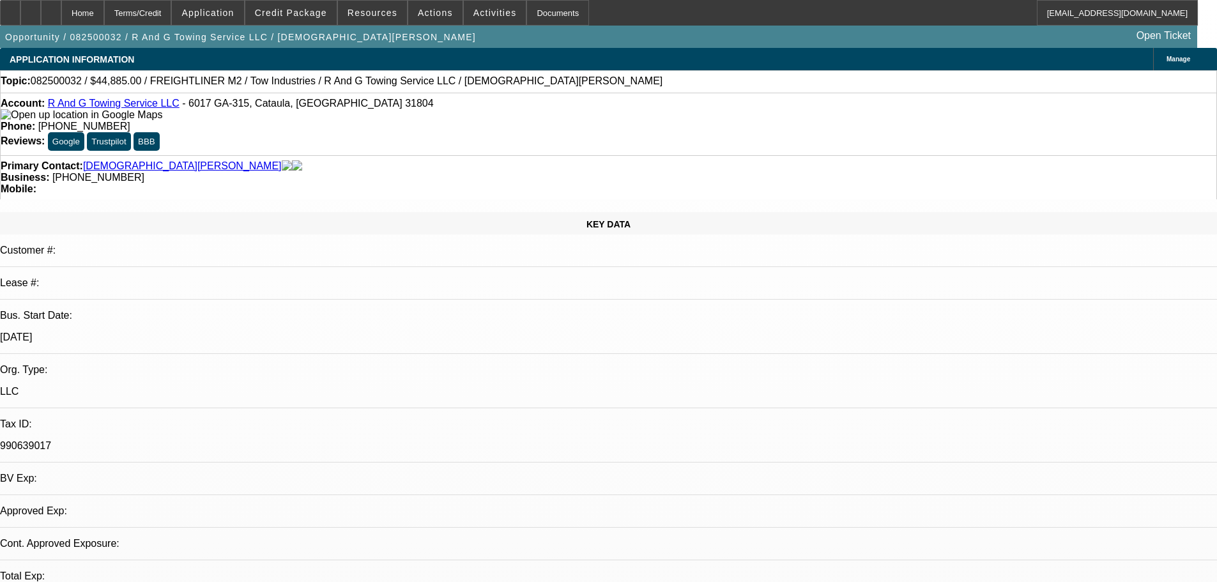
select select "1"
select select "2"
select select "4"
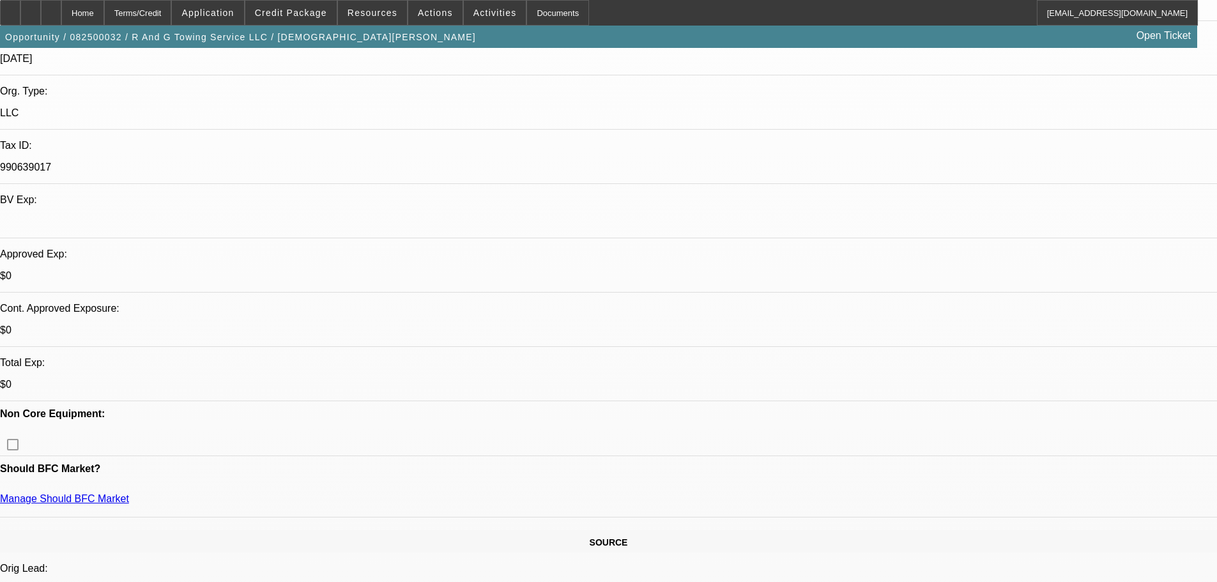
scroll to position [511, 0]
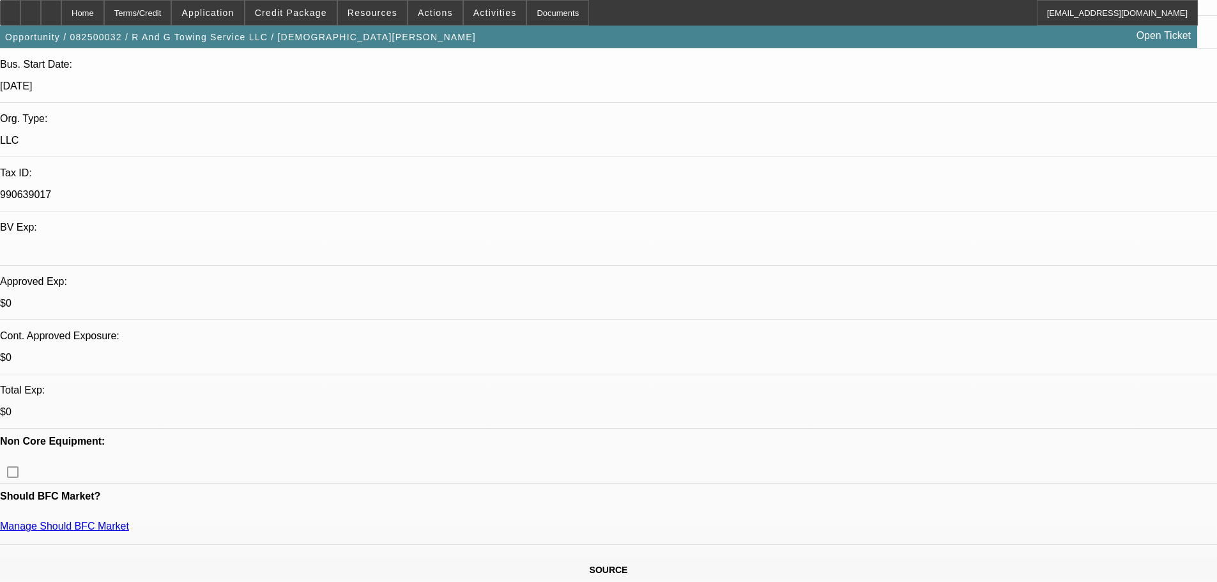
scroll to position [0, 0]
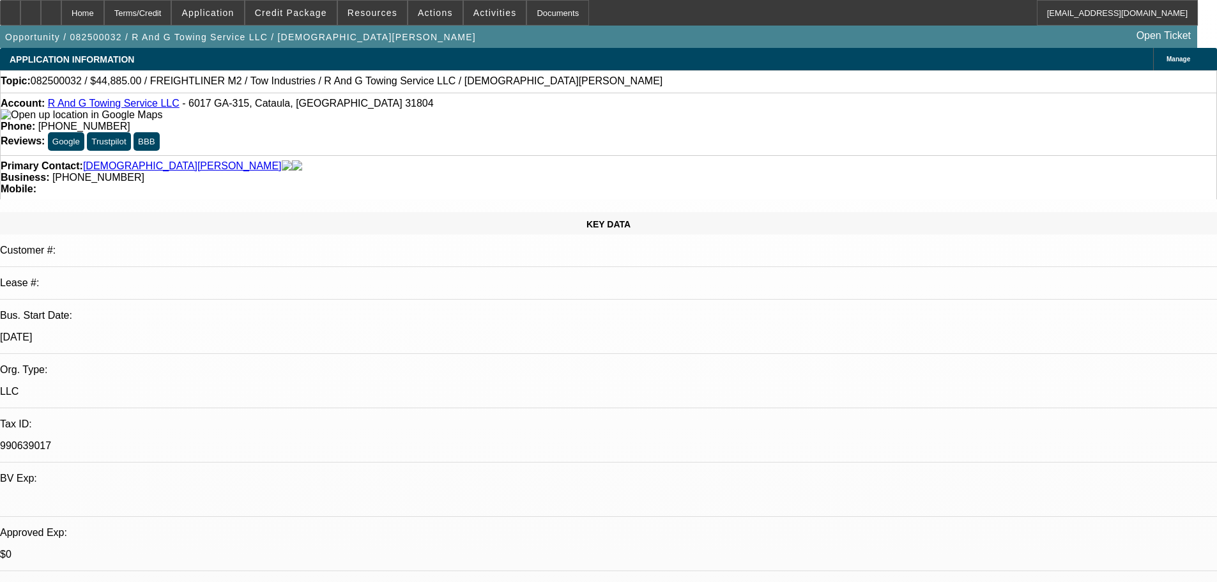
click at [61, 14] on div at bounding box center [51, 13] width 20 height 26
select select "0"
select select "2"
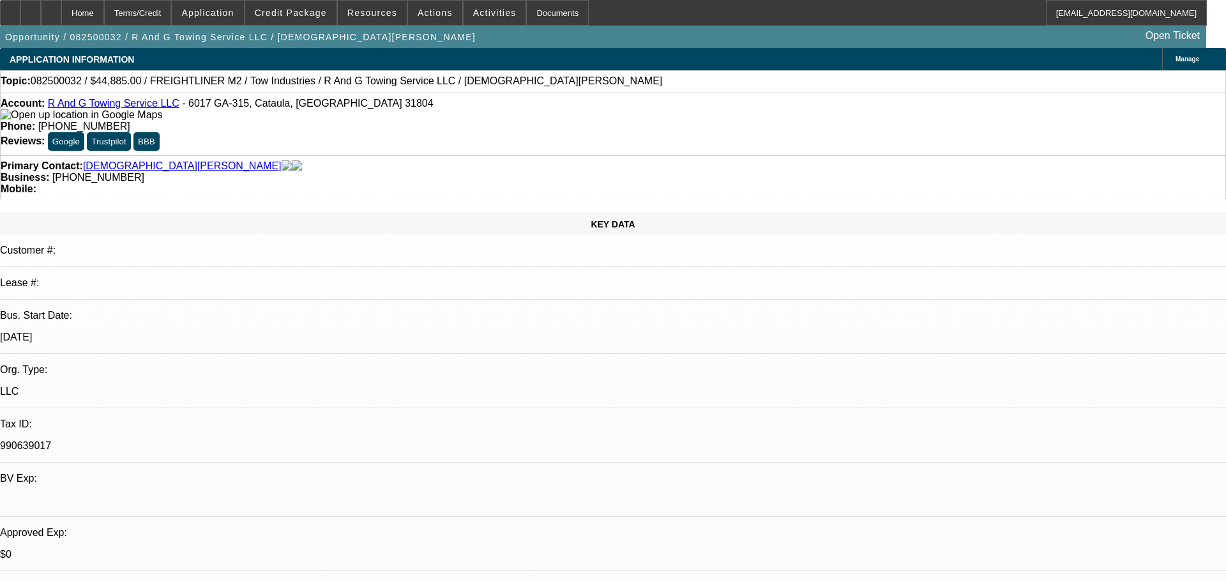
select select "0.1"
select select "4"
